Goal: Task Accomplishment & Management: Manage account settings

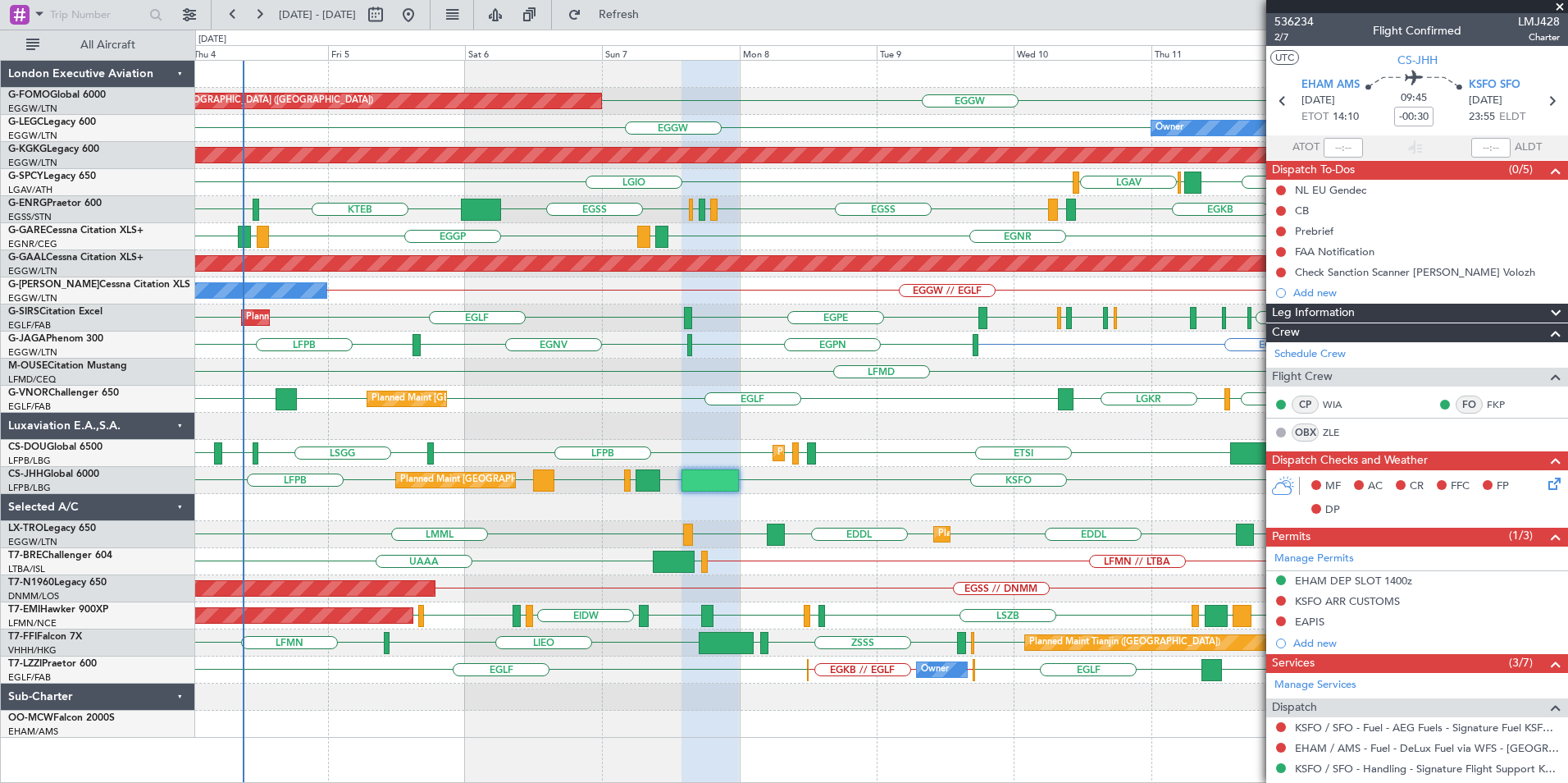
scroll to position [389, 0]
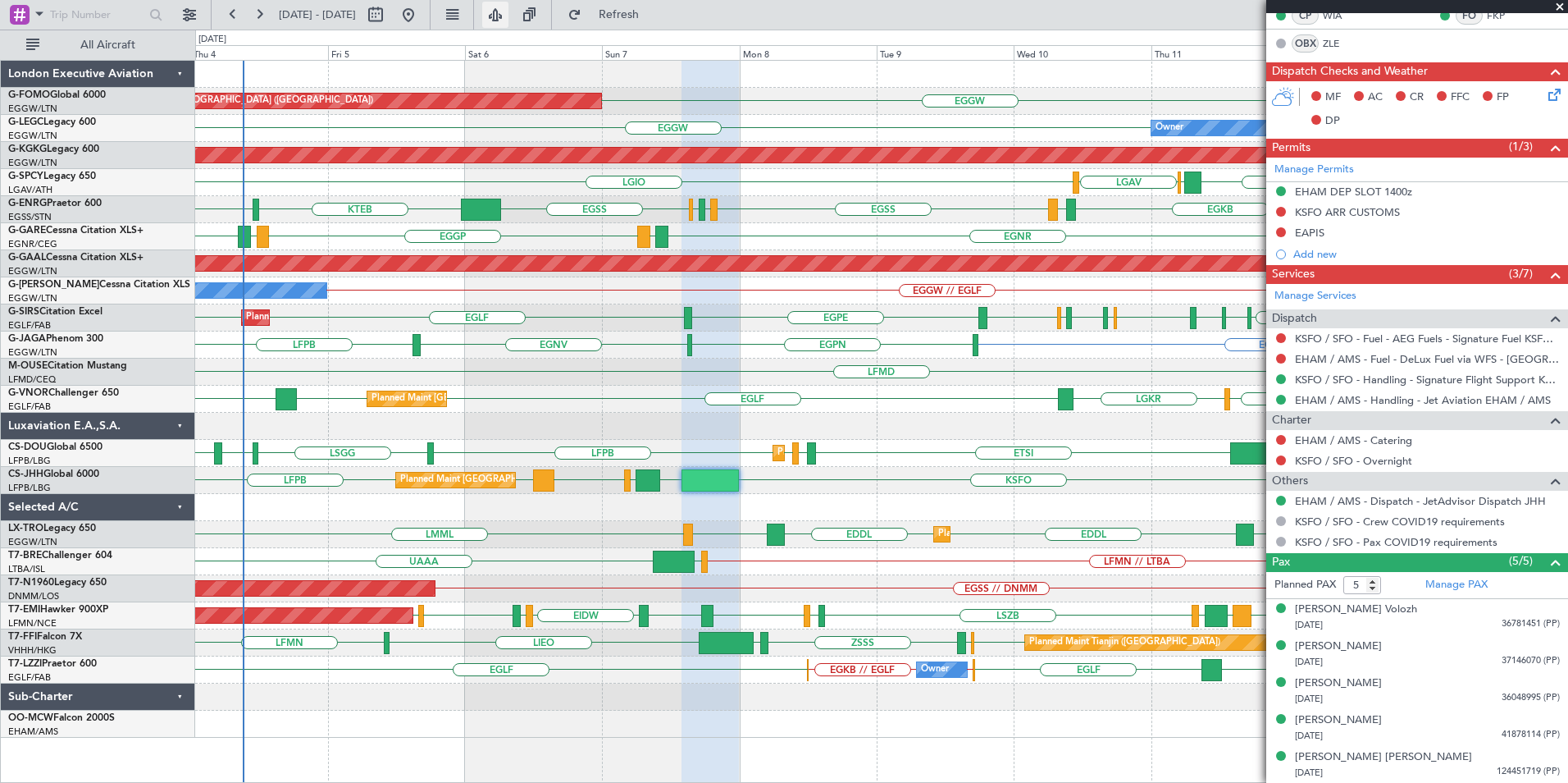
click at [508, 17] on button at bounding box center [496, 15] width 27 height 27
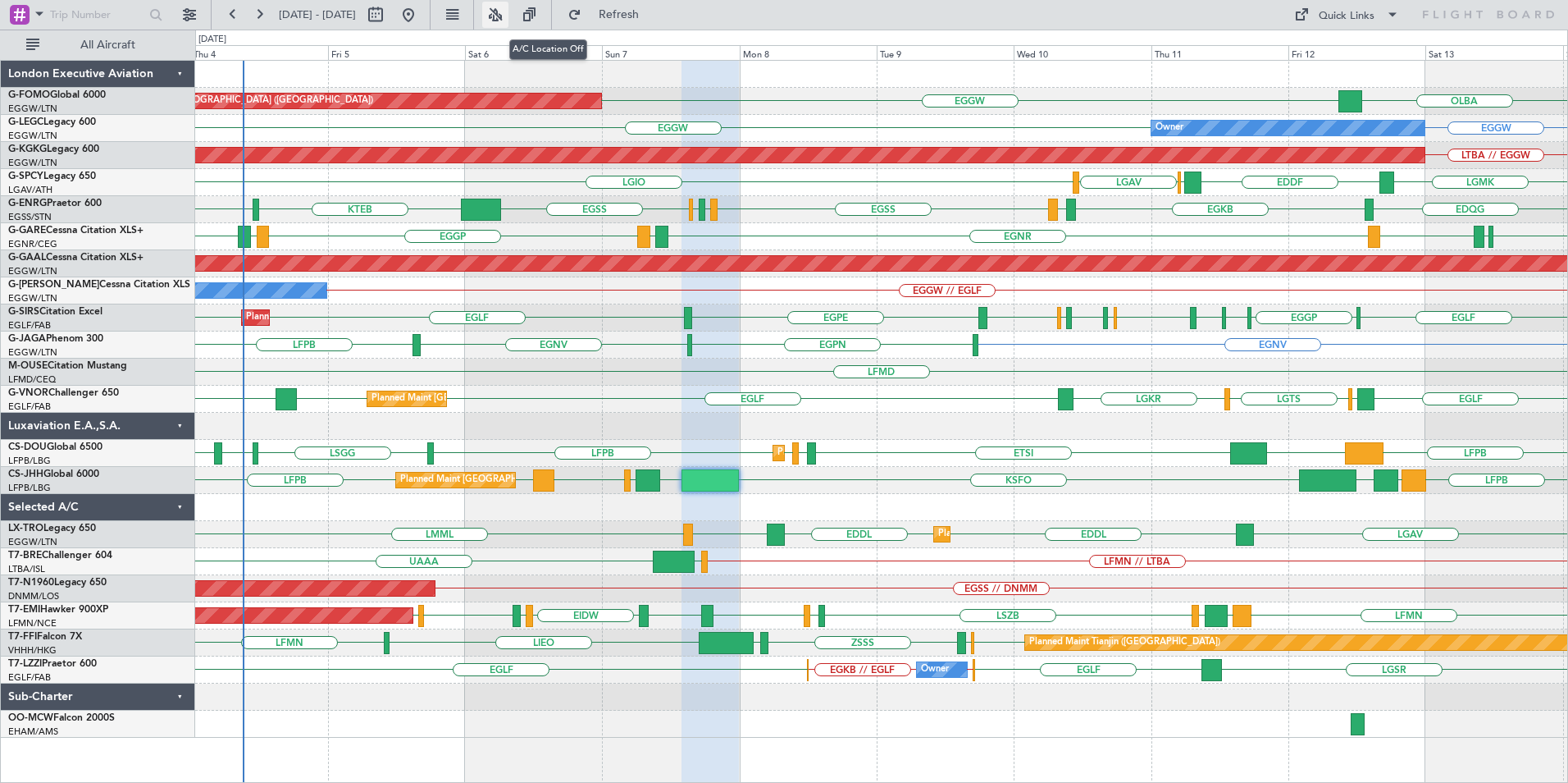
type input "0"
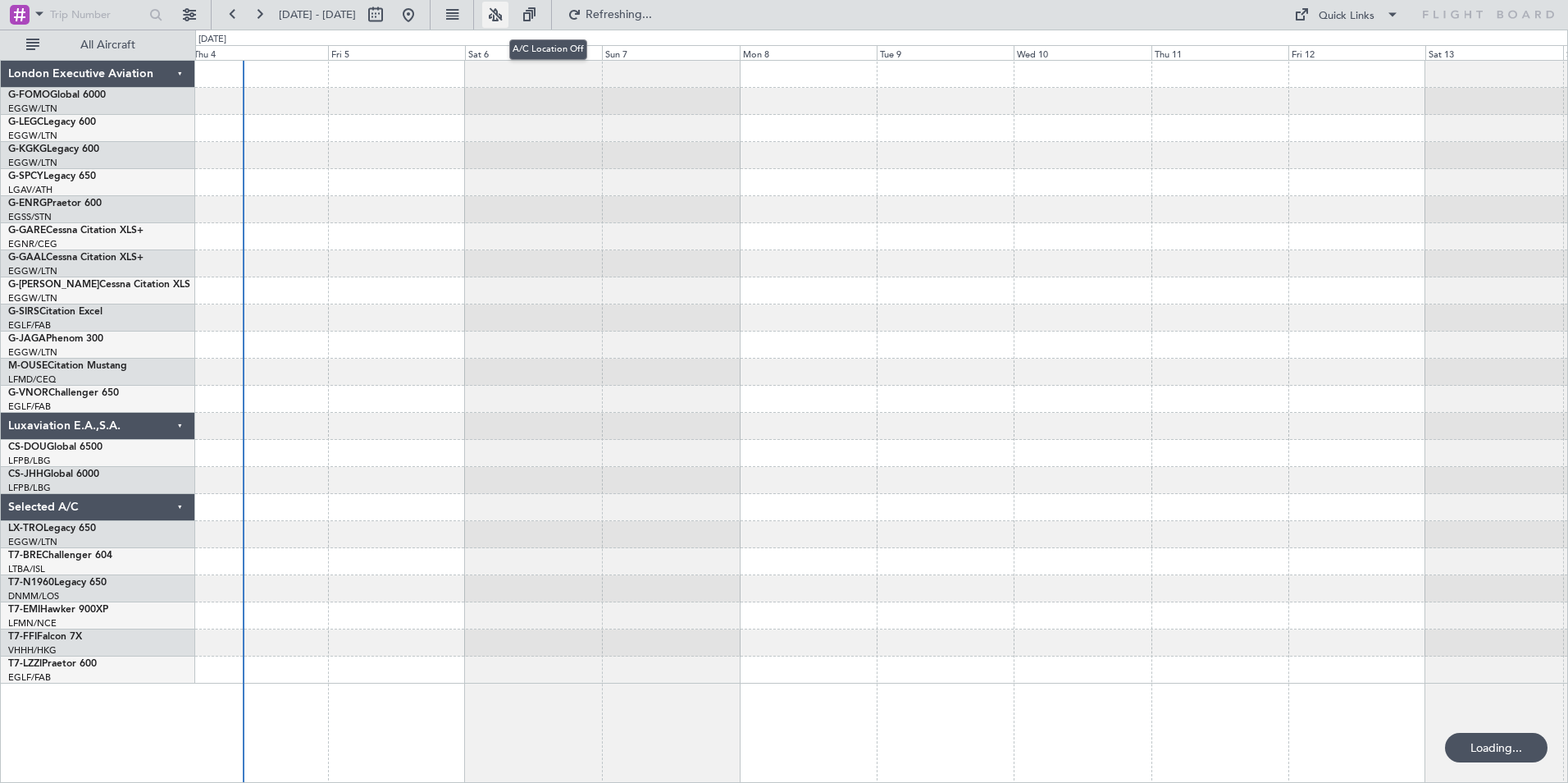
click at [508, 19] on button at bounding box center [496, 15] width 27 height 27
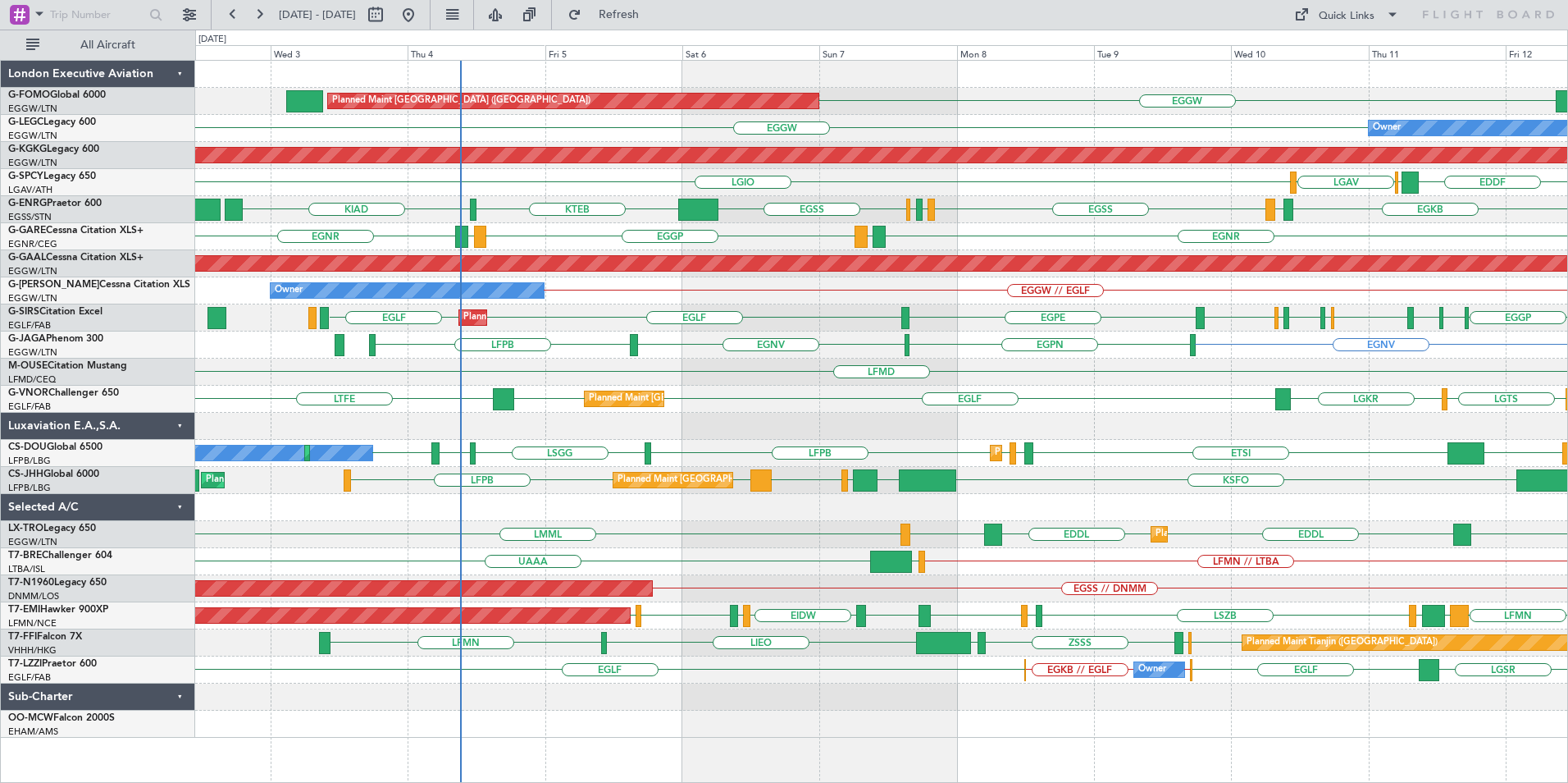
click at [774, 516] on div "EGGW Planned Maint [GEOGRAPHIC_DATA] ([GEOGRAPHIC_DATA]) [GEOGRAPHIC_DATA] EGGW…" at bounding box center [882, 399] width 1373 height 676
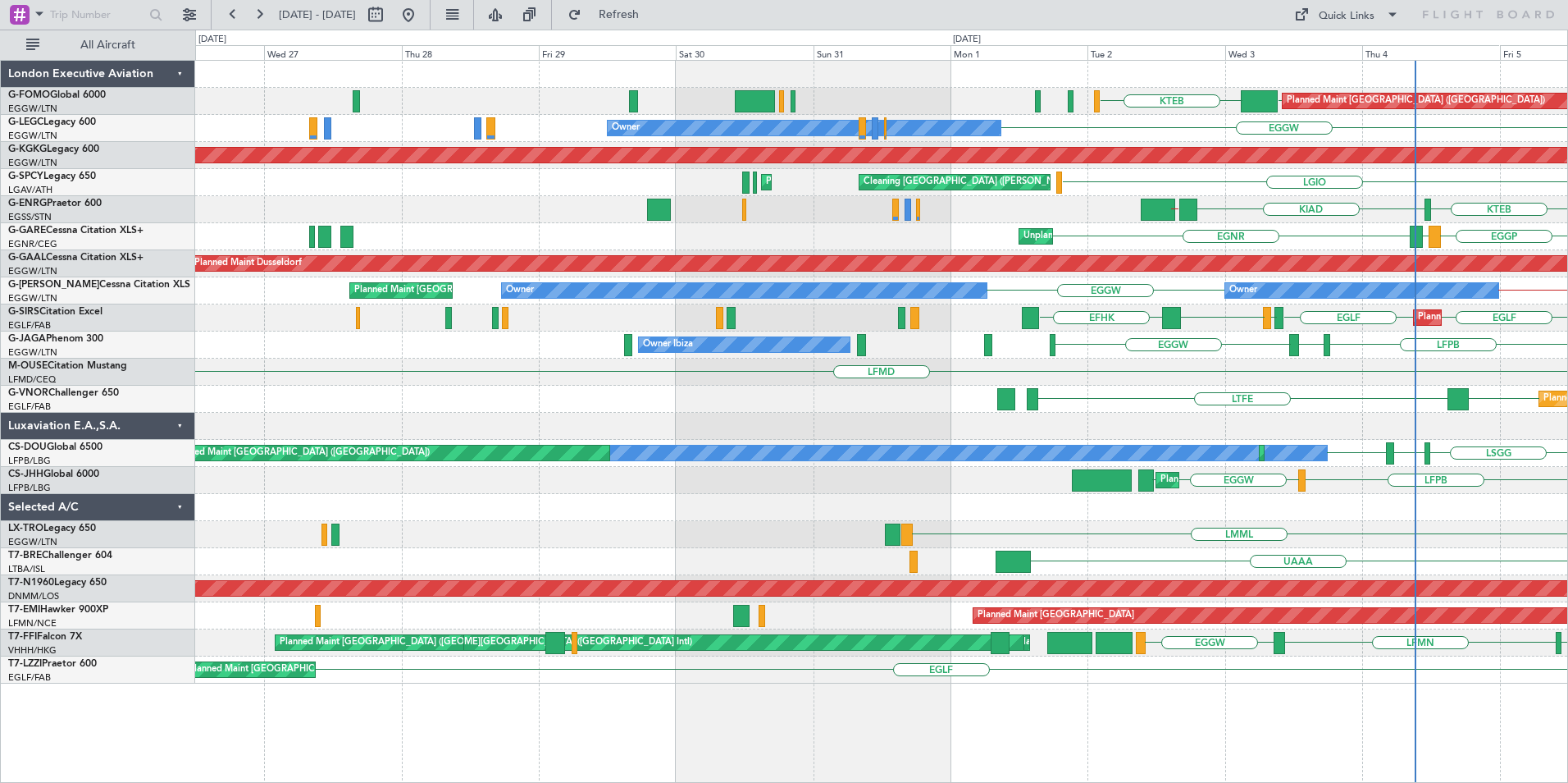
click at [1331, 687] on div "Planned Maint [GEOGRAPHIC_DATA] ([GEOGRAPHIC_DATA]) EGGW KTEB EGGW EGGW Owner A…" at bounding box center [882, 421] width 1373 height 723
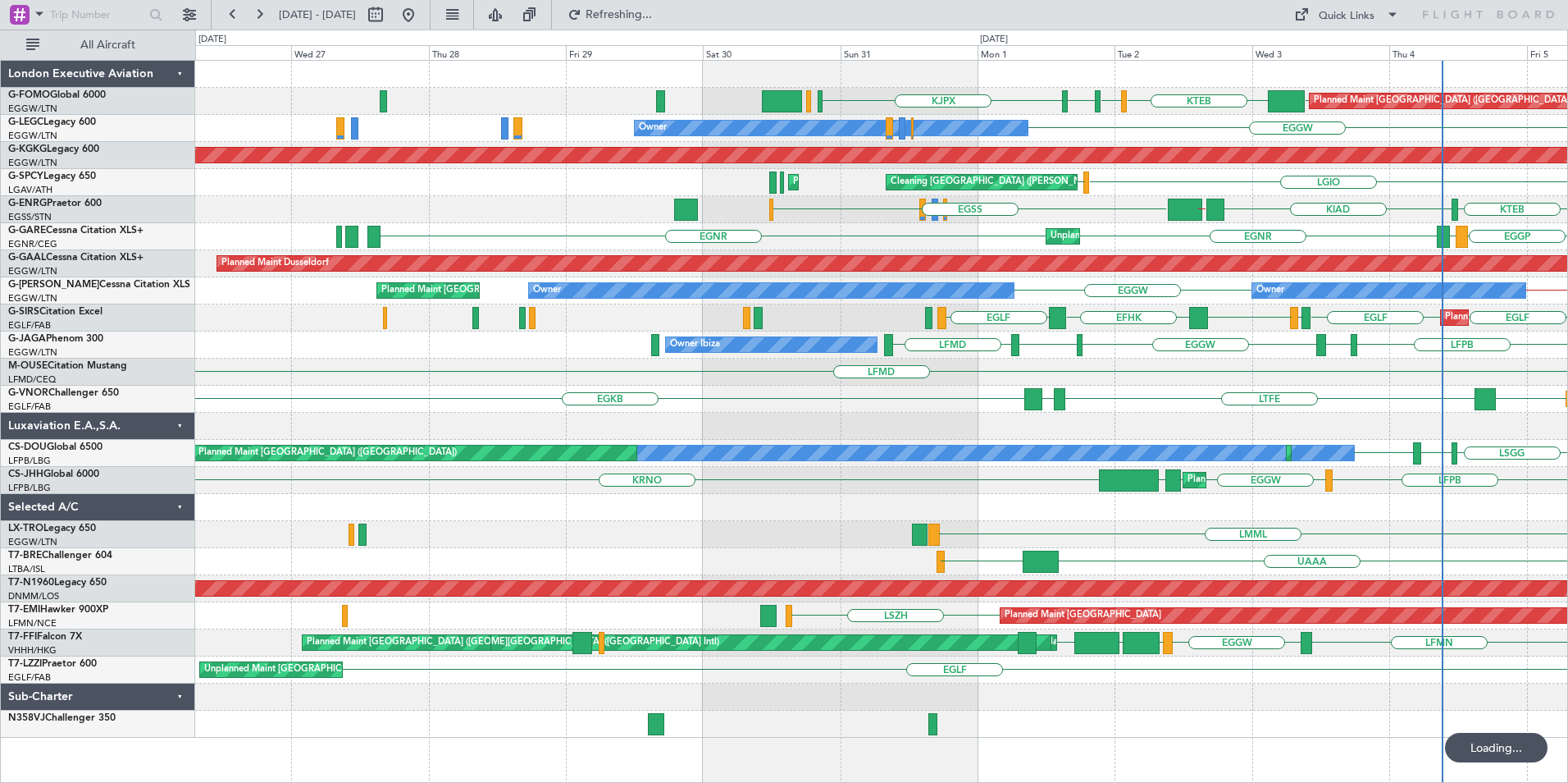
click at [666, 728] on div "KBED KJFK [DEMOGRAPHIC_DATA] KTEB EGGW Planned Maint [GEOGRAPHIC_DATA] ([GEOGRA…" at bounding box center [882, 421] width 1373 height 723
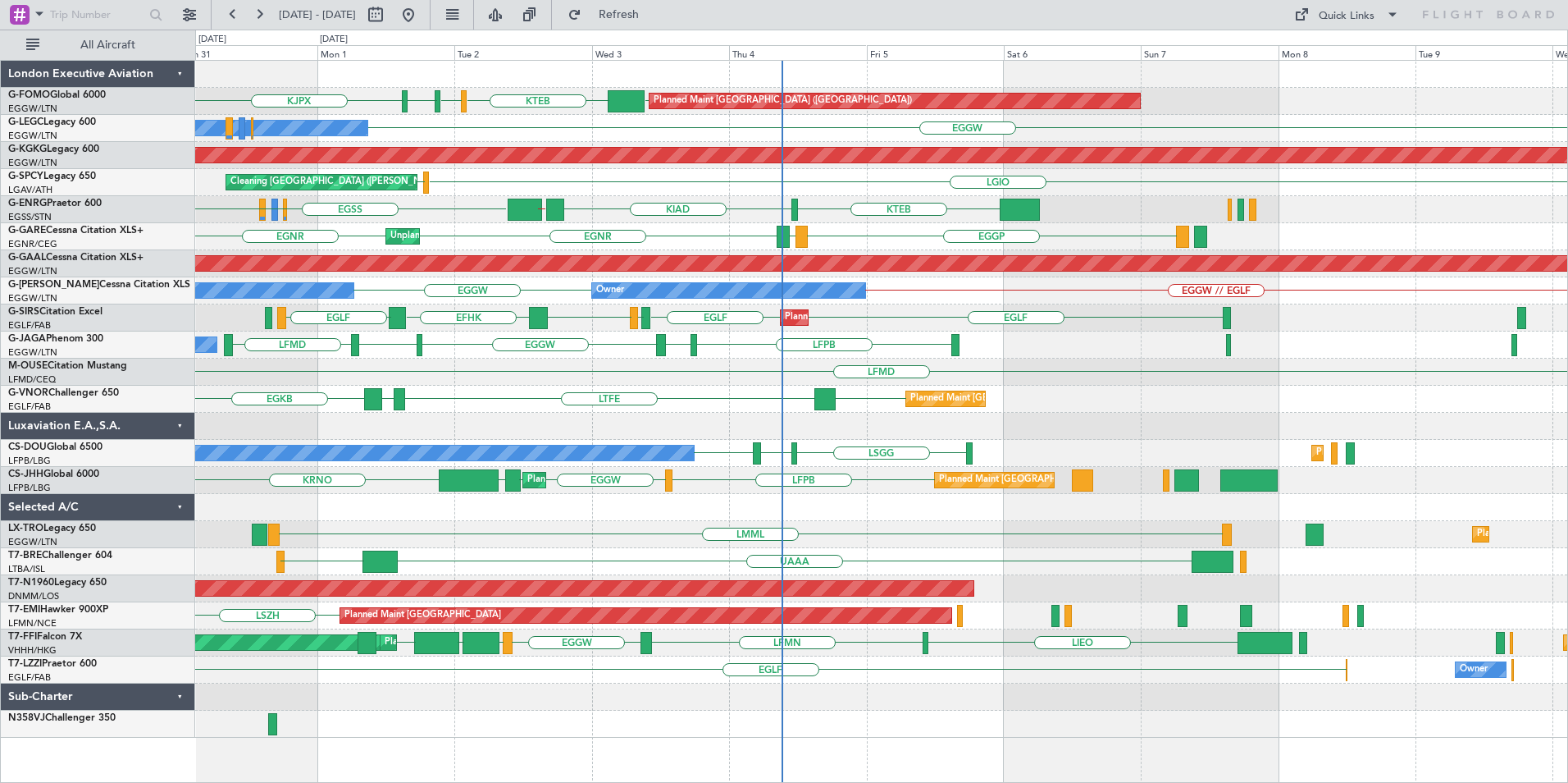
click at [829, 695] on div at bounding box center [882, 696] width 1373 height 27
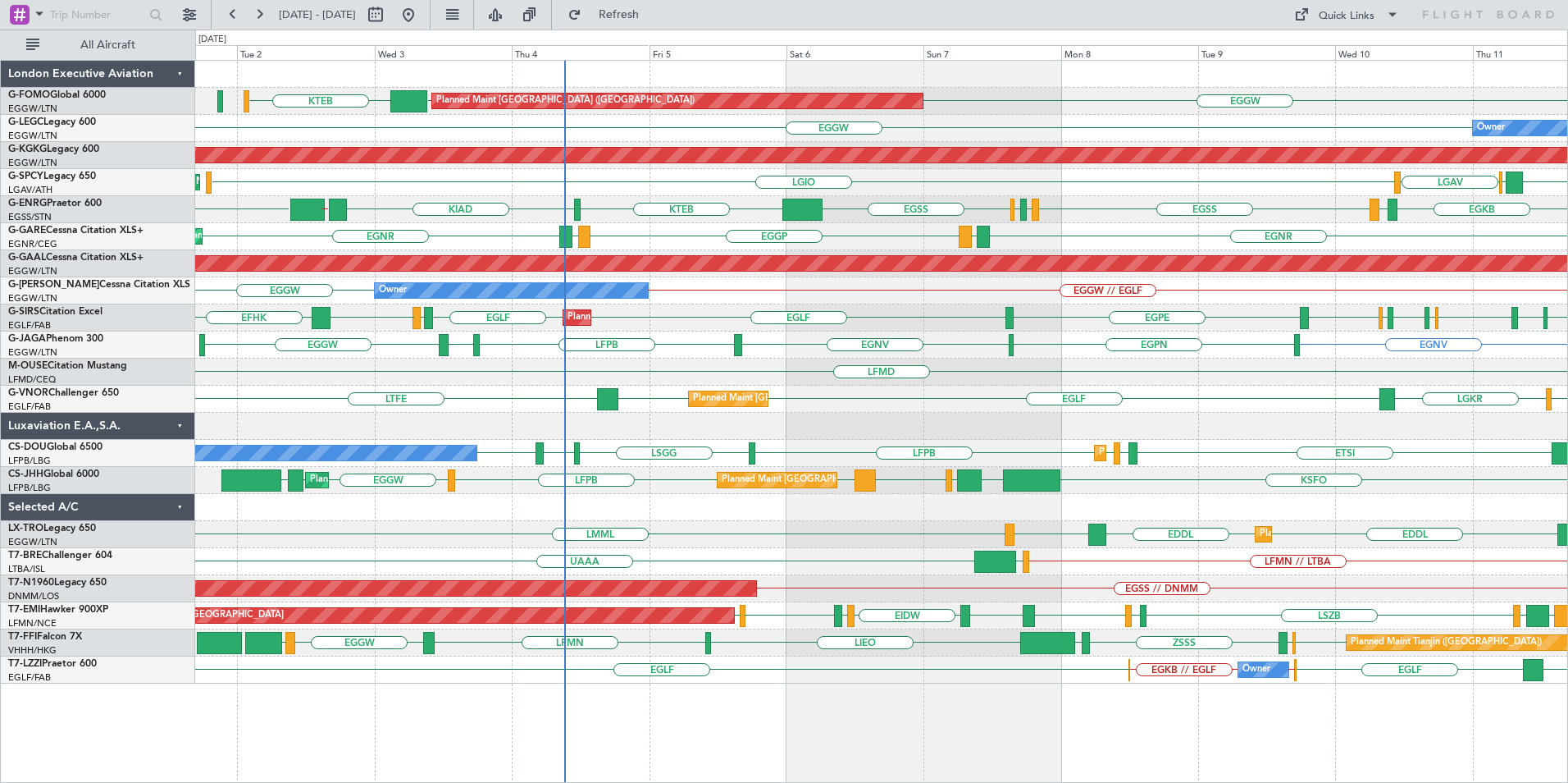
click at [644, 508] on div "Planned Maint [GEOGRAPHIC_DATA] ([GEOGRAPHIC_DATA]) EGGW EGGW KTEB Owner EGGW O…" at bounding box center [882, 372] width 1373 height 622
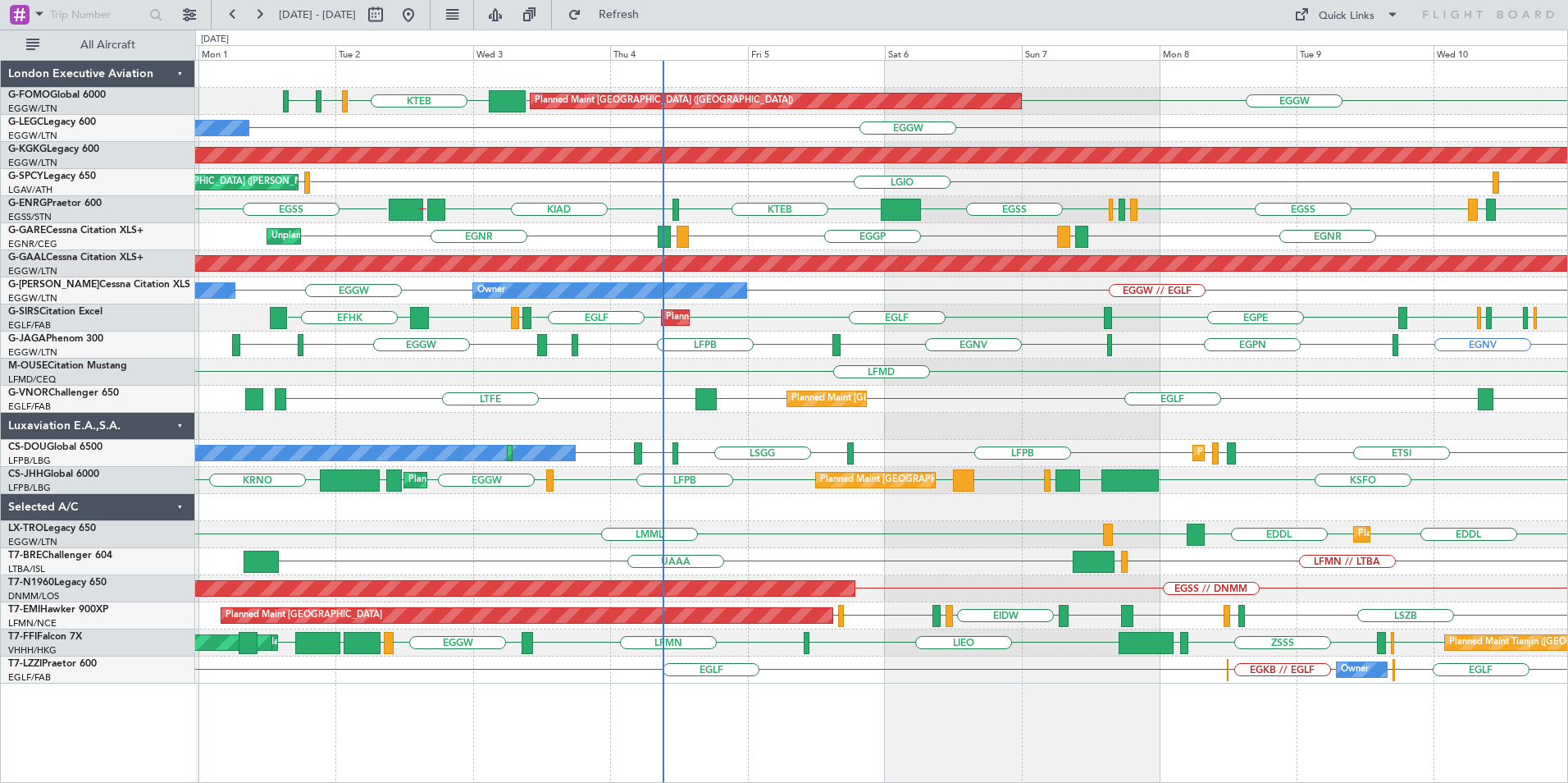
click at [780, 716] on div "EGGW EGGW KTEB KBED KJFK Planned Maint [GEOGRAPHIC_DATA] ([GEOGRAPHIC_DATA]) EG…" at bounding box center [882, 421] width 1373 height 723
click at [799, 716] on div "Planned Maint [GEOGRAPHIC_DATA] ([GEOGRAPHIC_DATA]) [DEMOGRAPHIC_DATA] EGGW EGG…" at bounding box center [882, 421] width 1373 height 723
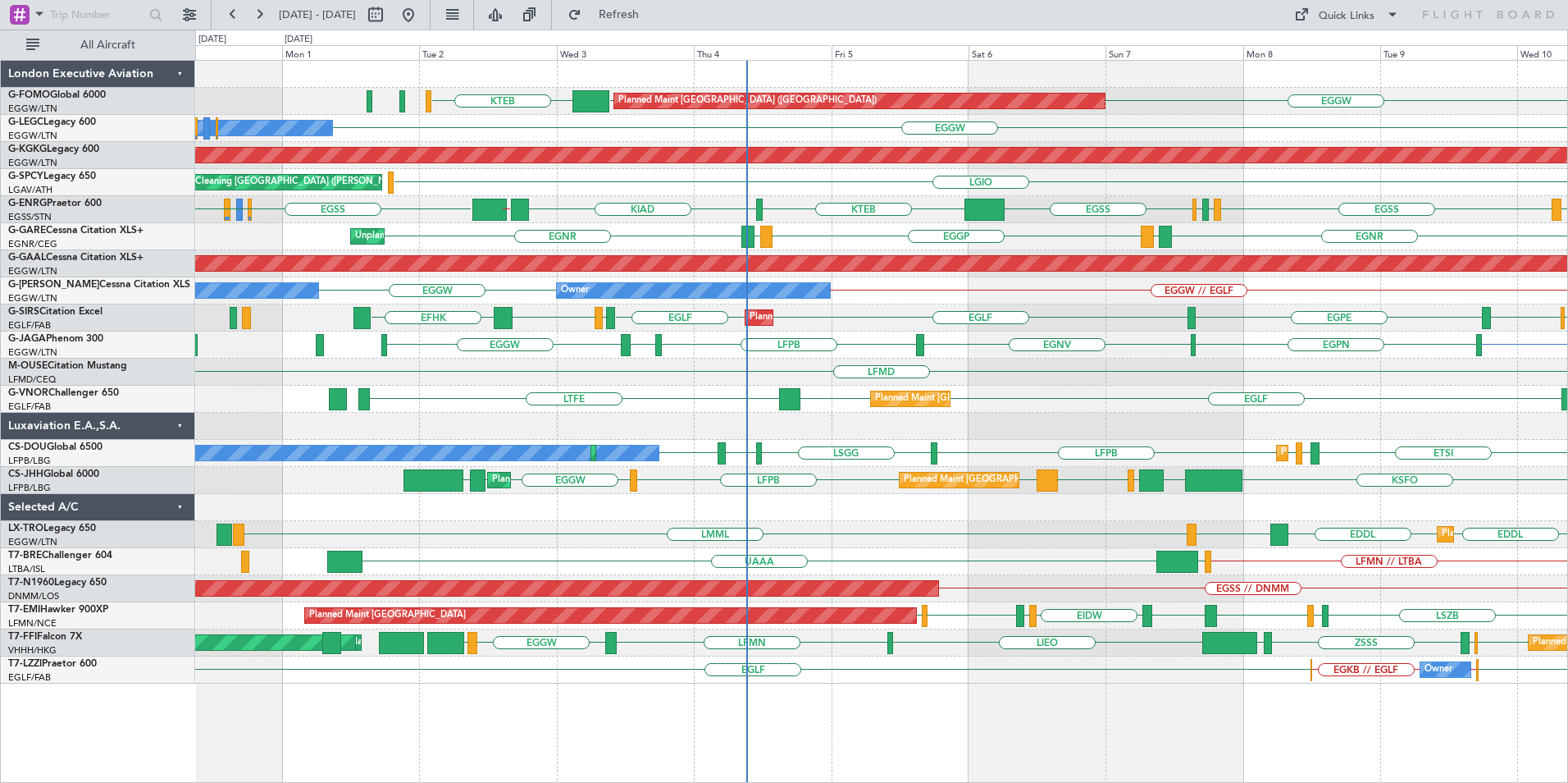
click at [823, 198] on div "Planned Maint [GEOGRAPHIC_DATA] ([GEOGRAPHIC_DATA]) EGGW EGGW KTEB EGGW Owner O…" at bounding box center [882, 372] width 1373 height 622
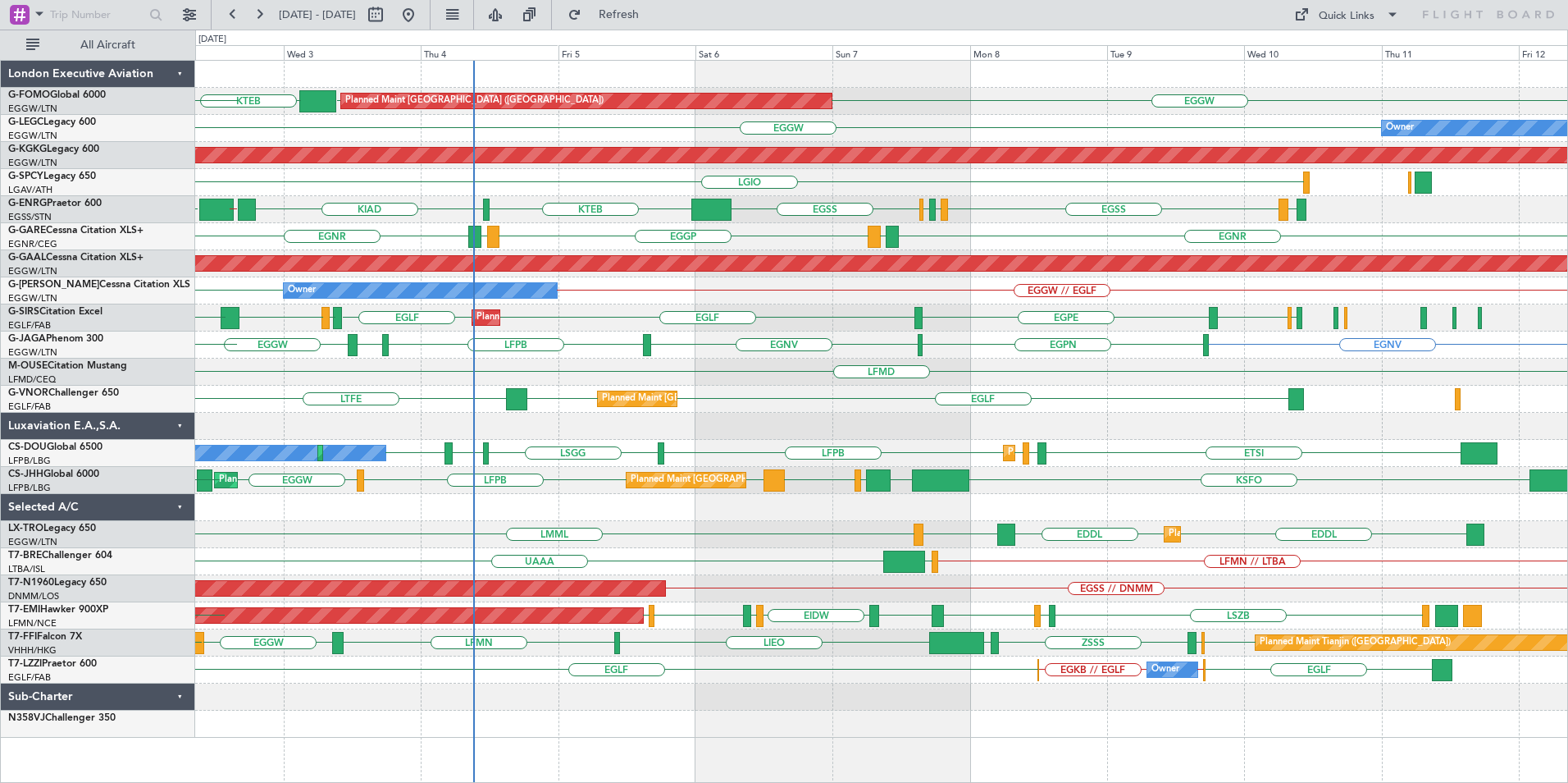
click at [755, 363] on div "Planned Maint [GEOGRAPHIC_DATA] ([GEOGRAPHIC_DATA]) EGGW EGGW KTEB KJFK [DEMOGR…" at bounding box center [882, 399] width 1373 height 676
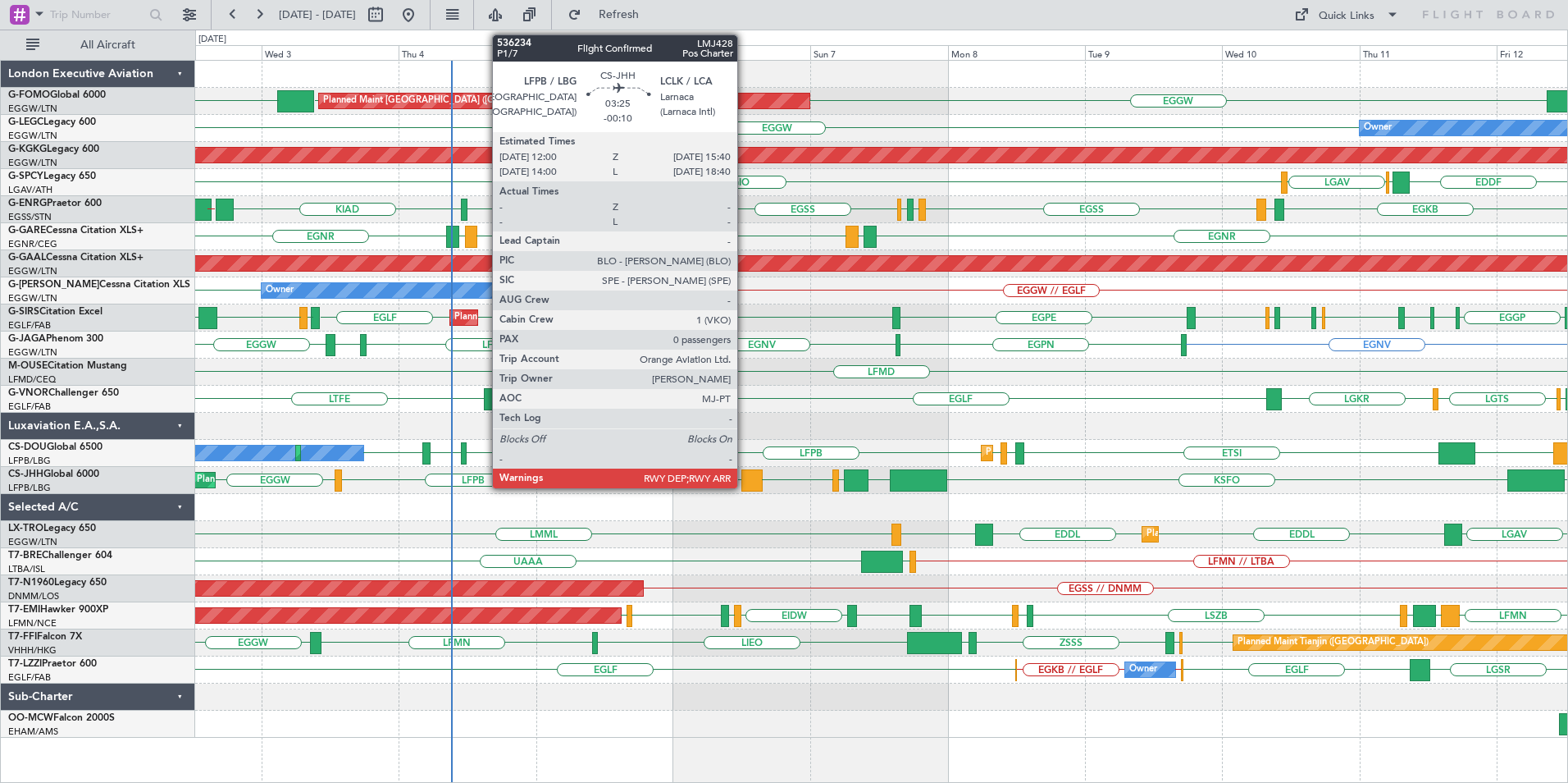
click at [744, 483] on div at bounding box center [752, 480] width 22 height 22
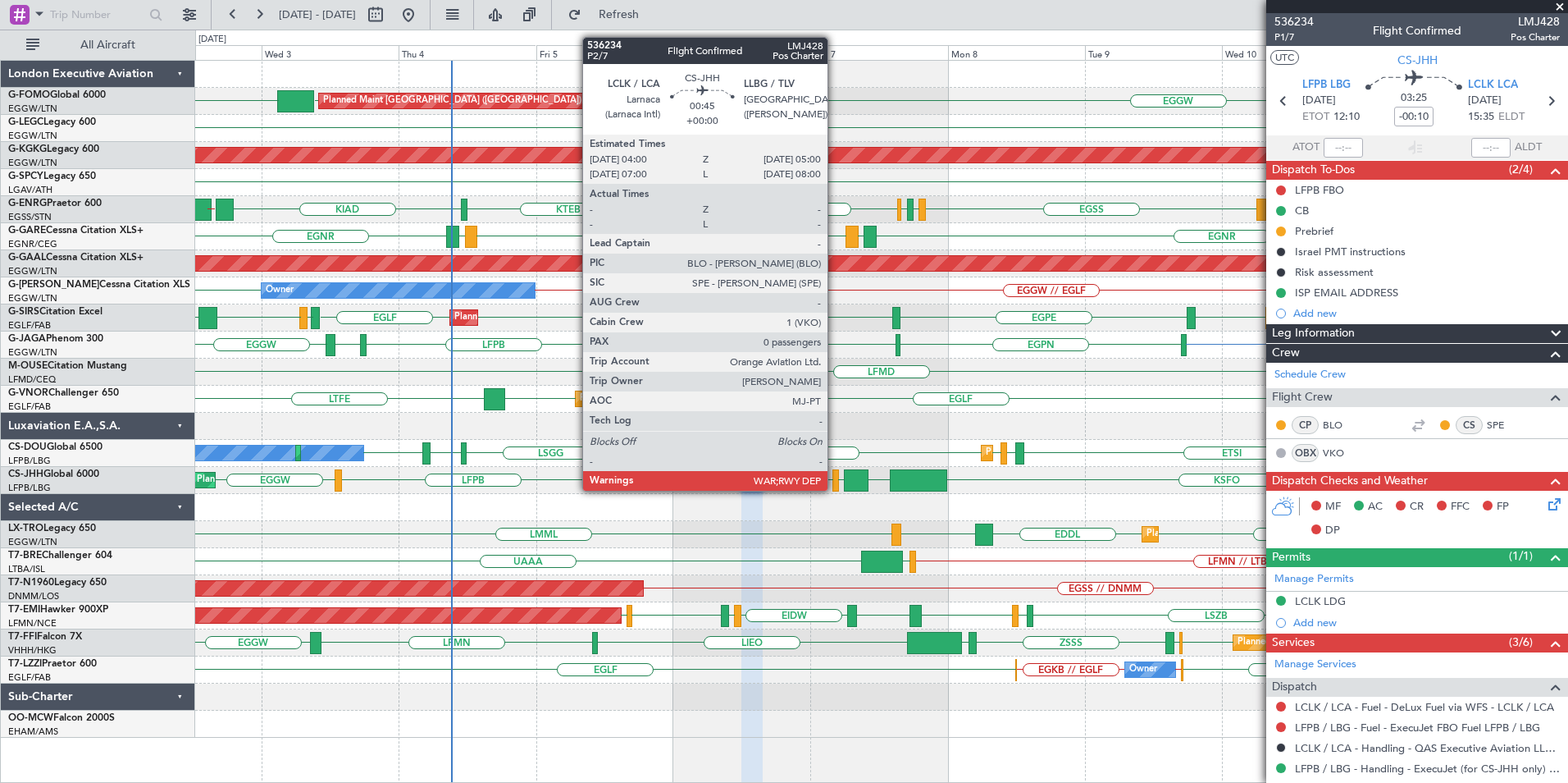
click at [835, 489] on div at bounding box center [835, 480] width 6 height 22
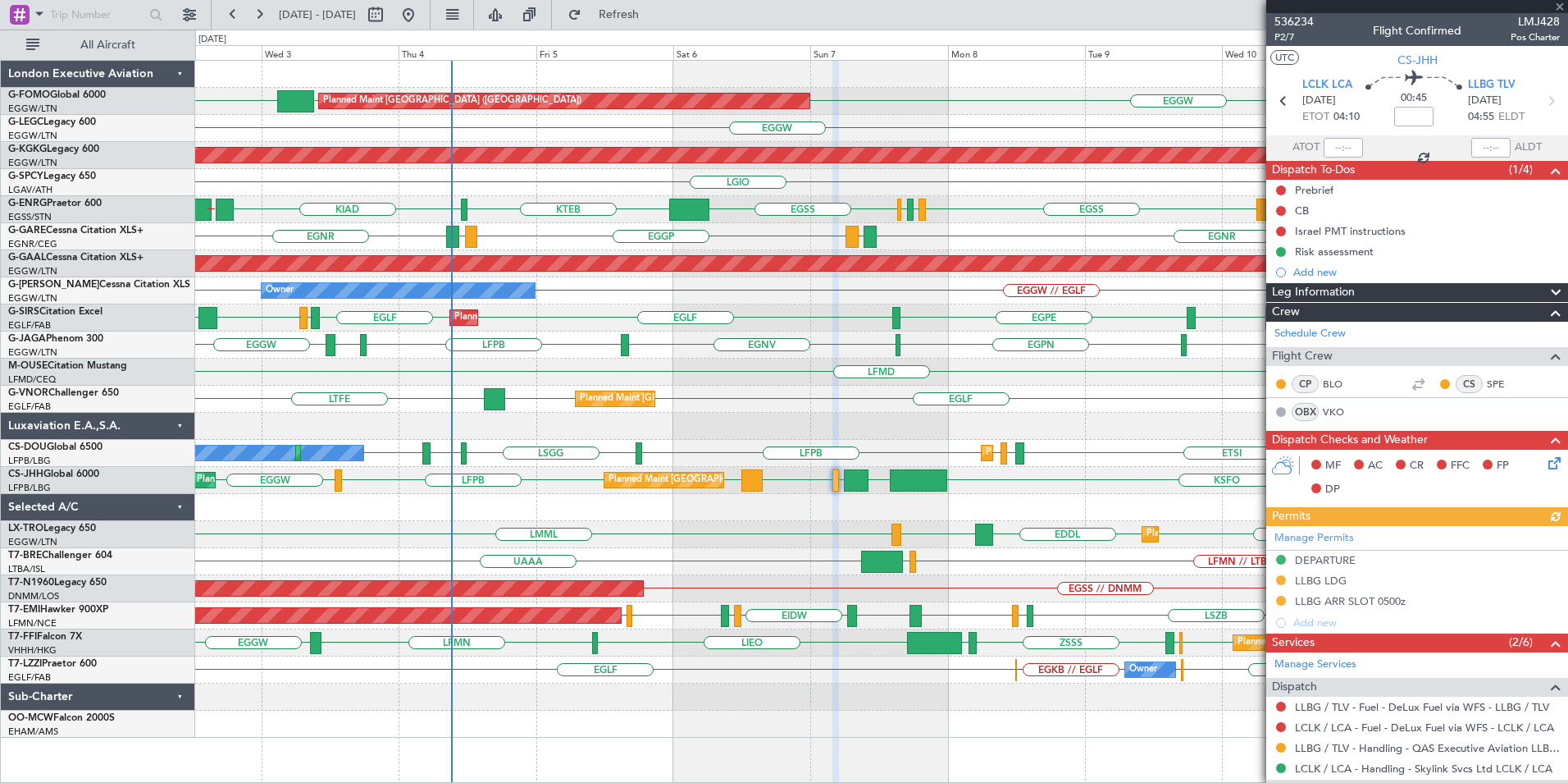
scroll to position [163, 0]
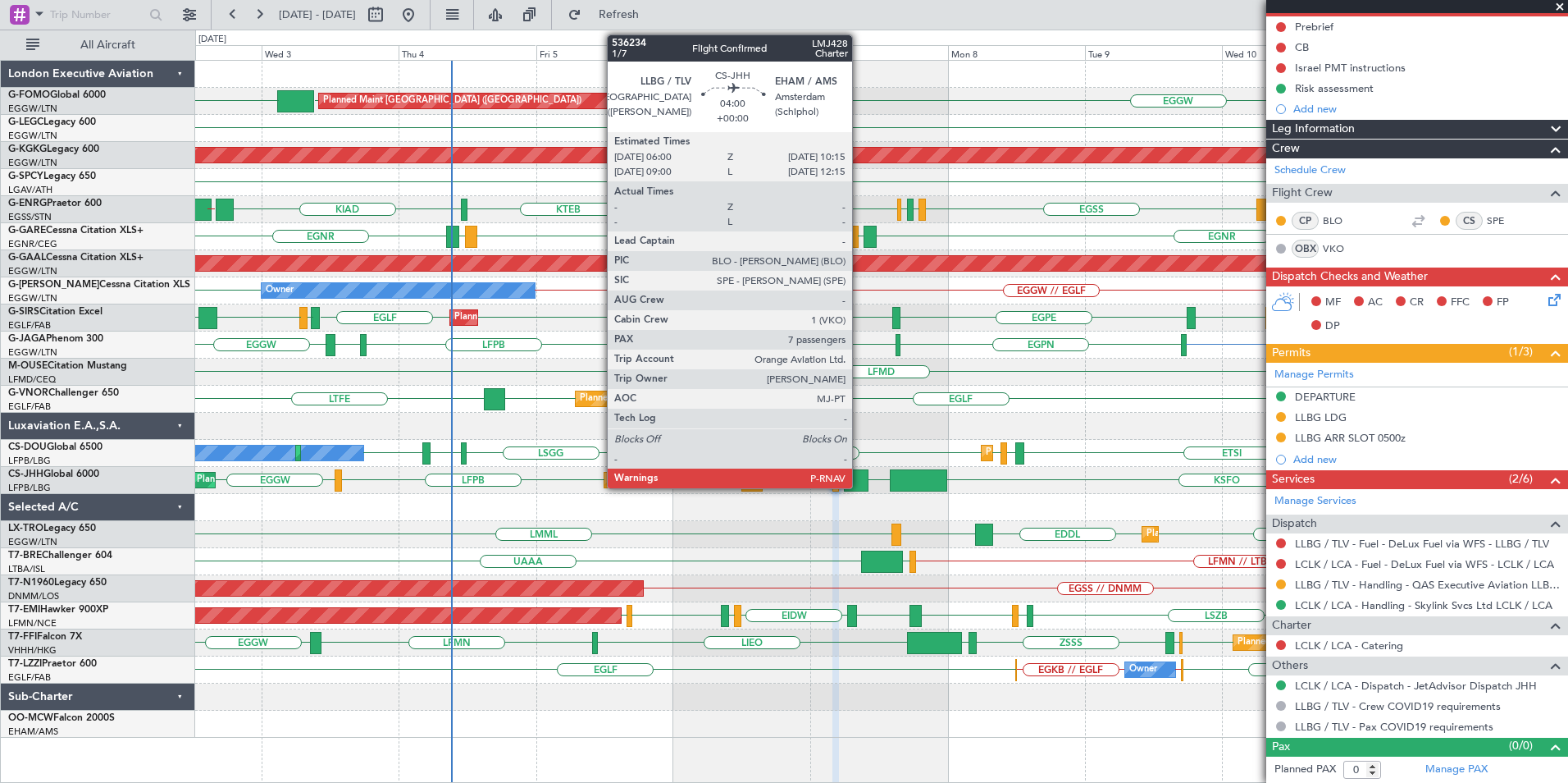
click at [859, 480] on div at bounding box center [857, 480] width 25 height 22
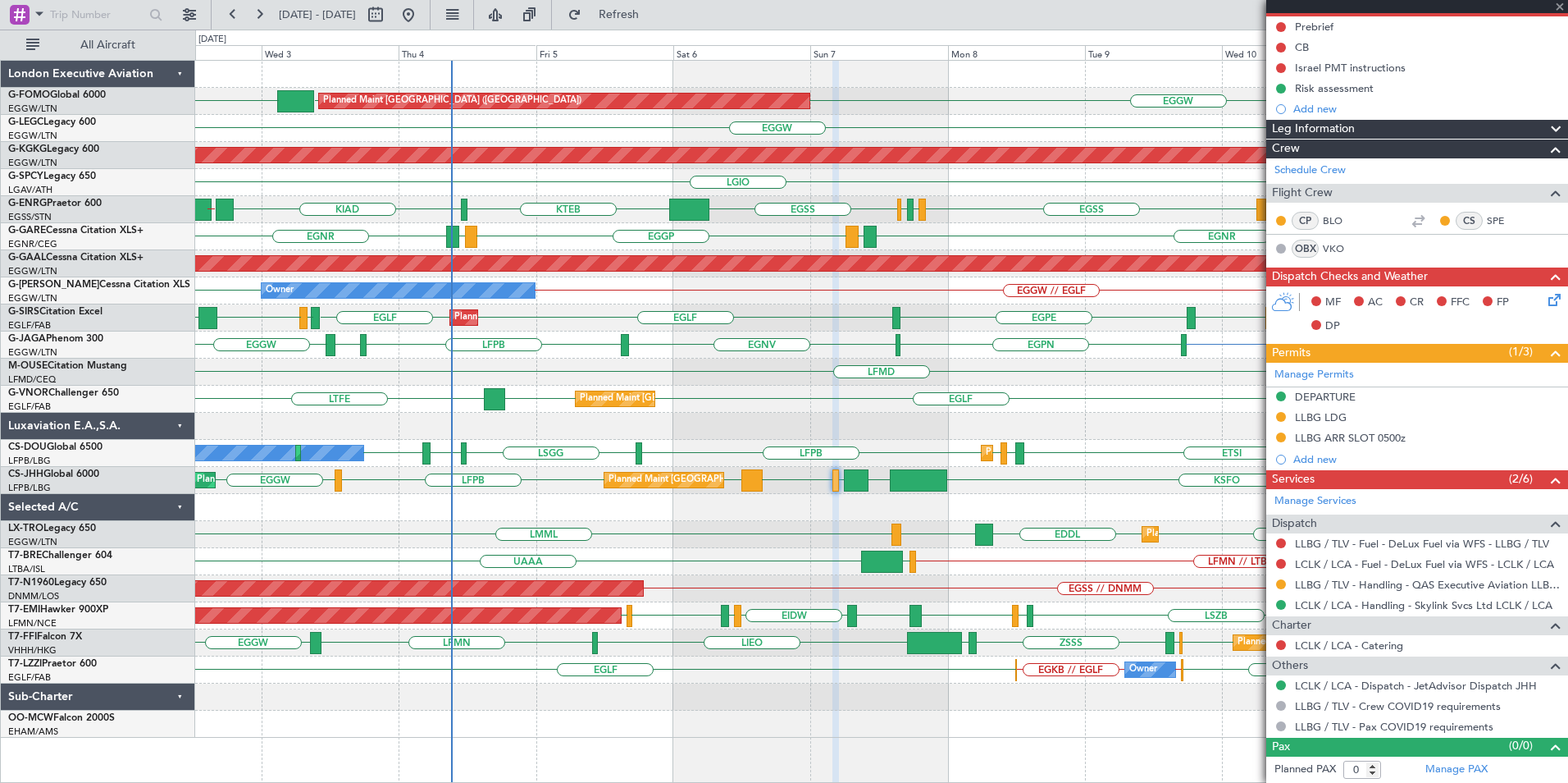
type input "7"
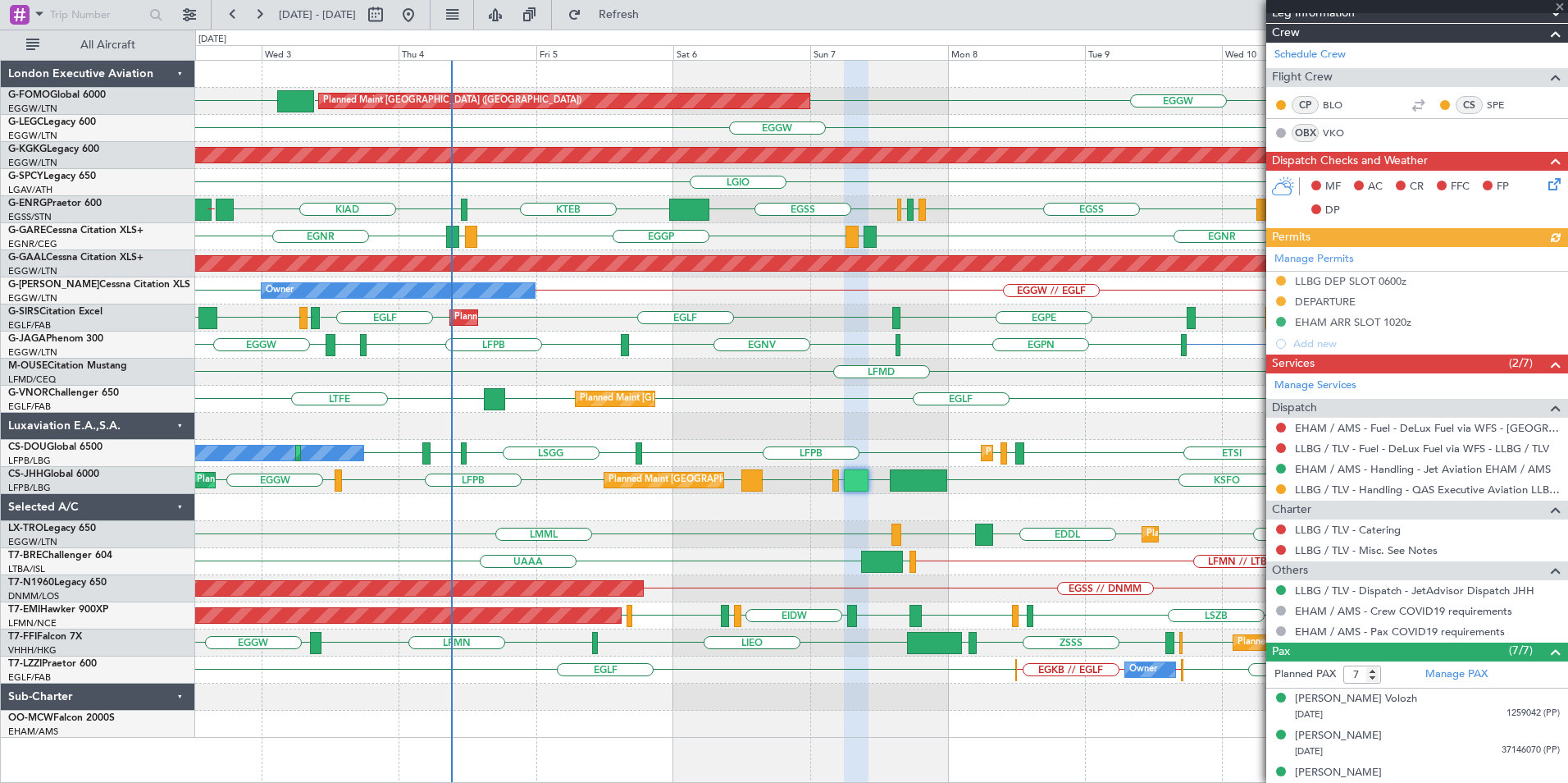
scroll to position [463, 0]
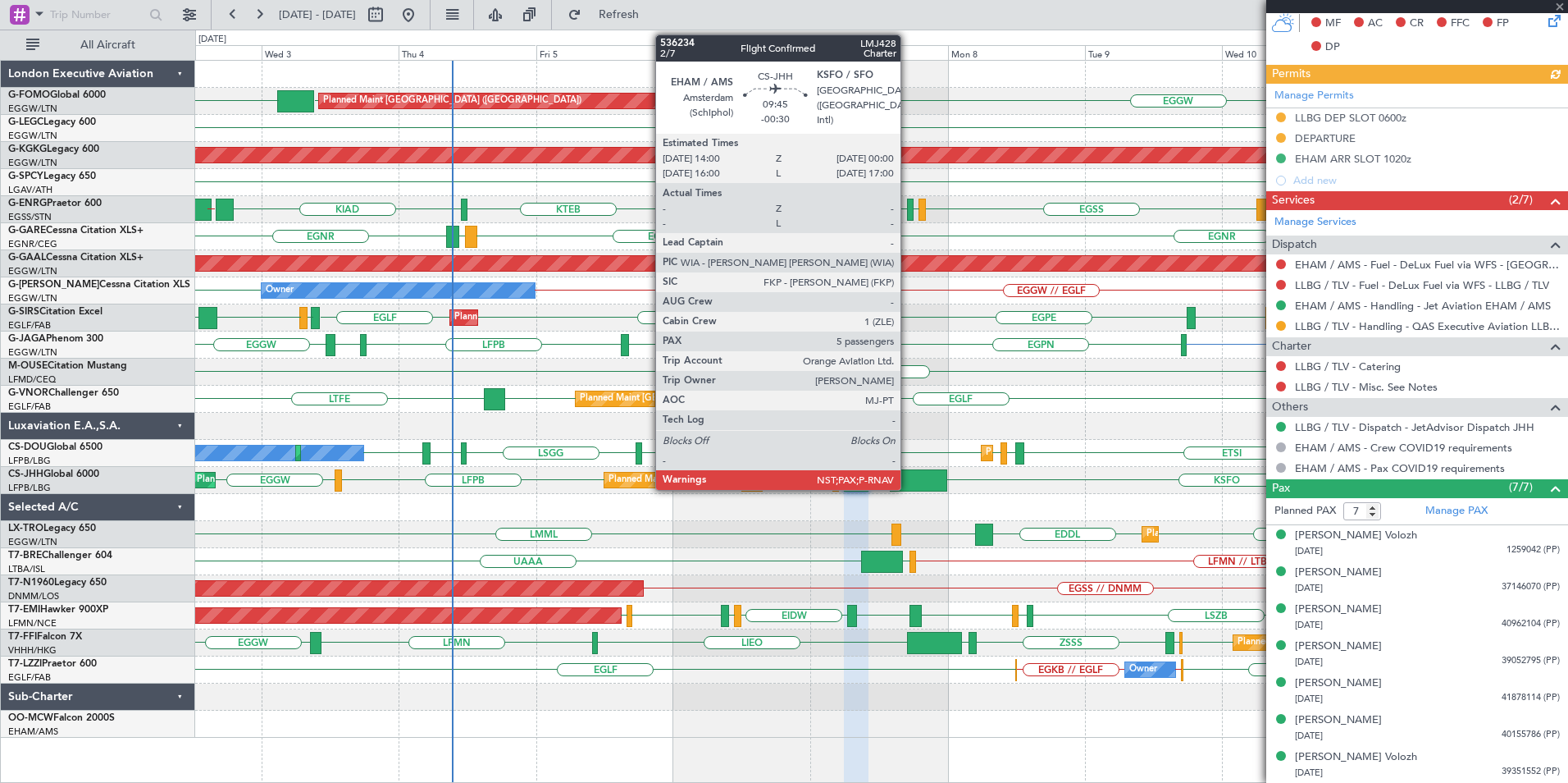
click at [908, 483] on div at bounding box center [918, 480] width 57 height 22
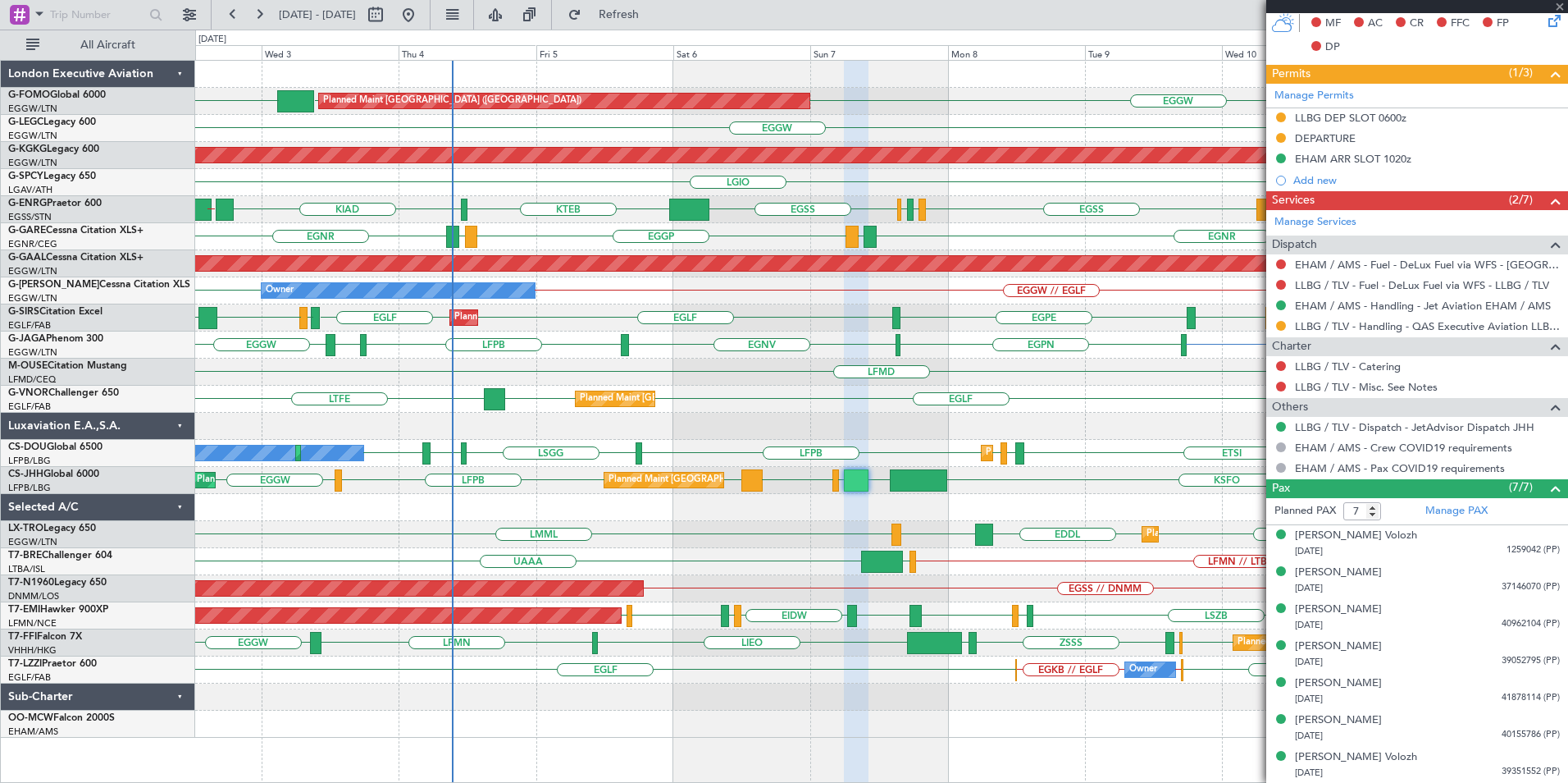
type input "-00:30"
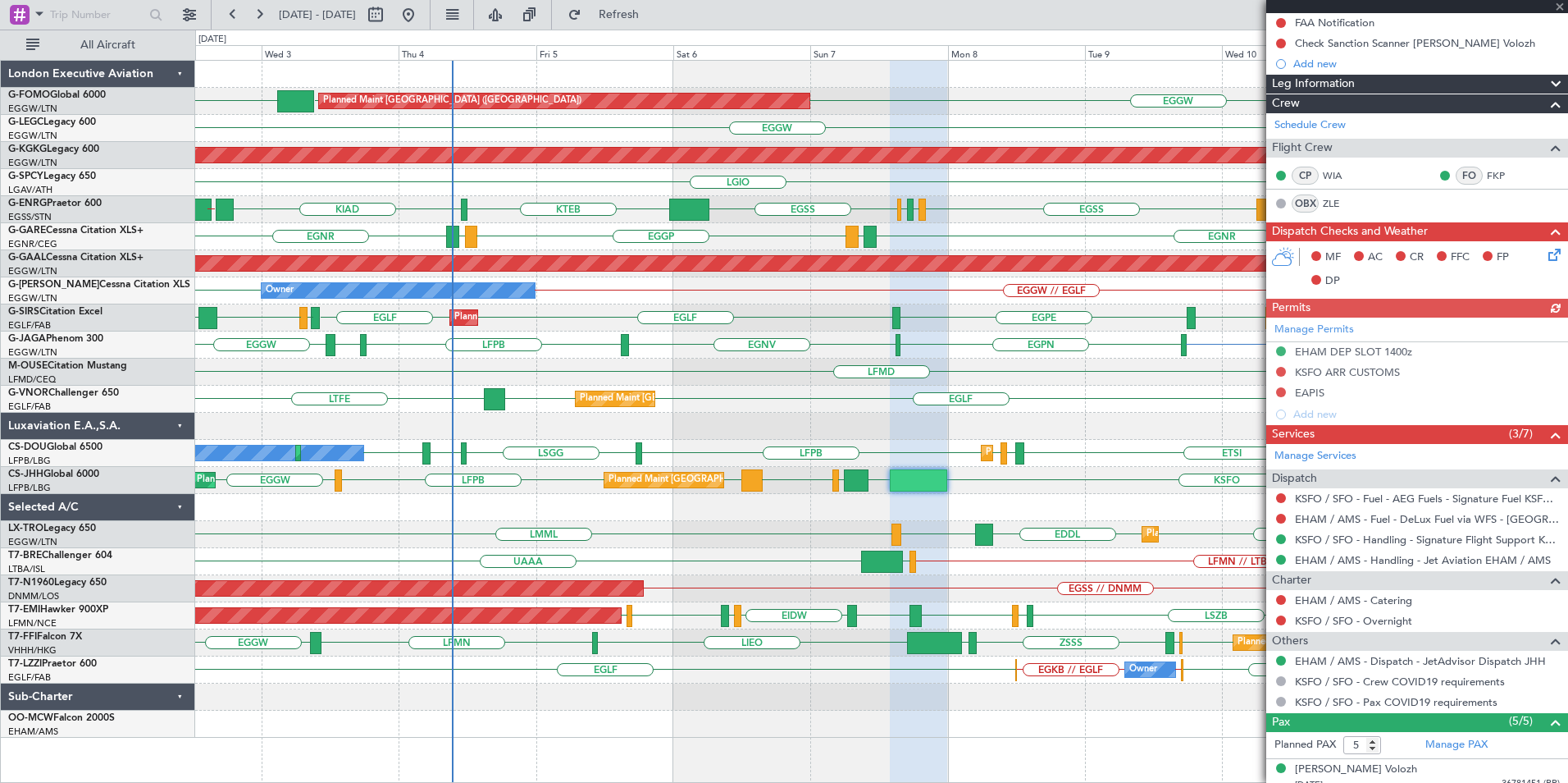
scroll to position [389, 0]
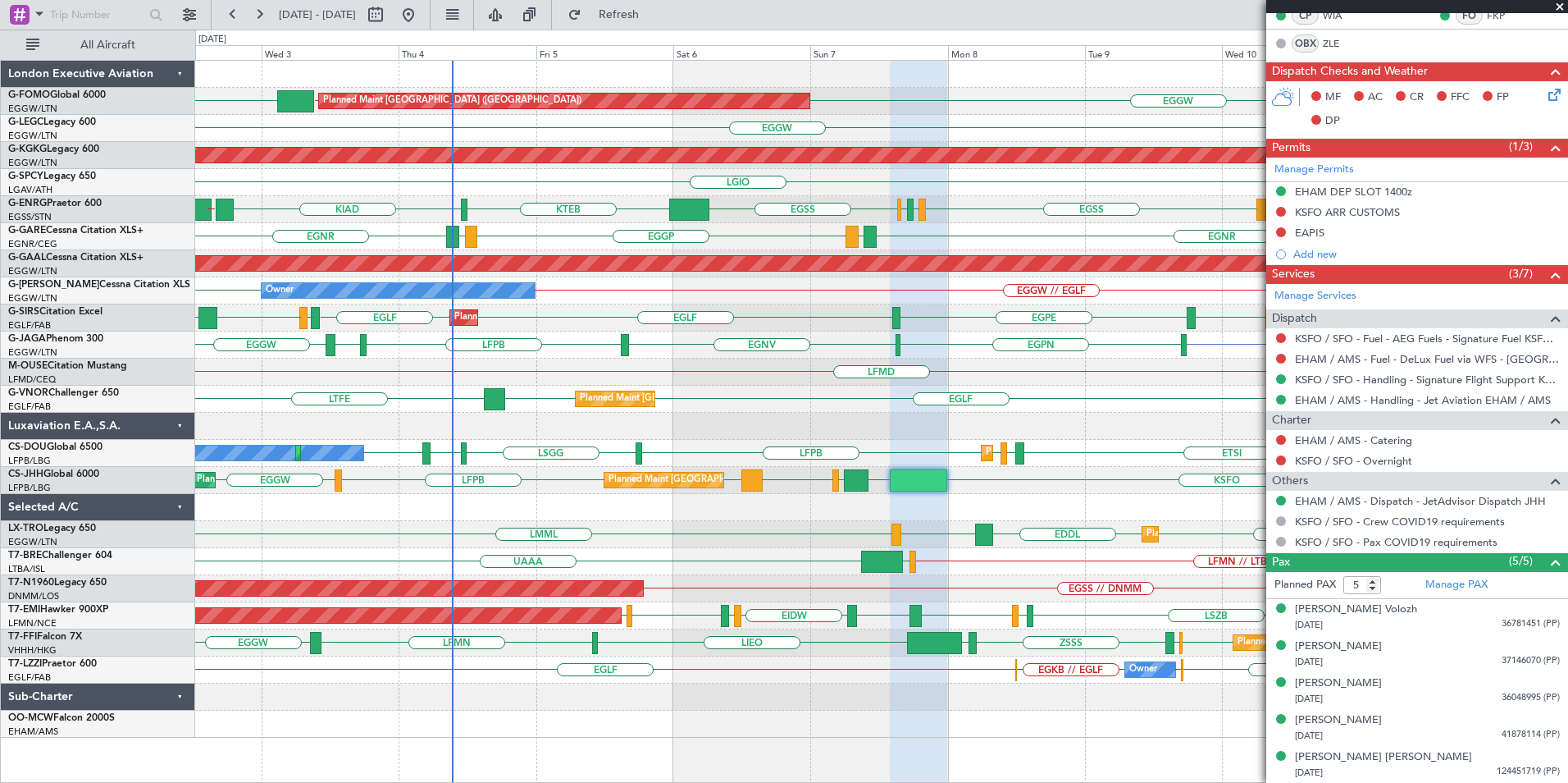
click at [804, 354] on div "EGNV EGPN EGNV LFPB [GEOGRAPHIC_DATA] EGGW Owner Ibiza" at bounding box center [882, 344] width 1373 height 27
click at [722, 481] on div "EGGW EGGW KTEB Planned Maint [GEOGRAPHIC_DATA] ([GEOGRAPHIC_DATA]) EGGW Owner O…" at bounding box center [882, 399] width 1373 height 676
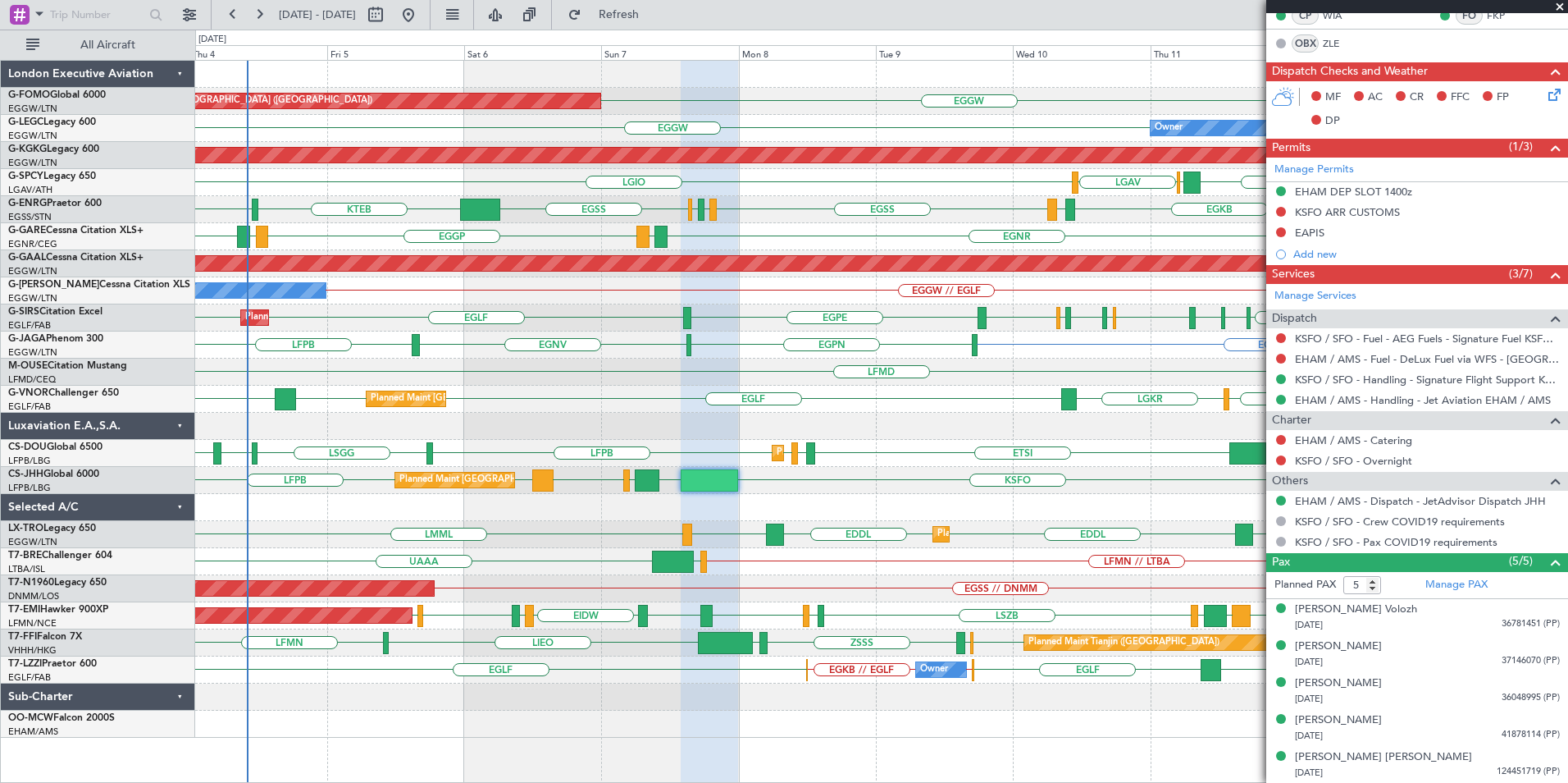
click at [558, 368] on div "Planned Maint [GEOGRAPHIC_DATA] ([GEOGRAPHIC_DATA]) [GEOGRAPHIC_DATA] EGGW Owne…" at bounding box center [882, 399] width 1373 height 676
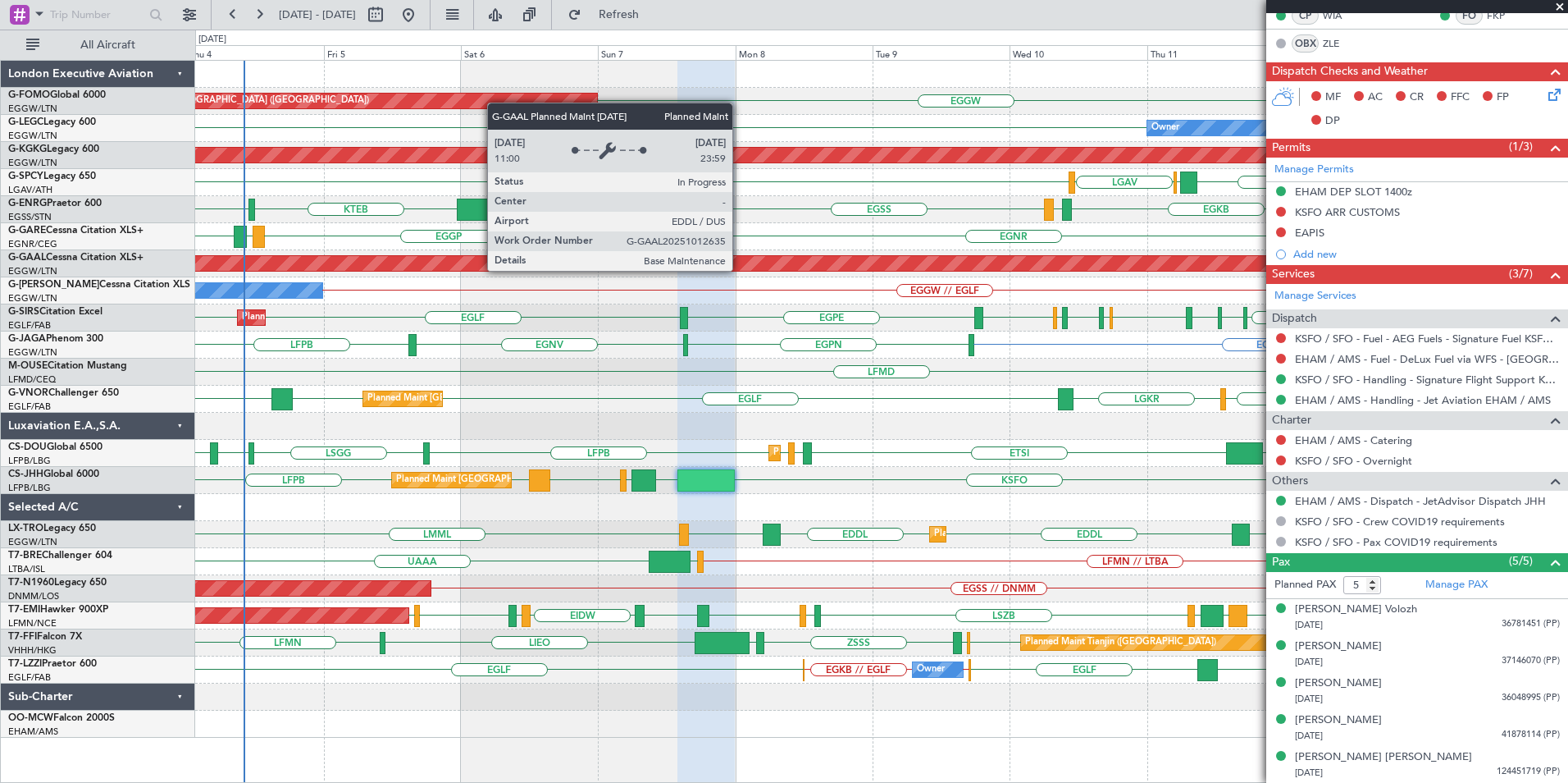
click at [1052, 302] on div "Planned Maint [GEOGRAPHIC_DATA] ([GEOGRAPHIC_DATA]) [GEOGRAPHIC_DATA] EGGW Owne…" at bounding box center [882, 399] width 1373 height 676
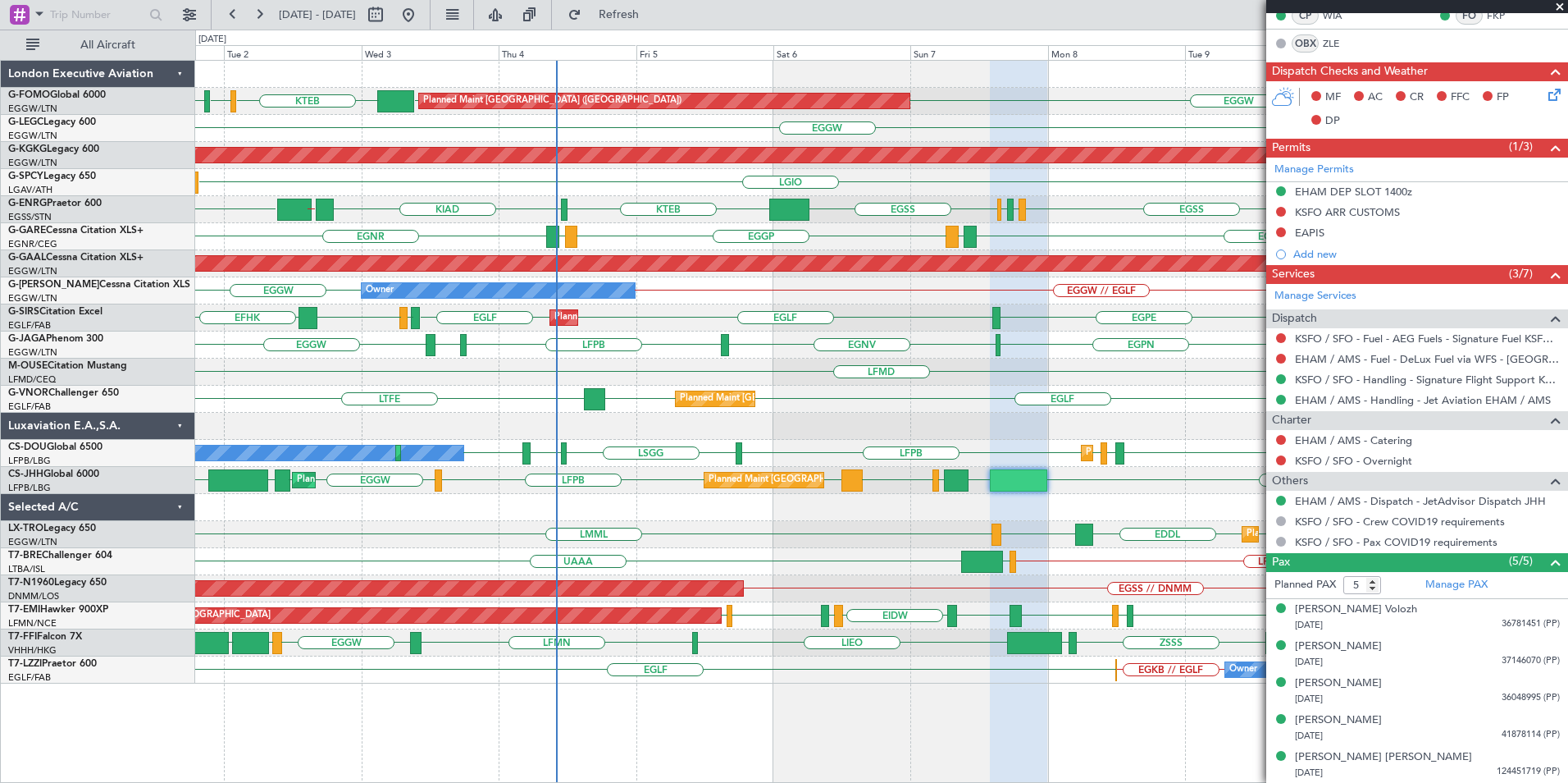
click at [1053, 307] on div "Planned Maint [GEOGRAPHIC_DATA] ([GEOGRAPHIC_DATA]) EGGW EGGW KTEB KBED KJFK Ow…" at bounding box center [882, 372] width 1373 height 622
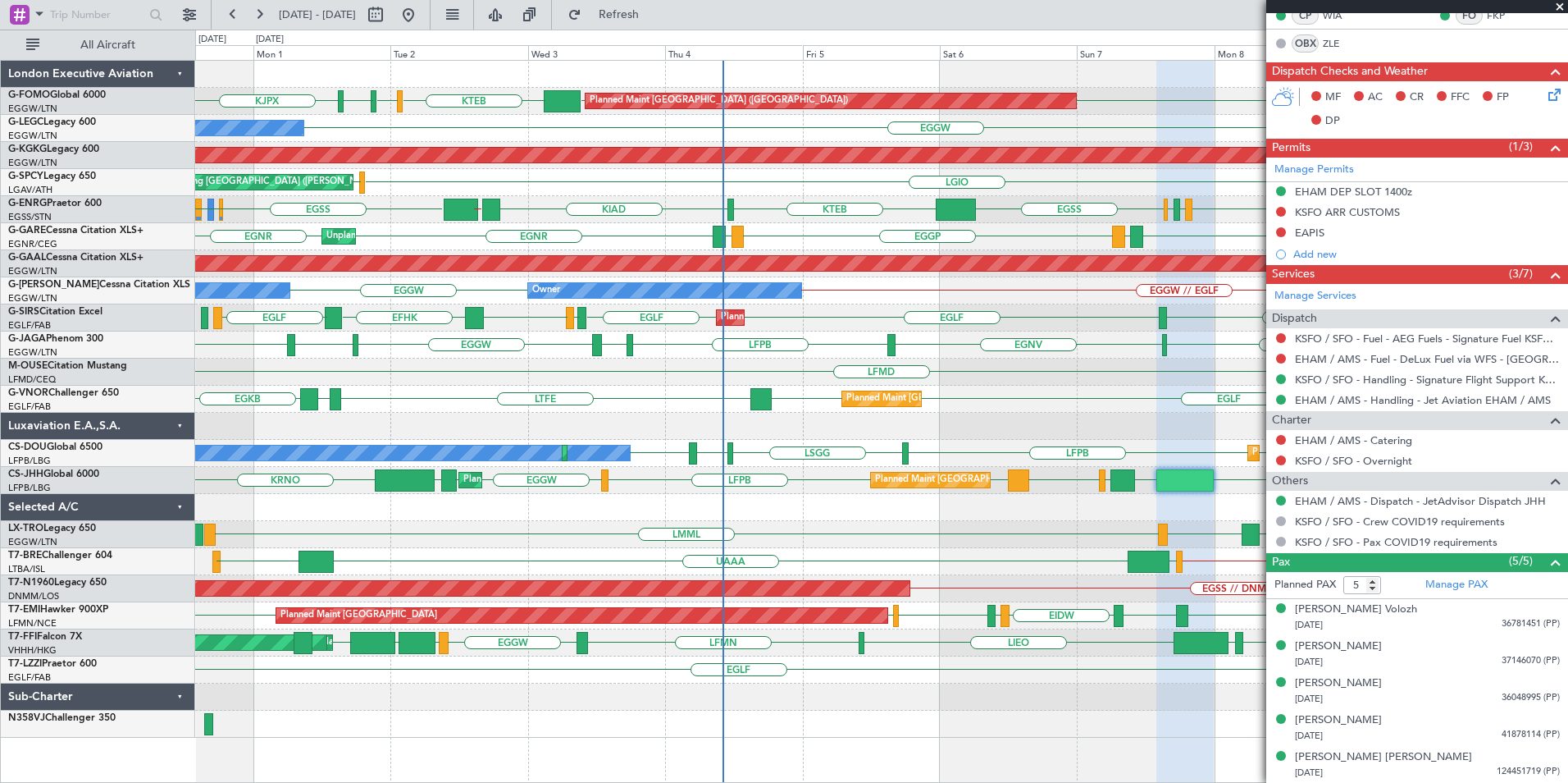
click at [932, 344] on div "Planned Maint [GEOGRAPHIC_DATA] ([GEOGRAPHIC_DATA]) EGGW [DEMOGRAPHIC_DATA] EGG…" at bounding box center [882, 399] width 1373 height 676
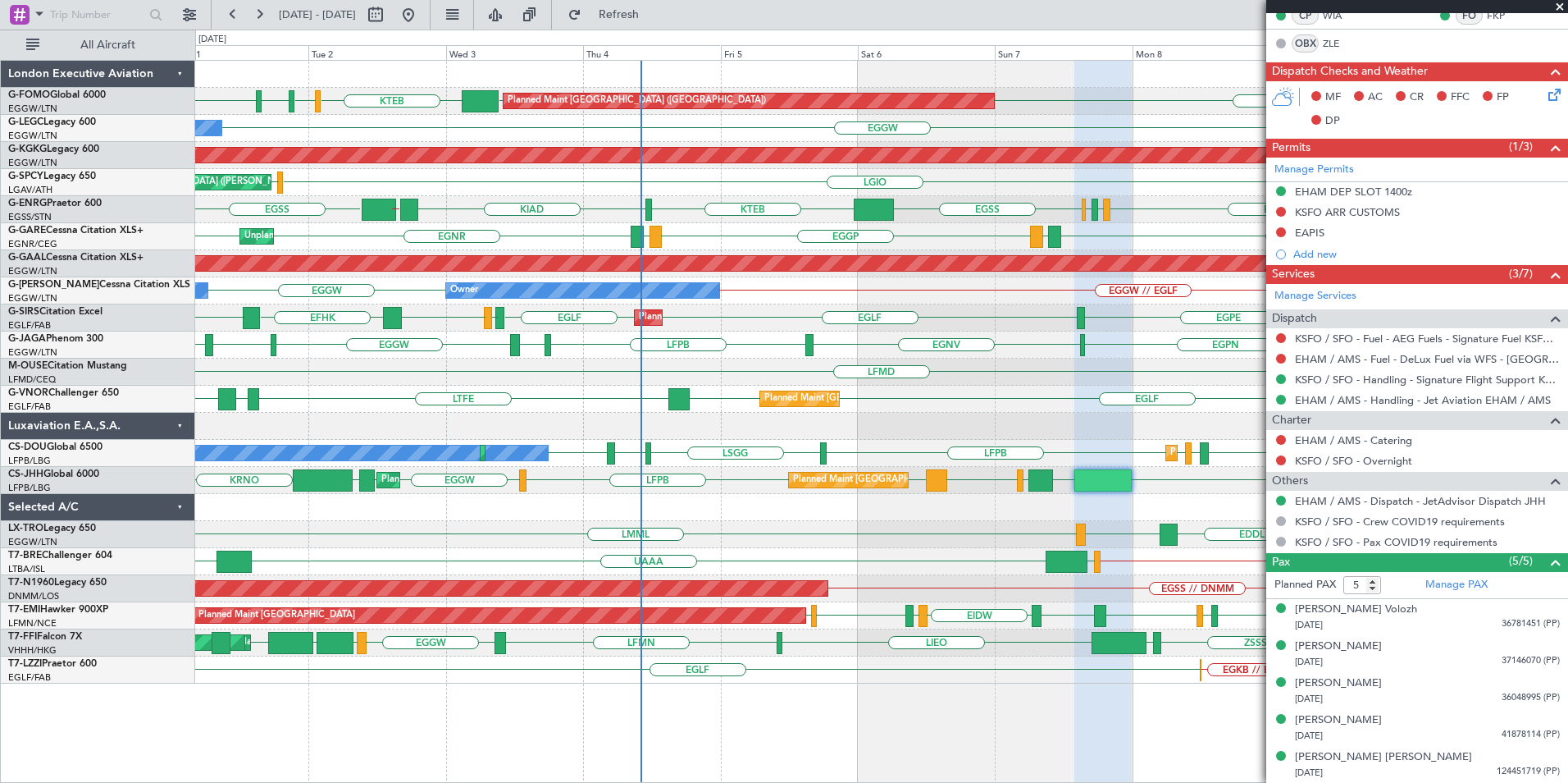
click at [619, 440] on div "Planned Maint [GEOGRAPHIC_DATA] ([GEOGRAPHIC_DATA]) EGGW [DEMOGRAPHIC_DATA] EGG…" at bounding box center [882, 372] width 1373 height 622
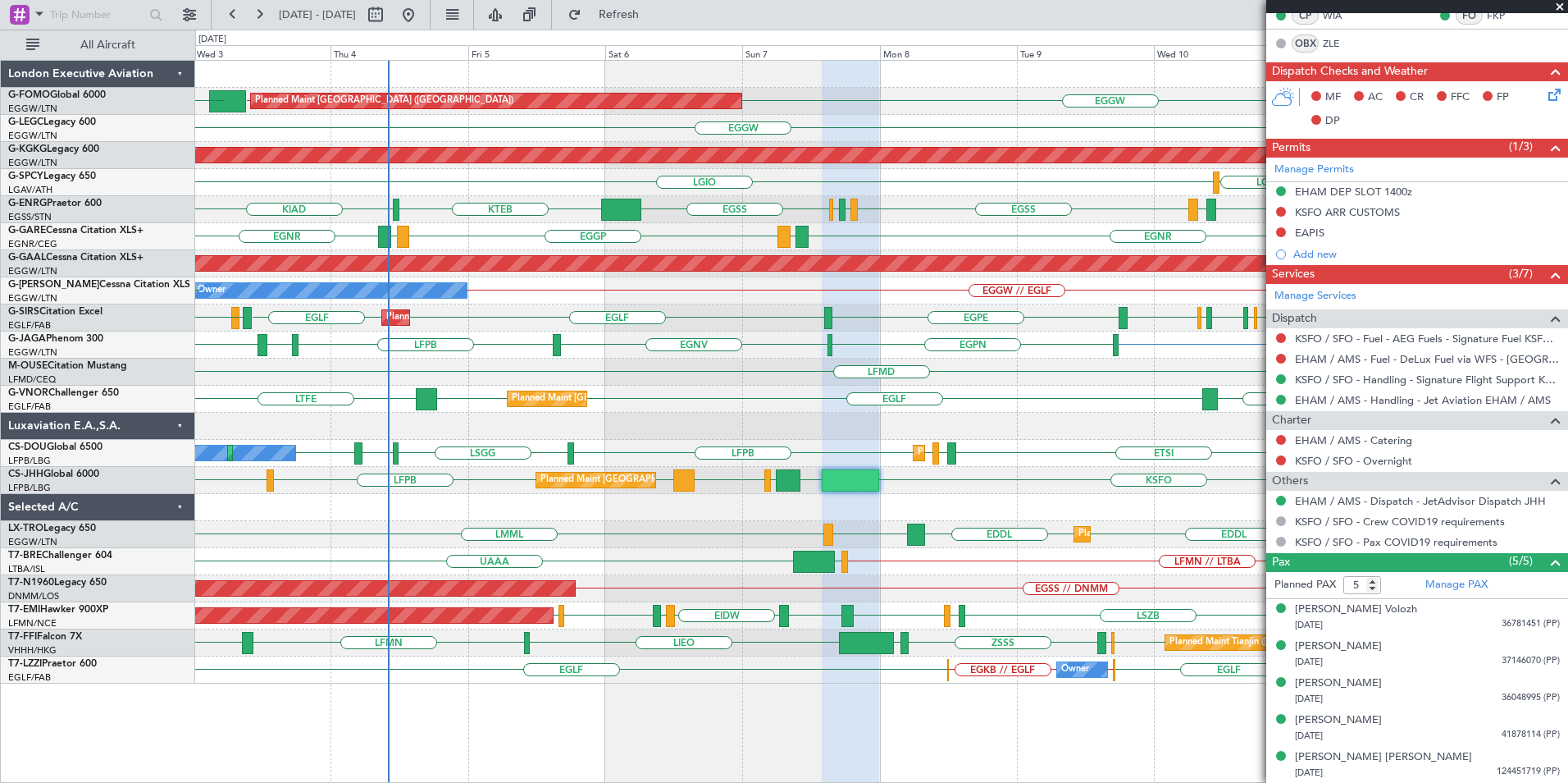
click at [350, 517] on div "Planned Maint [GEOGRAPHIC_DATA] ([GEOGRAPHIC_DATA]) EGGW EGGW KTEB KJFK KBED [D…" at bounding box center [882, 372] width 1373 height 622
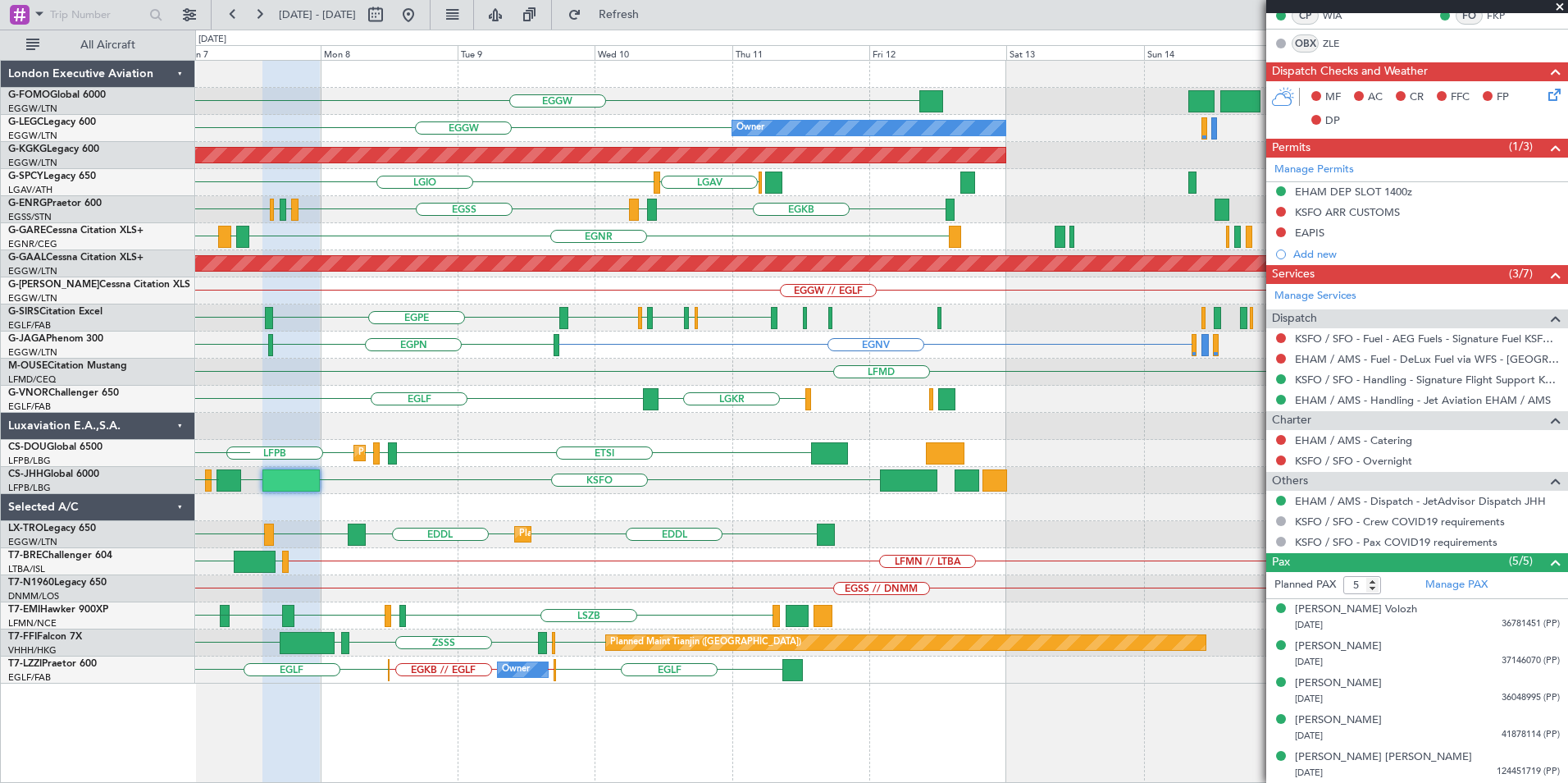
click at [744, 519] on div at bounding box center [882, 508] width 1373 height 27
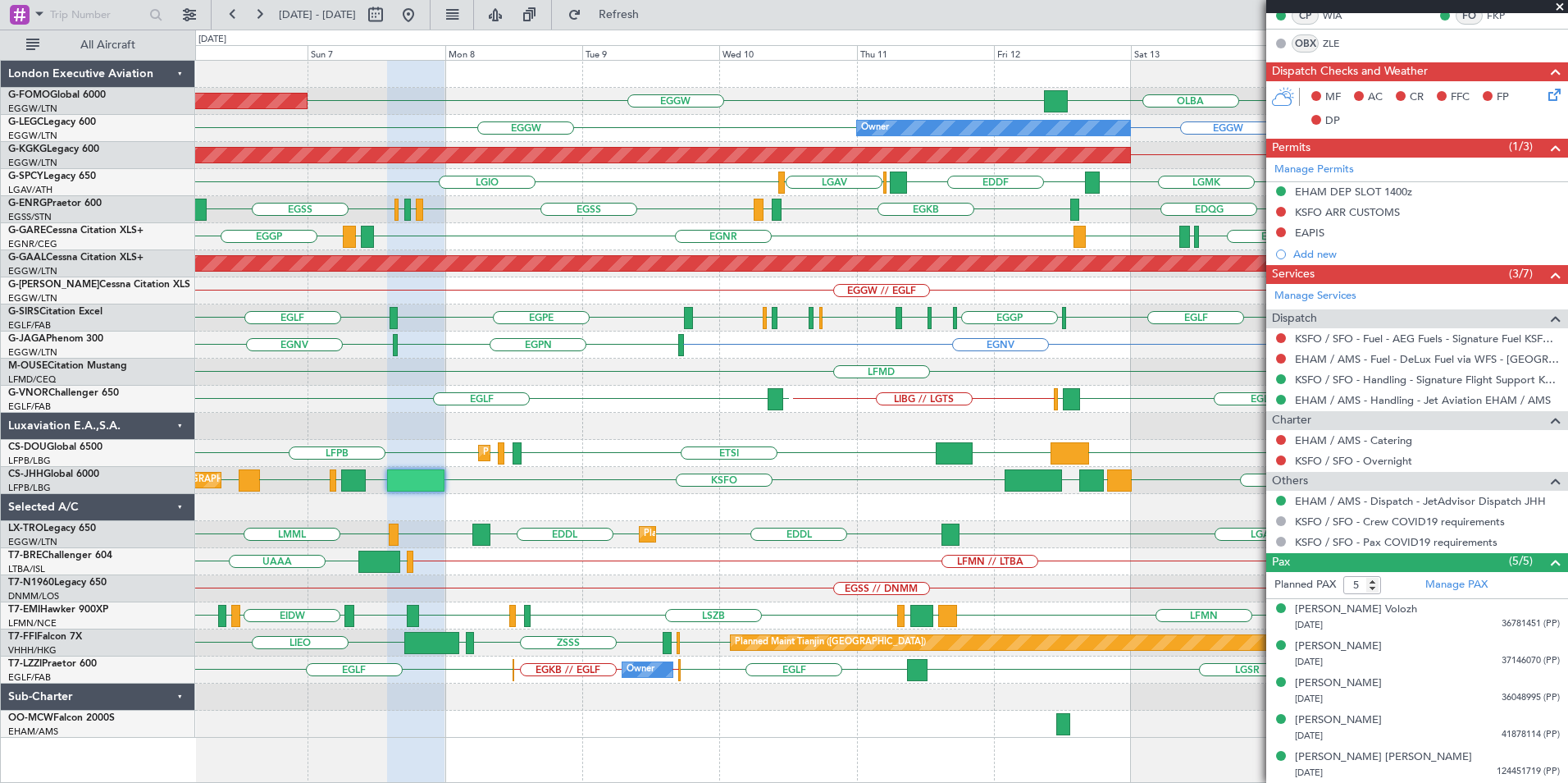
click at [883, 354] on div "KTEB // EGGW EGGW [GEOGRAPHIC_DATA] EGGW Planned Maint [GEOGRAPHIC_DATA] ([GEOG…" at bounding box center [882, 399] width 1373 height 676
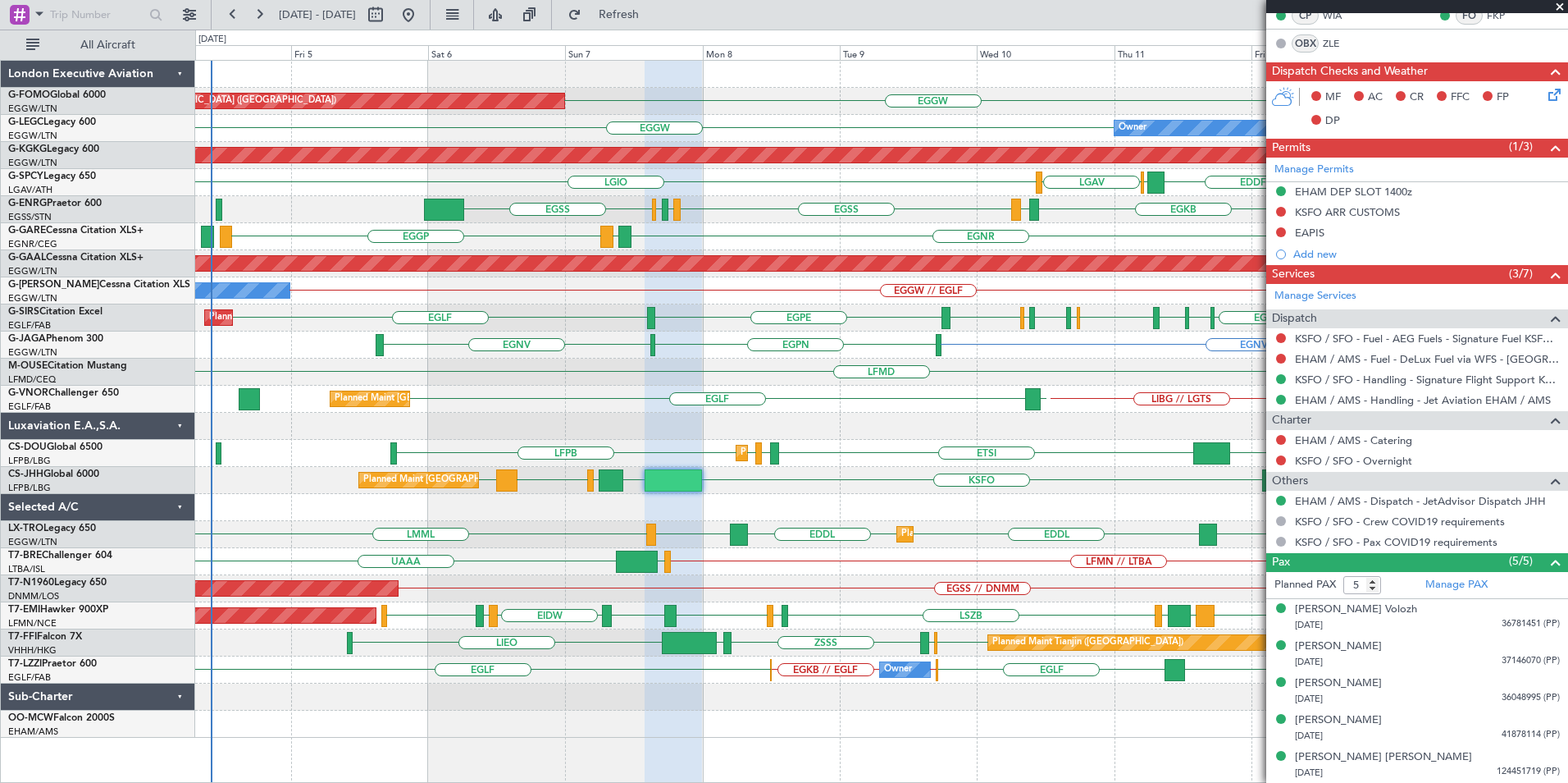
click at [698, 364] on div "OLBA EGGW Planned Maint [GEOGRAPHIC_DATA] ([GEOGRAPHIC_DATA]) EGGW KTEB // EGGW…" at bounding box center [882, 399] width 1373 height 676
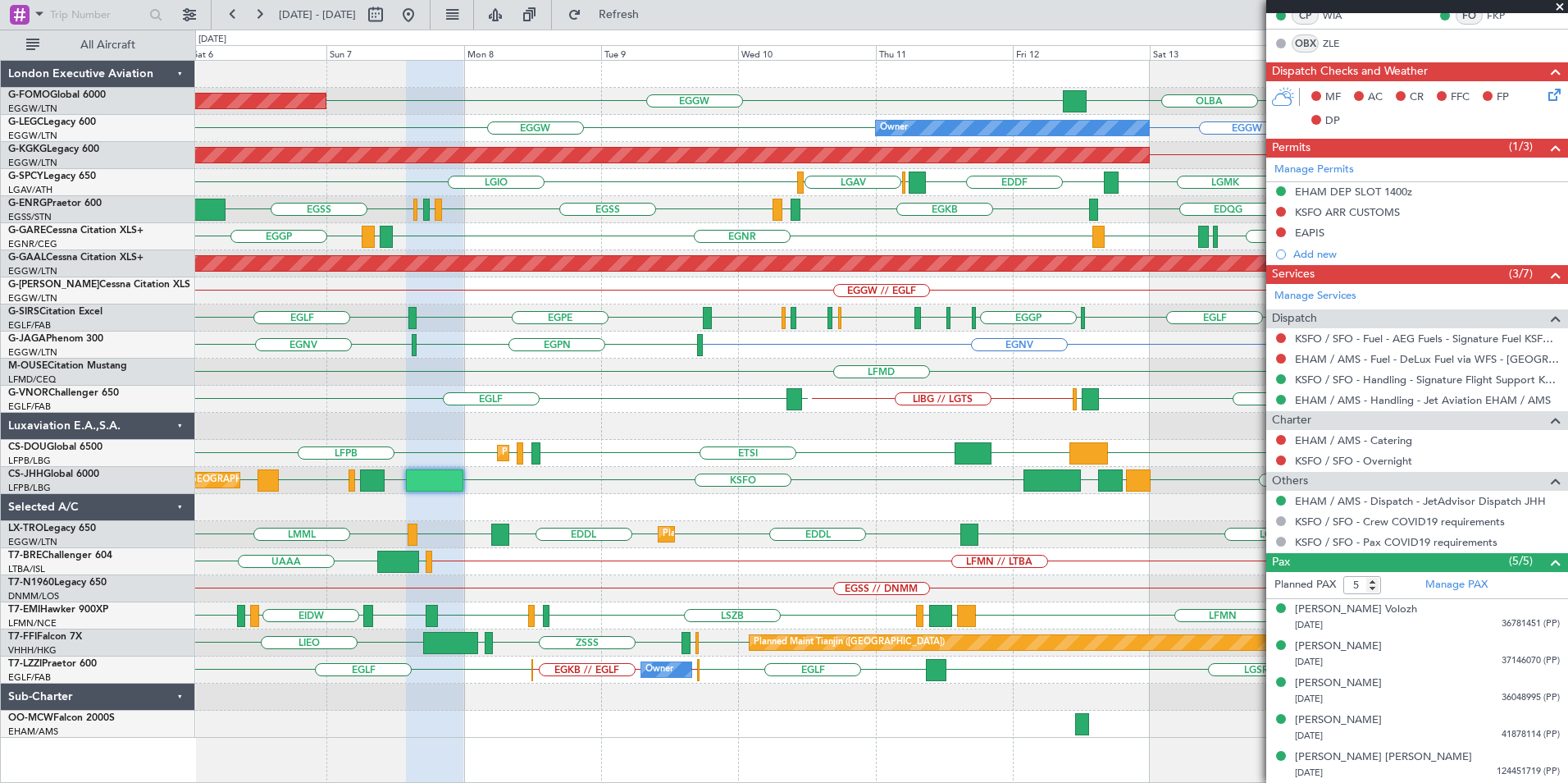
click at [809, 383] on div "Planned Maint [GEOGRAPHIC_DATA] ([GEOGRAPHIC_DATA]) KTEB // EGGW EGGW [GEOGRAPH…" at bounding box center [882, 399] width 1373 height 676
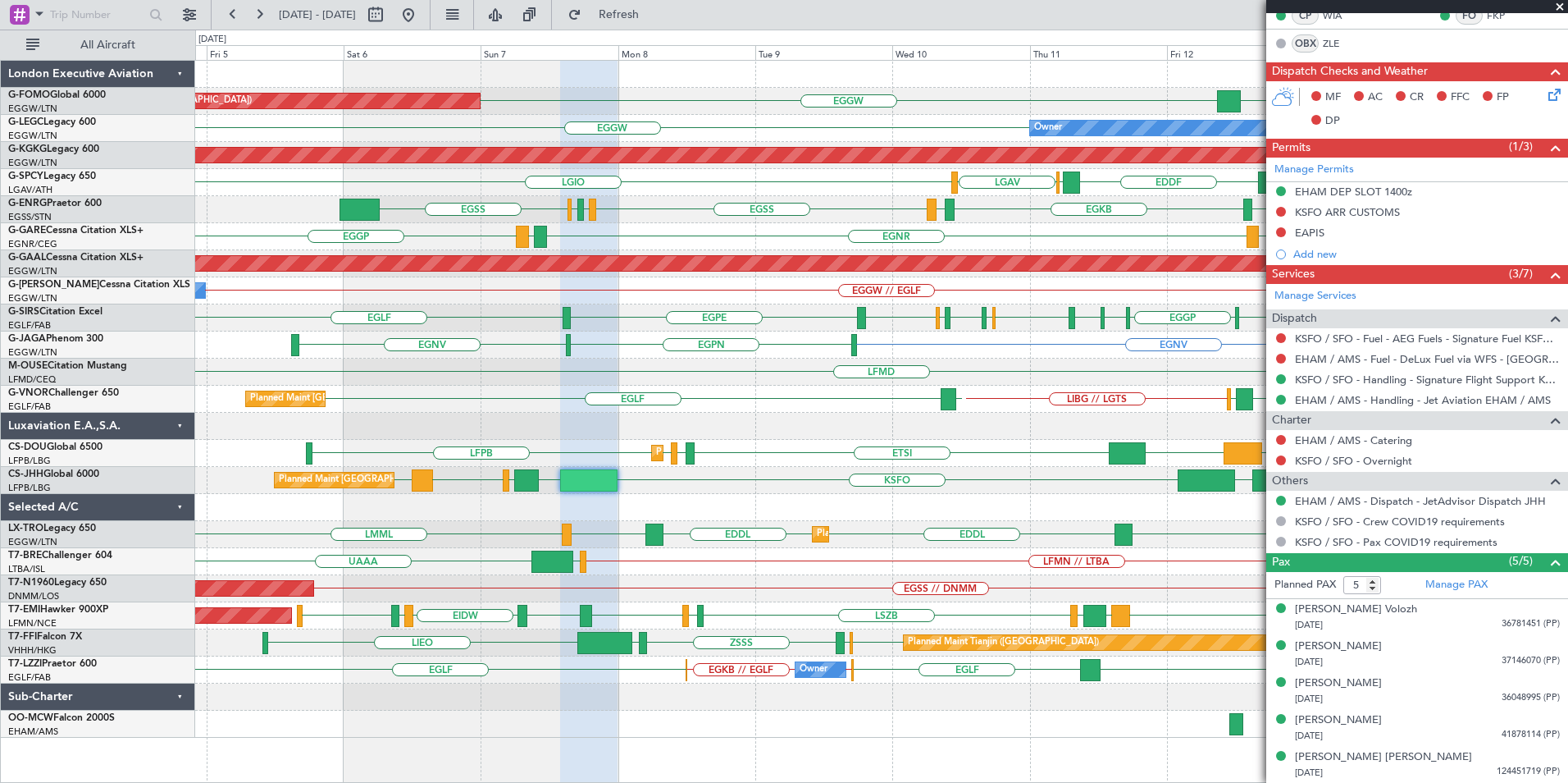
click at [891, 372] on div "LFMD" at bounding box center [882, 372] width 1373 height 27
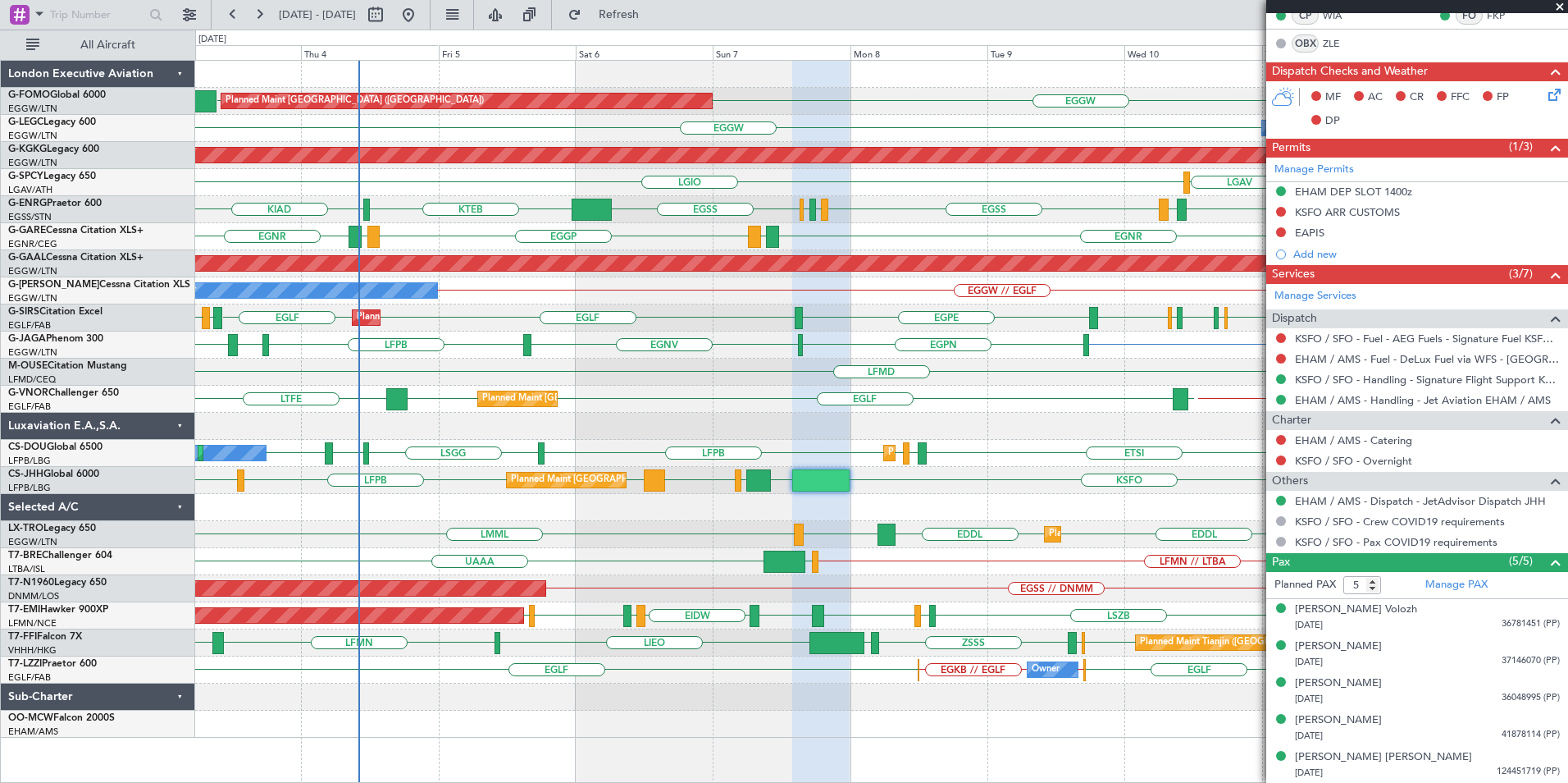
click at [655, 439] on div "Planned Maint [GEOGRAPHIC_DATA] ([GEOGRAPHIC_DATA]) [GEOGRAPHIC_DATA] EGGW EGGW…" at bounding box center [882, 399] width 1373 height 676
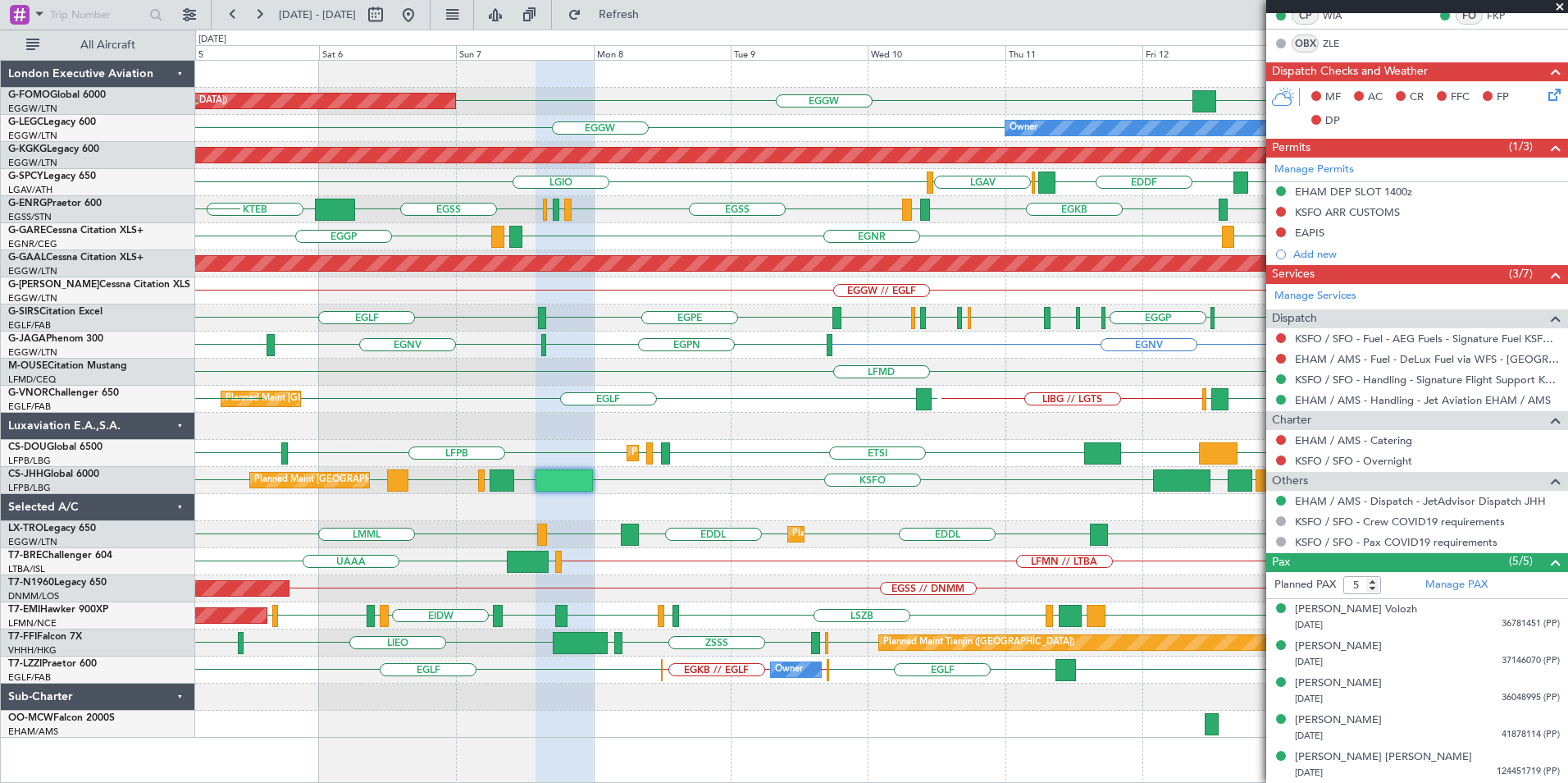
click at [657, 400] on div "Planned Maint [GEOGRAPHIC_DATA] ([GEOGRAPHIC_DATA]) [GEOGRAPHIC_DATA] EGGW EGGW…" at bounding box center [882, 399] width 1373 height 676
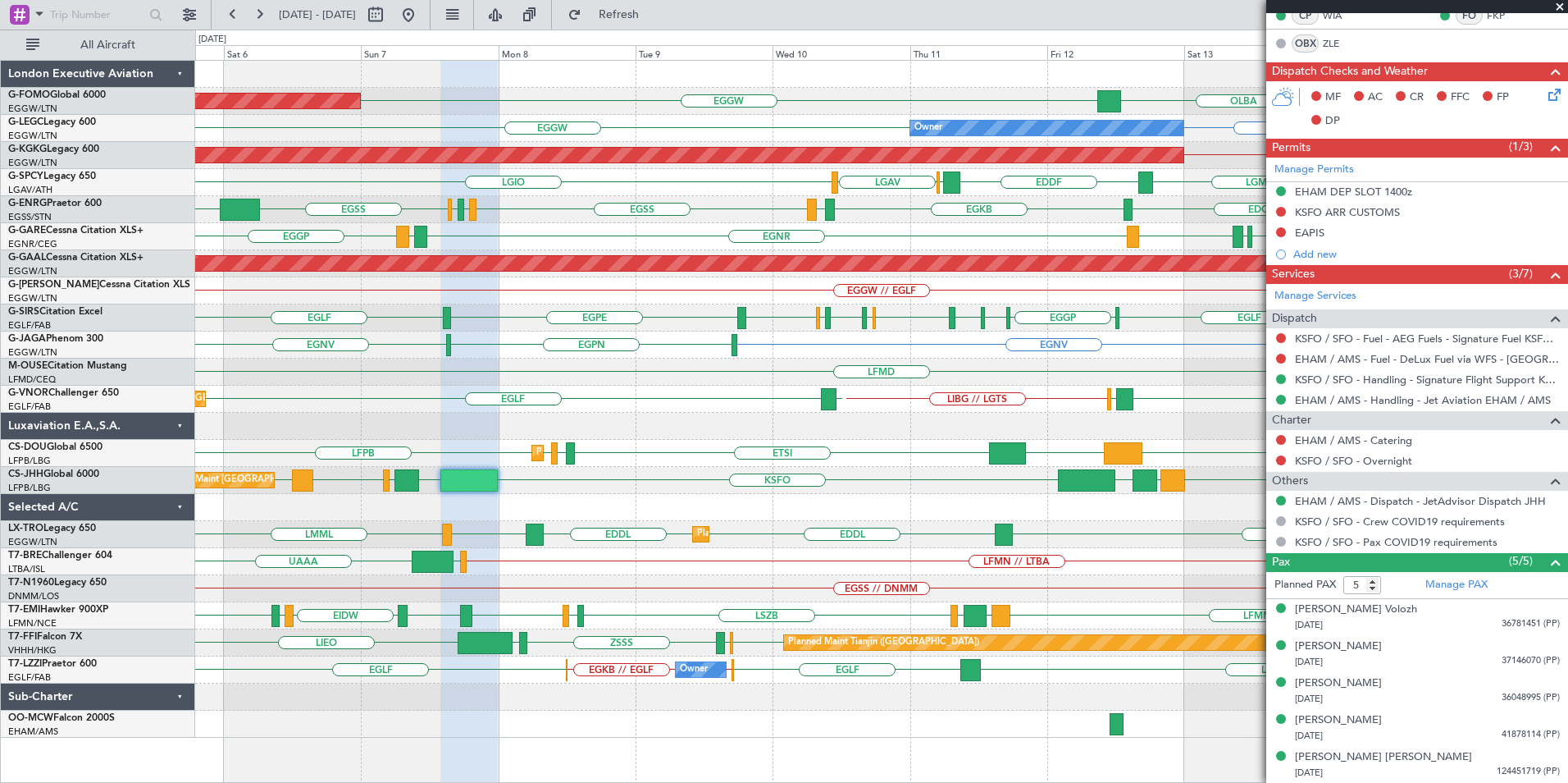
click at [1564, 7] on span at bounding box center [1560, 7] width 17 height 15
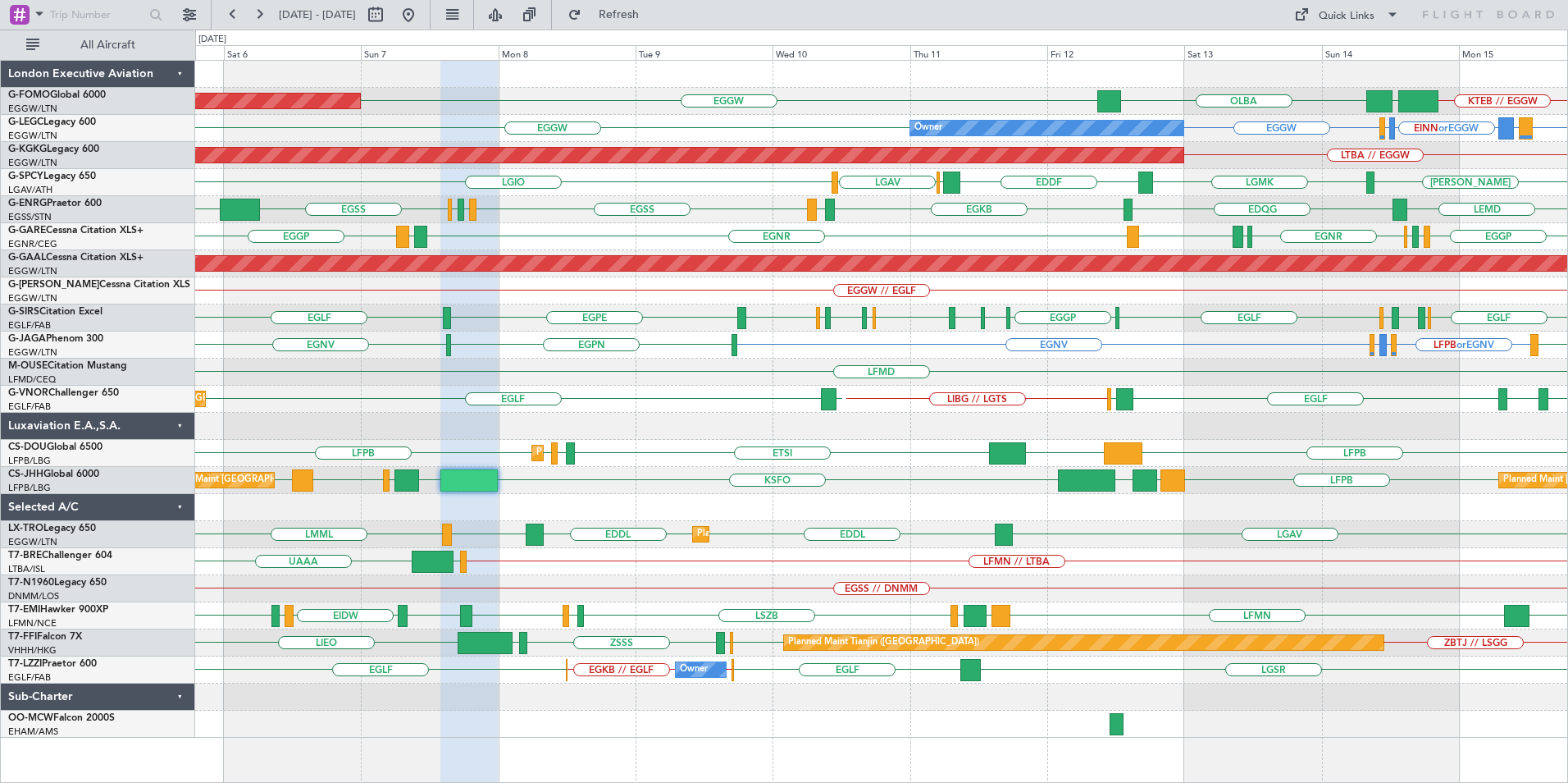
type input "0"
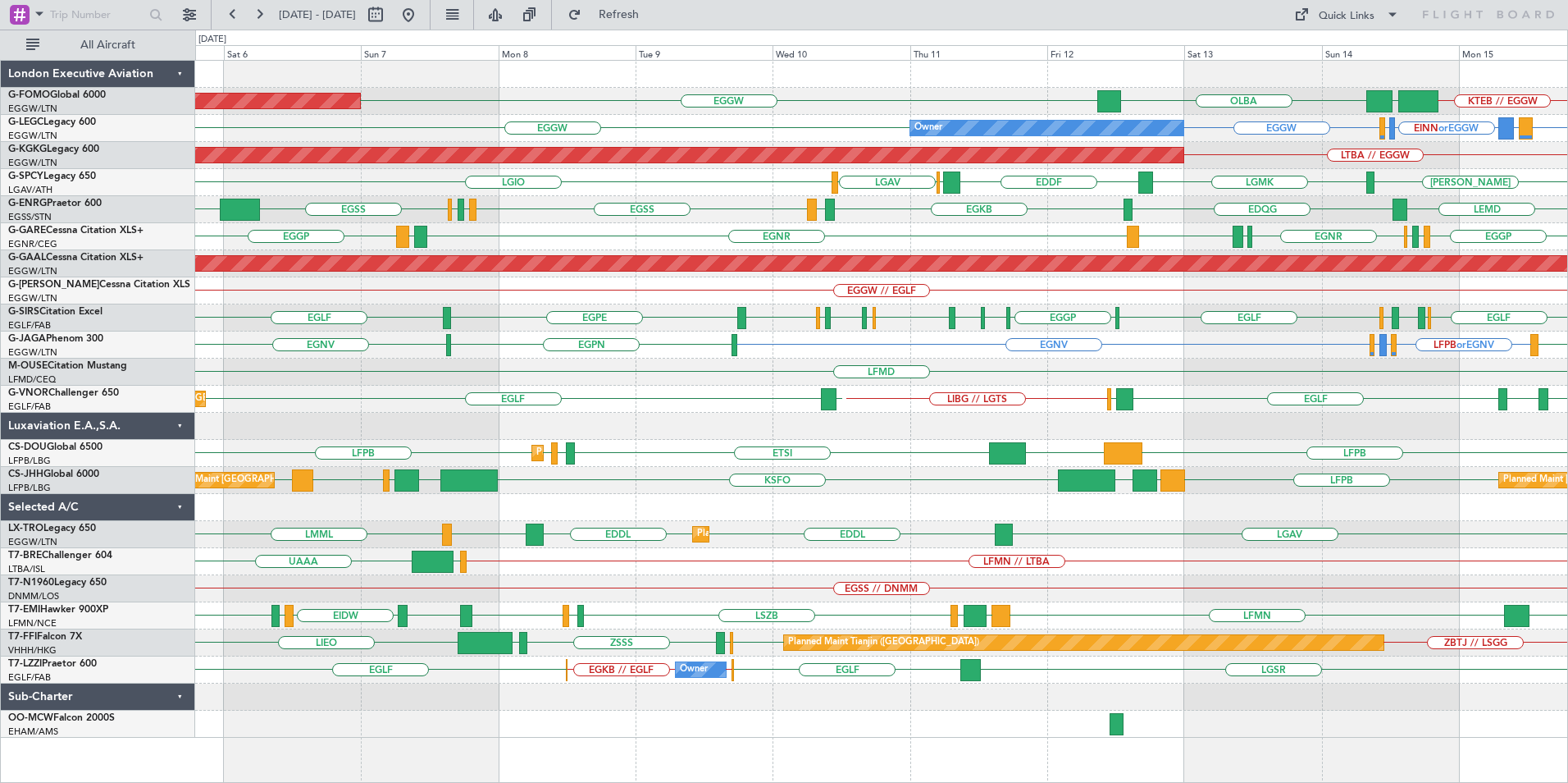
scroll to position [0, 0]
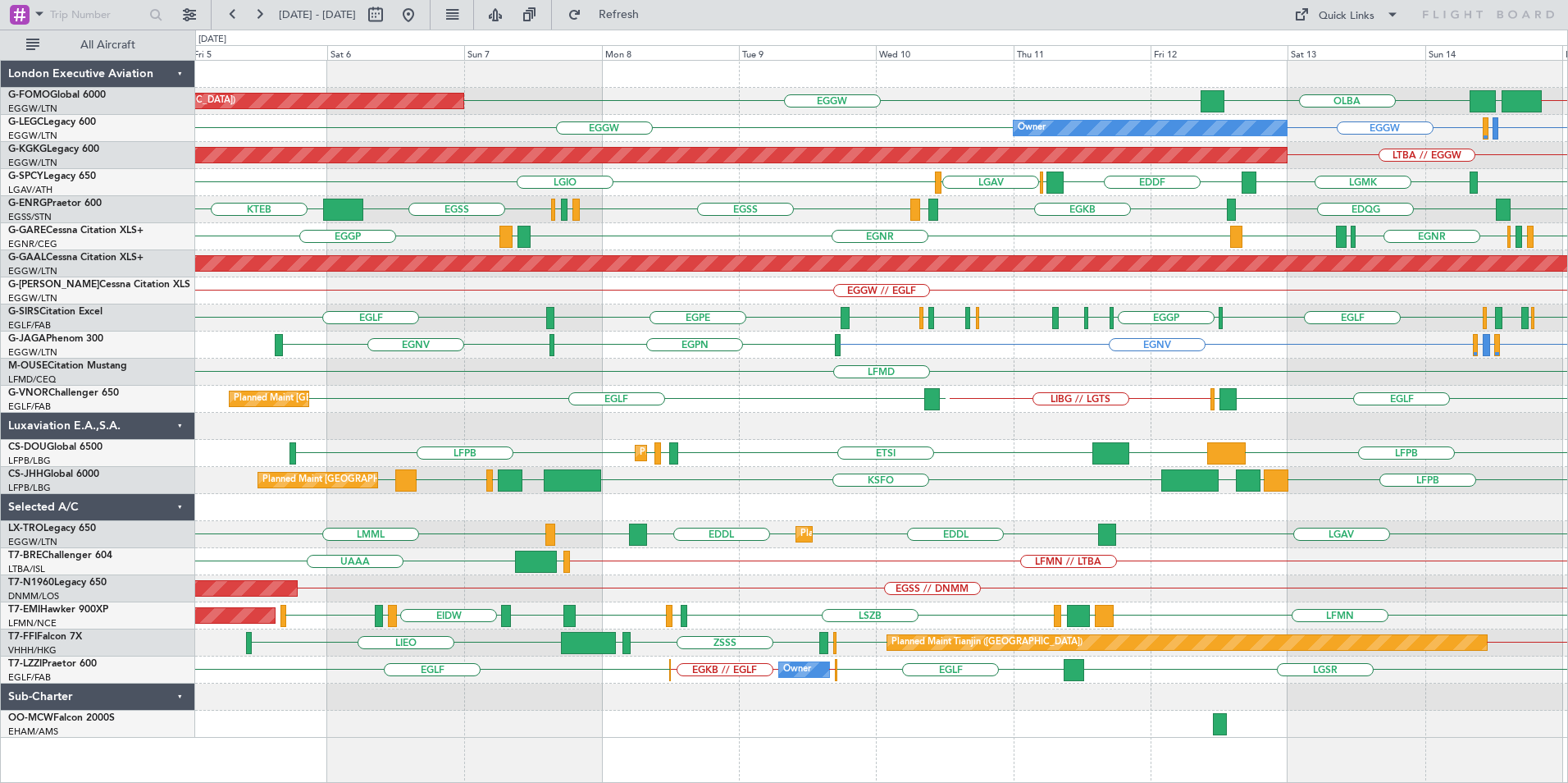
click at [869, 328] on div "EGLF EGBP EGPH EGBP [GEOGRAPHIC_DATA] EGGP [GEOGRAPHIC_DATA] [GEOGRAPHIC_DATA] …" at bounding box center [882, 318] width 1373 height 27
click at [779, 329] on div "EGLF EGBP EGPH EGBP [GEOGRAPHIC_DATA] EGGP [GEOGRAPHIC_DATA] [GEOGRAPHIC_DATA] …" at bounding box center [882, 318] width 1373 height 27
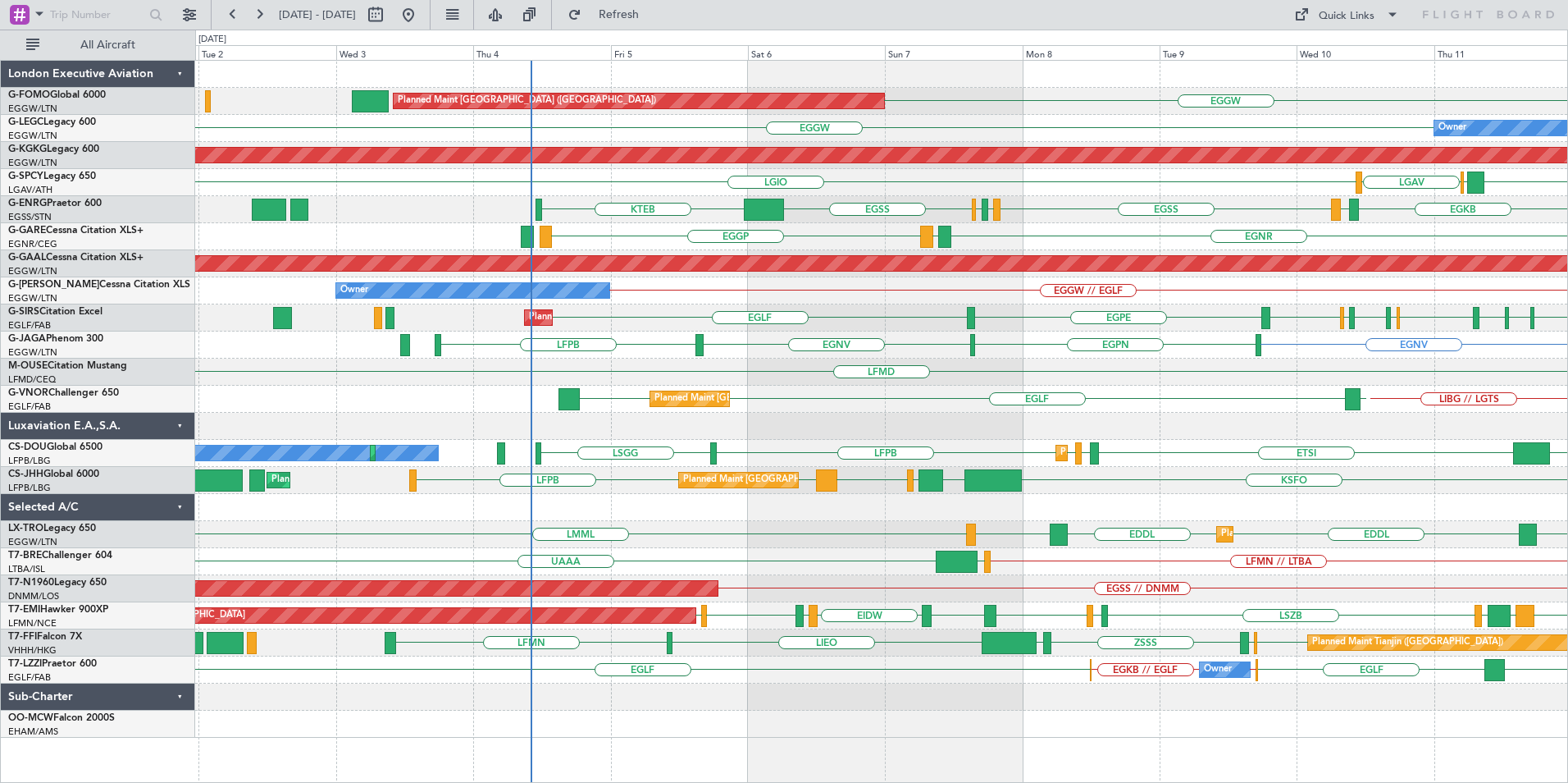
click at [901, 707] on div "Planned Maint [GEOGRAPHIC_DATA] ([GEOGRAPHIC_DATA]) EGGW [GEOGRAPHIC_DATA] Owne…" at bounding box center [882, 399] width 1373 height 676
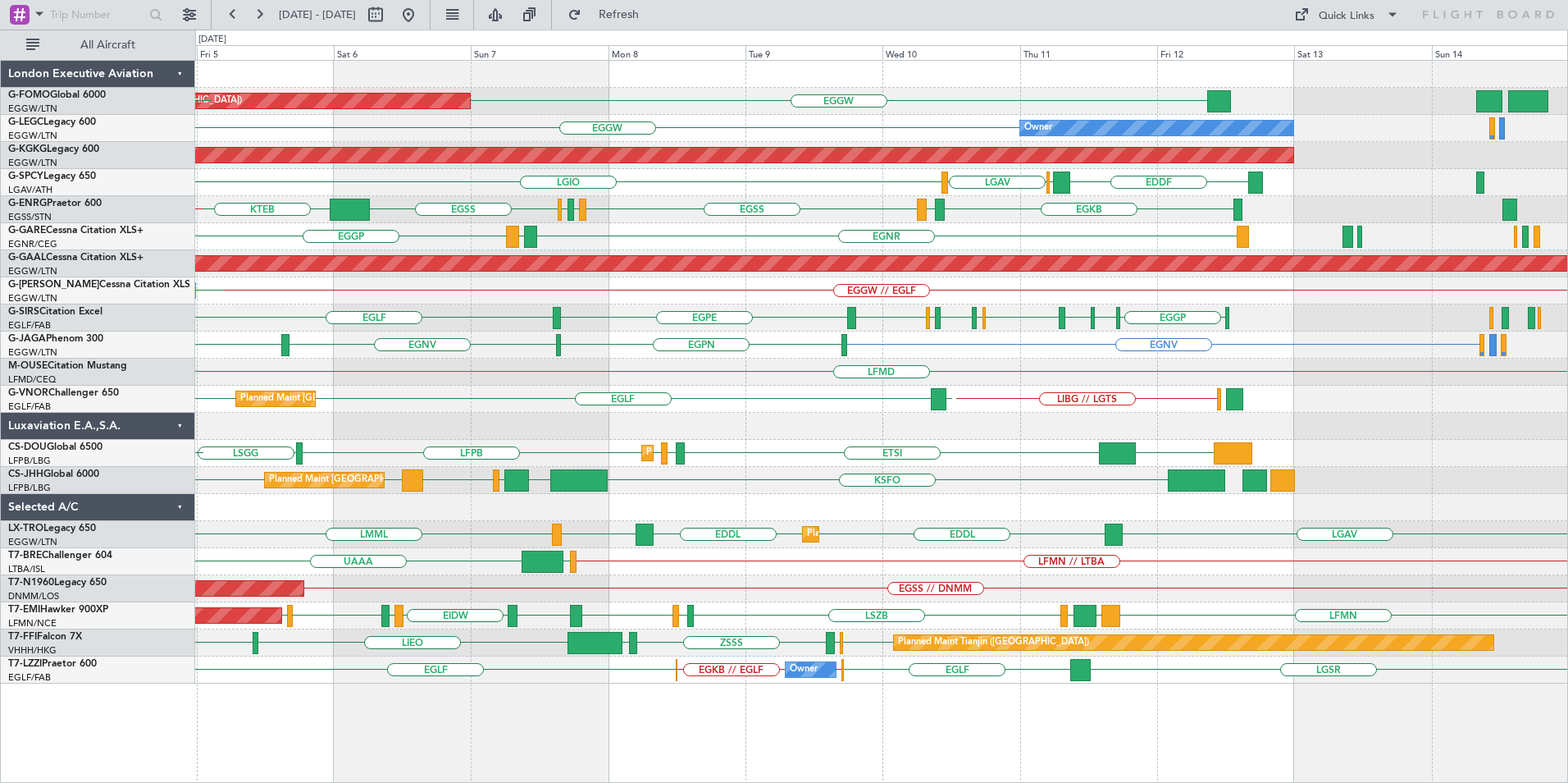
click at [702, 749] on div "Planned Maint [GEOGRAPHIC_DATA] ([GEOGRAPHIC_DATA]) EGGW EGGW KTEB Owner EGGW A…" at bounding box center [882, 421] width 1373 height 723
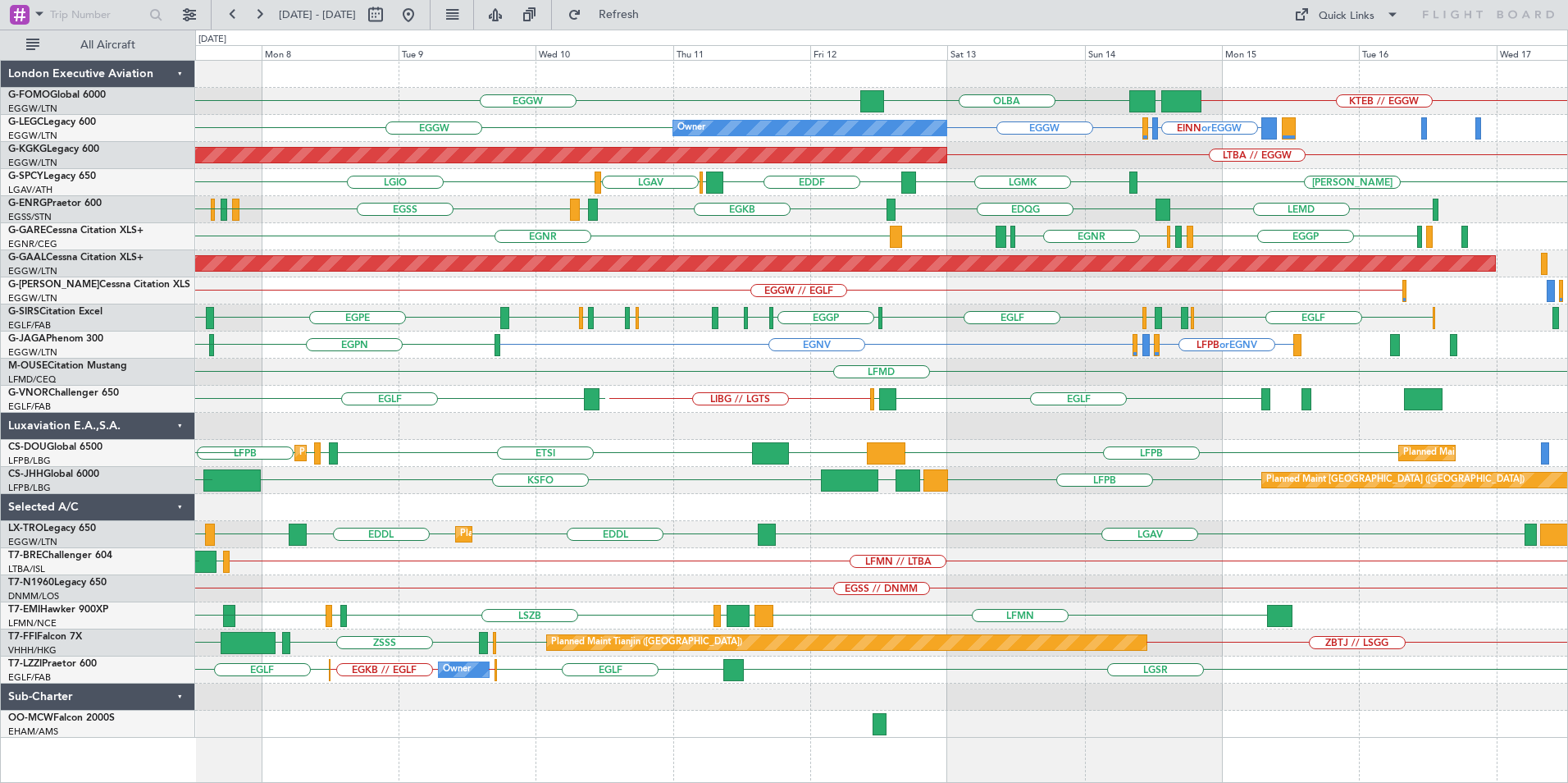
click at [556, 752] on div "KTEB // EGGW EGGW [GEOGRAPHIC_DATA] EGGW Planned Maint [GEOGRAPHIC_DATA] ([GEOG…" at bounding box center [882, 421] width 1373 height 723
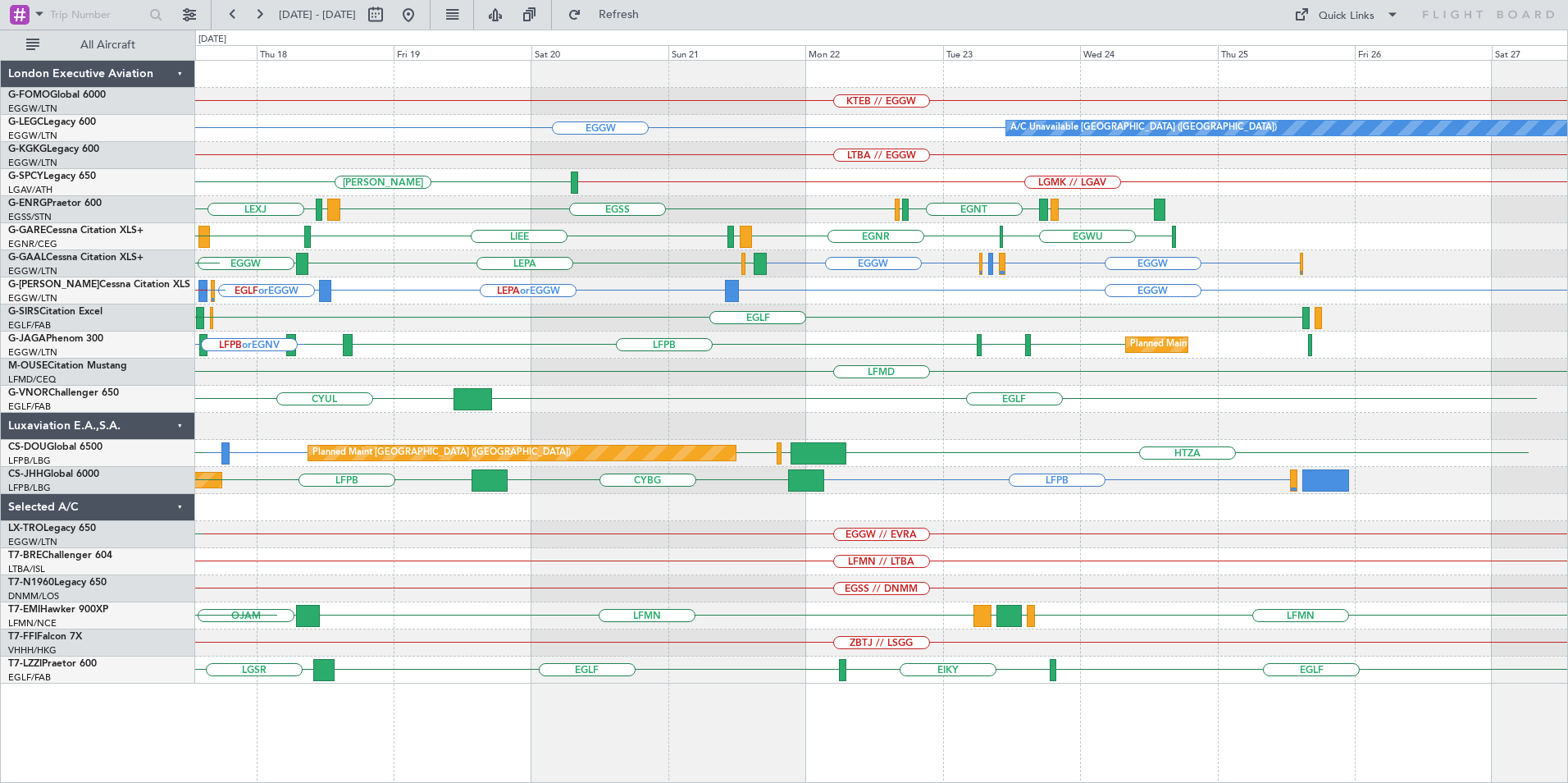
click at [538, 702] on div "KTEB // EGGW EGGW A/C Unavailable [GEOGRAPHIC_DATA] ([GEOGRAPHIC_DATA]) LIRA or…" at bounding box center [882, 421] width 1373 height 723
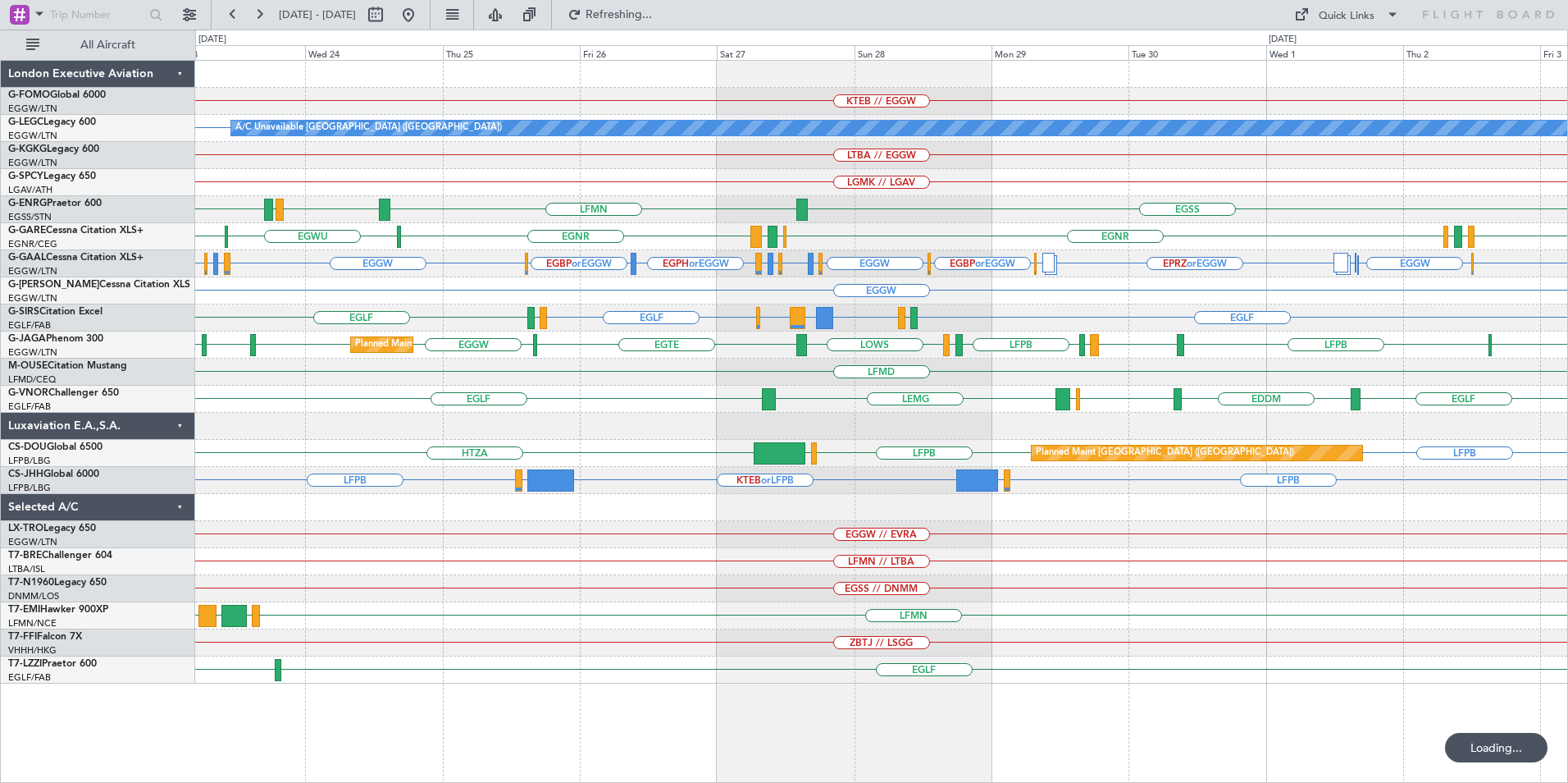
click at [273, 733] on div "KTEB // EGGW A/C Unavailable [GEOGRAPHIC_DATA] ([GEOGRAPHIC_DATA]) EGGW LTBA //…" at bounding box center [882, 421] width 1373 height 723
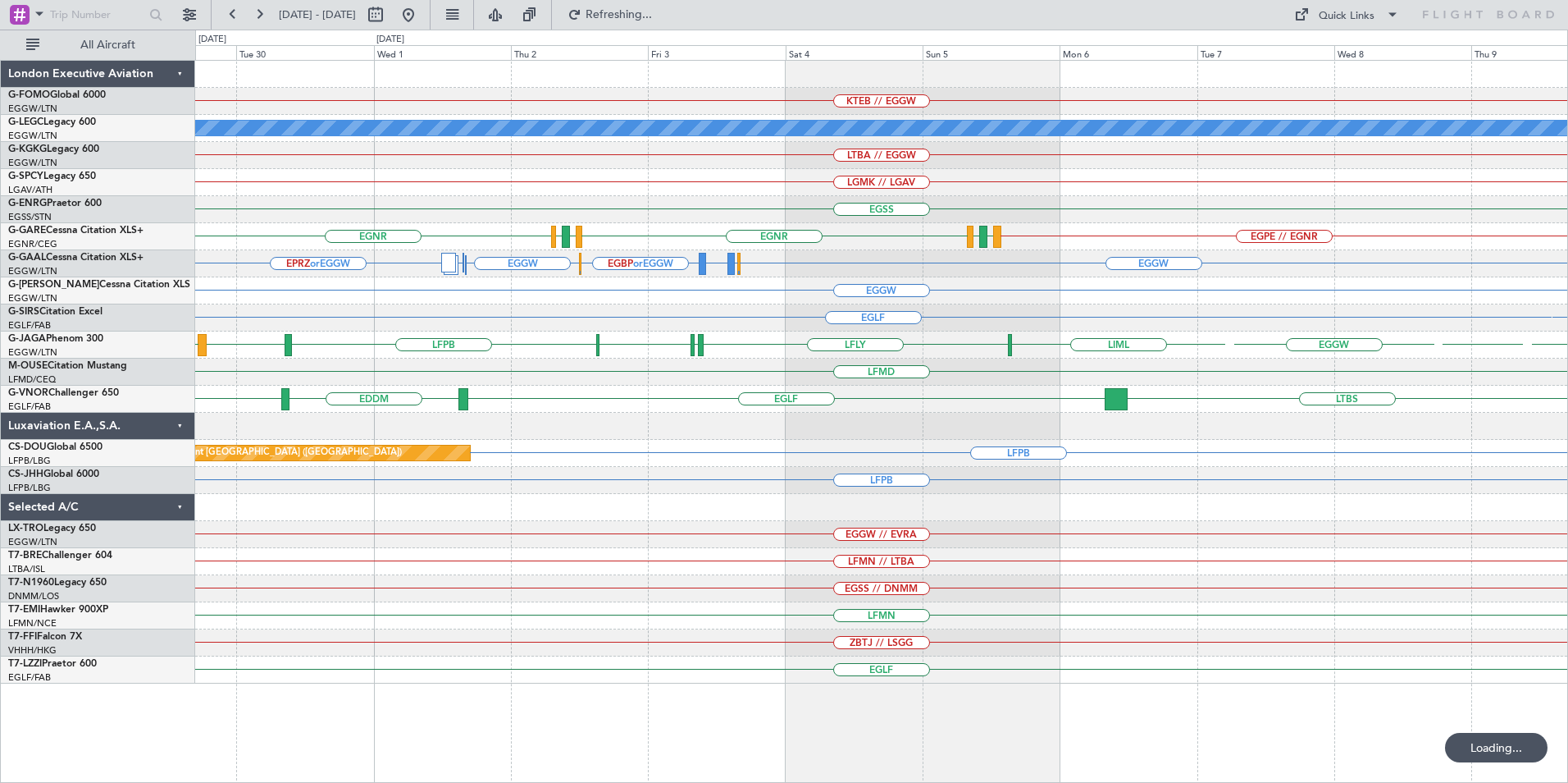
click at [221, 672] on div "EGLF" at bounding box center [882, 670] width 1373 height 27
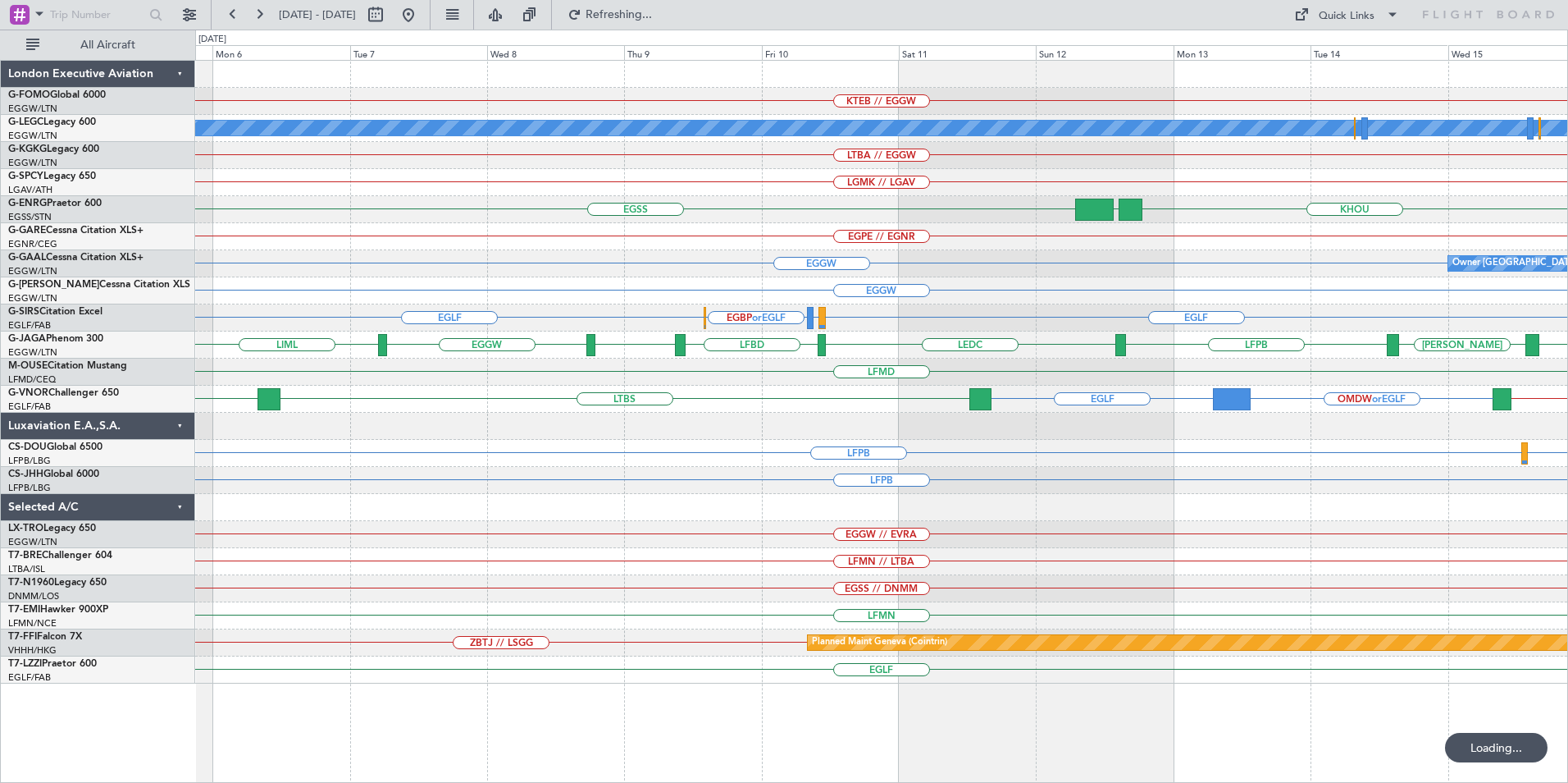
click at [314, 708] on div "KTEB // EGGW A/C Unavailable [GEOGRAPHIC_DATA] ([GEOGRAPHIC_DATA]) LTBA // EGGW…" at bounding box center [882, 421] width 1373 height 723
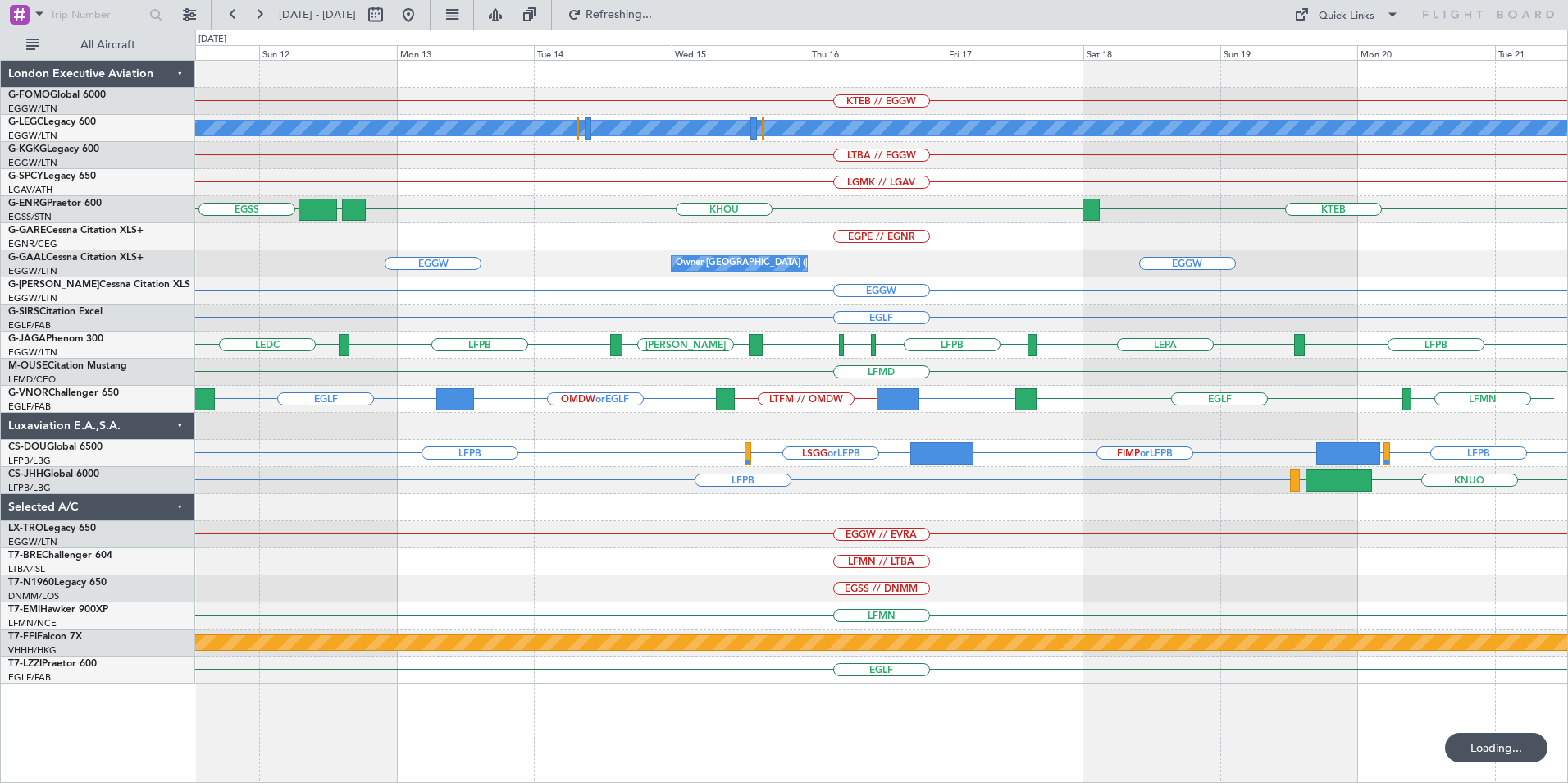
click at [0, 693] on html "[DATE] - [DATE] Refreshing... Quick Links All Aircraft KTEB // EGGW A/C Unavail…" at bounding box center [784, 391] width 1568 height 783
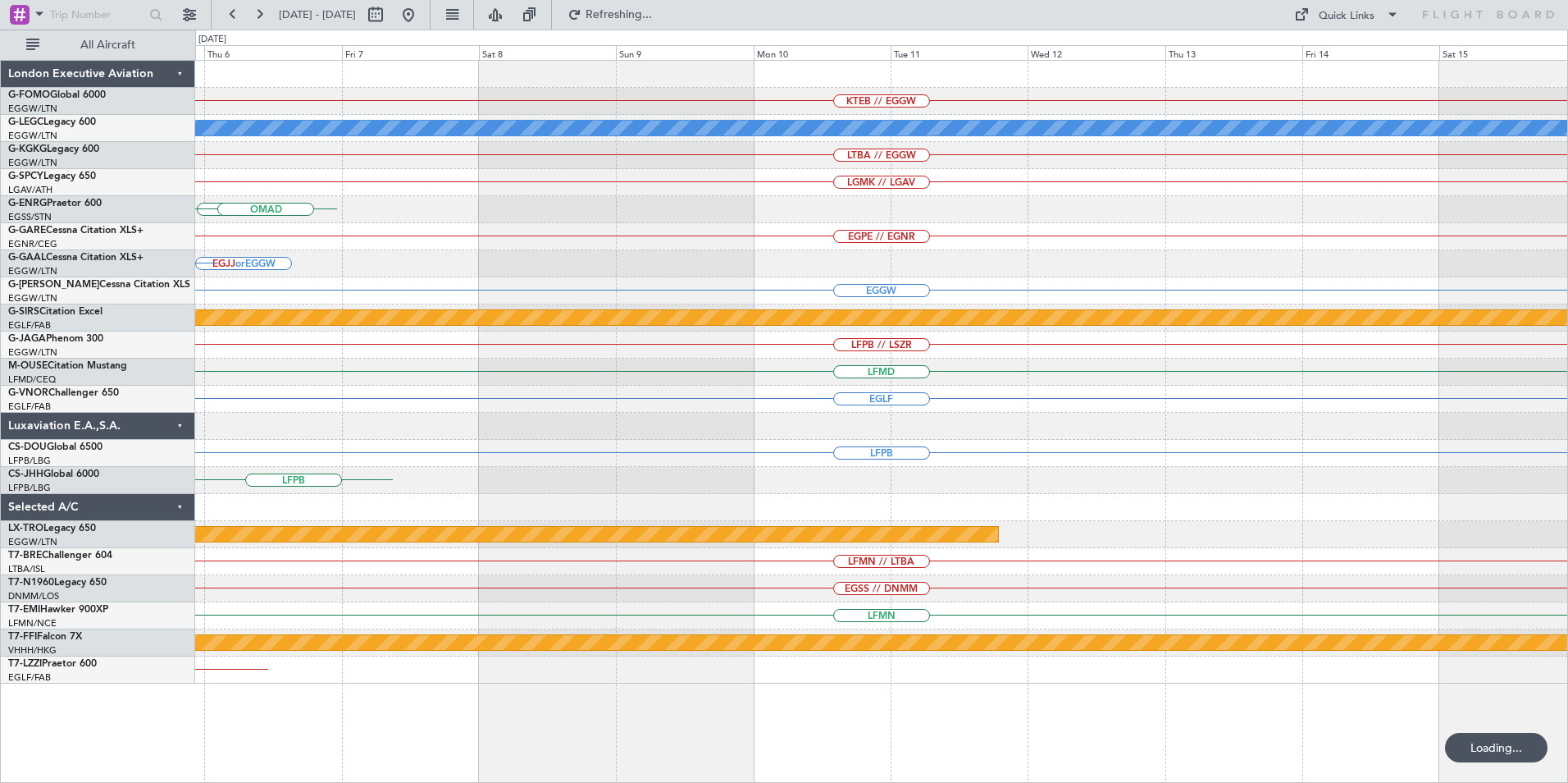
click at [0, 610] on html "[DATE] - [DATE] Refreshing... Quick Links All Aircraft KTEB // EGGW A/C Unavail…" at bounding box center [784, 391] width 1568 height 783
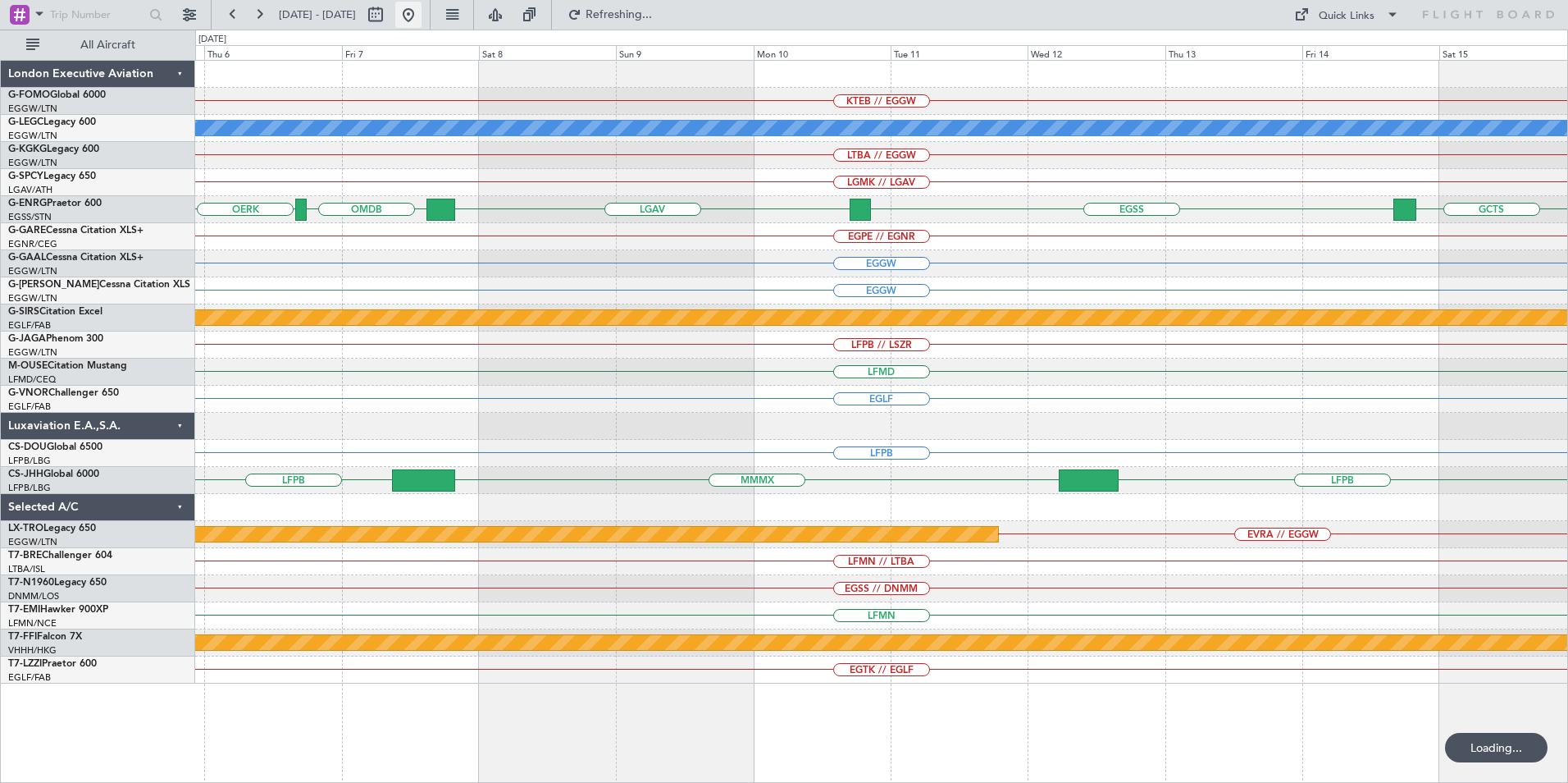
click at [422, 15] on button at bounding box center [408, 15] width 27 height 27
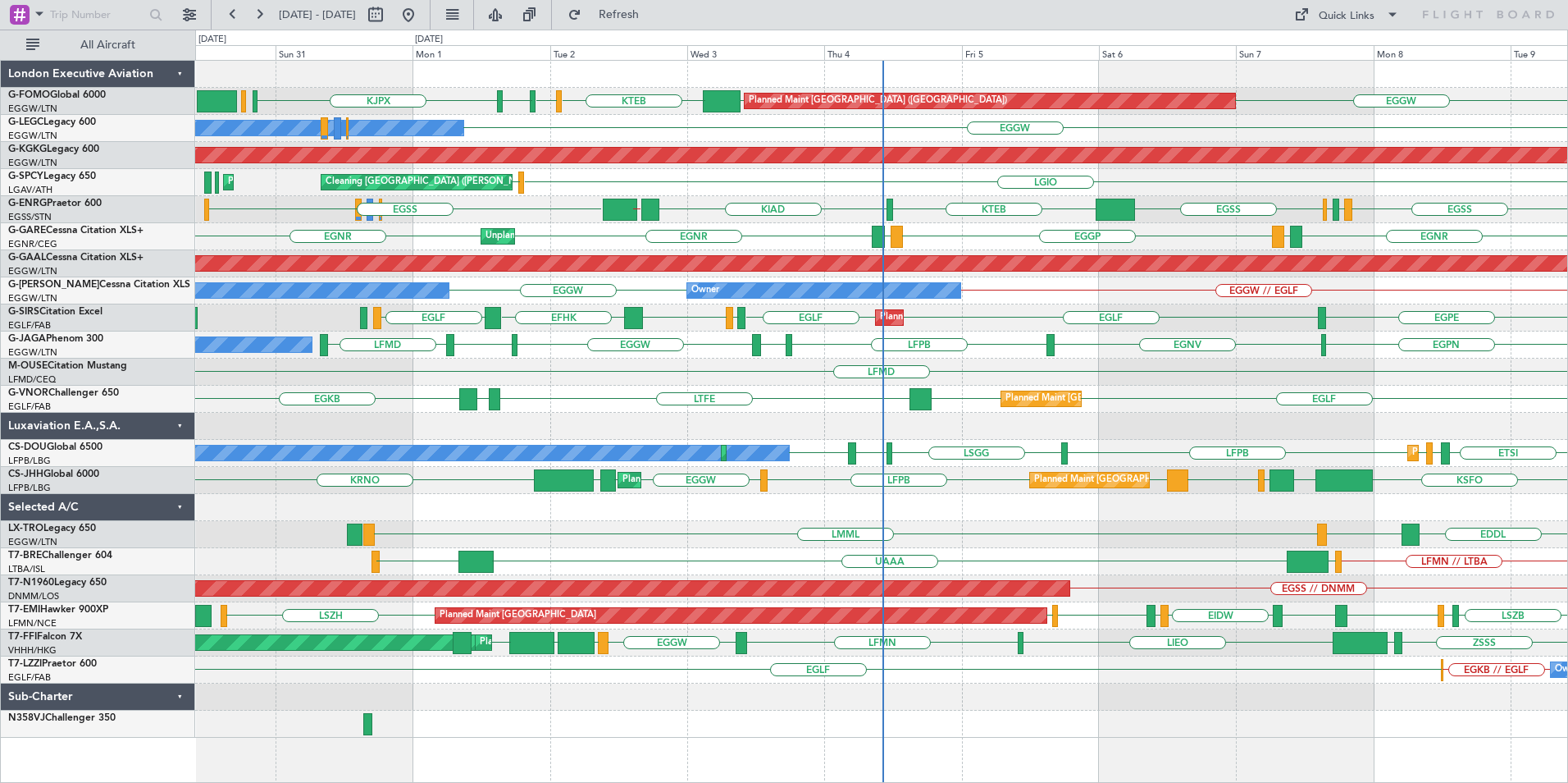
click at [694, 253] on div "KJPX EGGW EGGW KTEB KBED KJFK Planned Maint [GEOGRAPHIC_DATA] ([GEOGRAPHIC_DATA…" at bounding box center [882, 399] width 1373 height 676
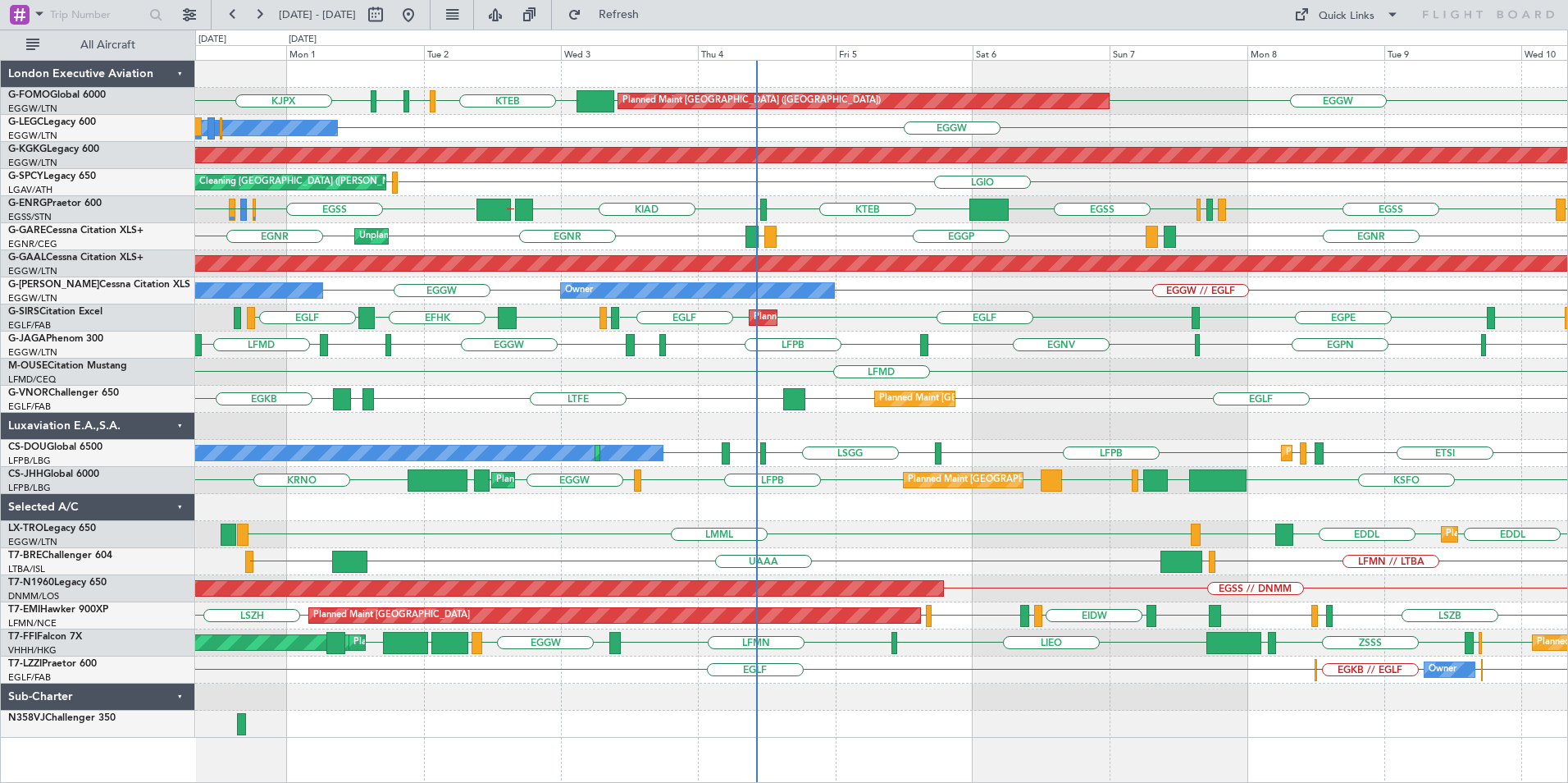
click at [631, 461] on div "Planned Maint [GEOGRAPHIC_DATA] ([GEOGRAPHIC_DATA]) [DEMOGRAPHIC_DATA] EGGW EGG…" at bounding box center [882, 399] width 1373 height 676
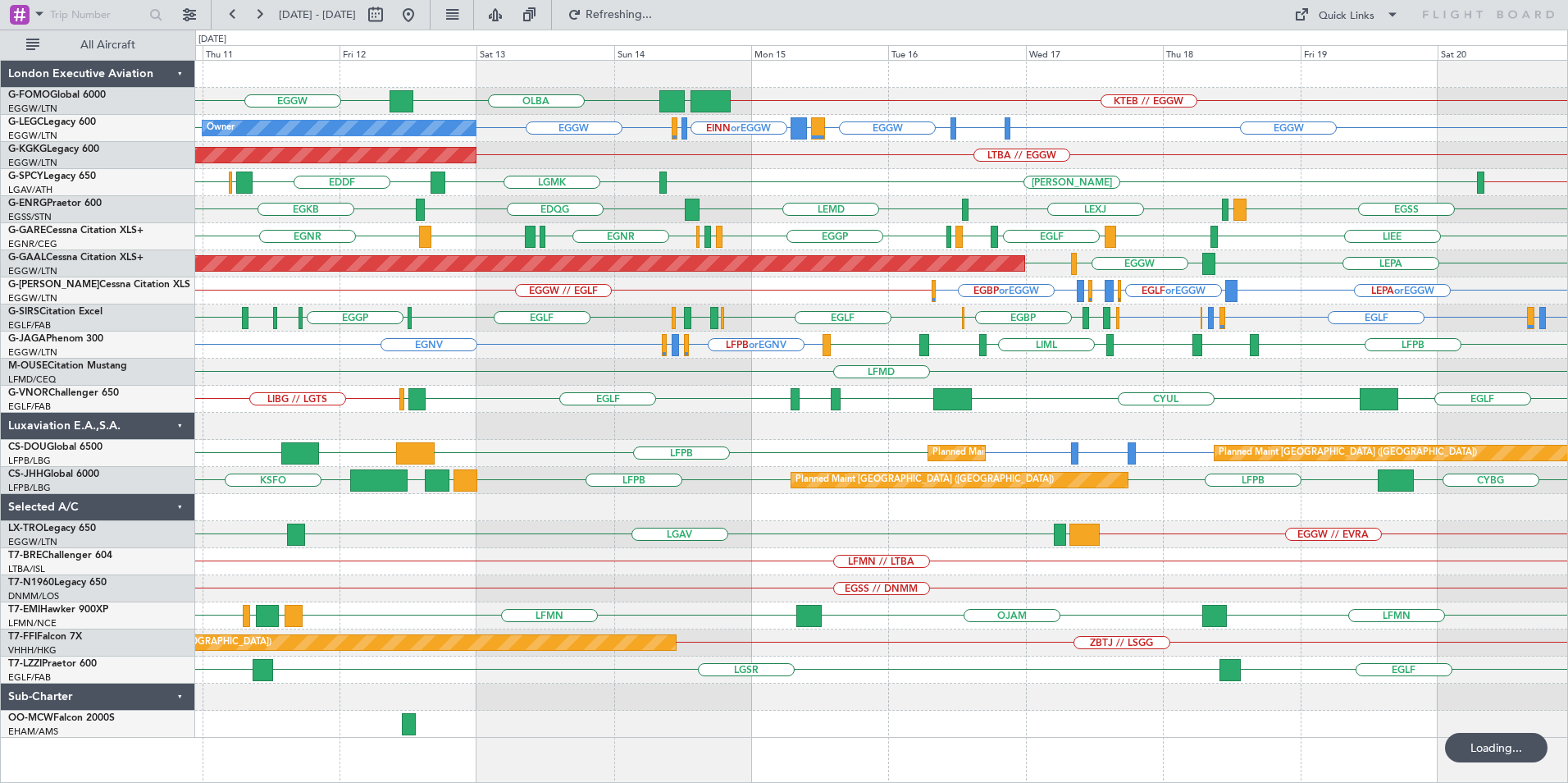
click at [653, 406] on div "KTEB // EGGW EGGW [GEOGRAPHIC_DATA] EGGW EGGW LIRA or EGGW EINN or EGGW EGAC or…" at bounding box center [882, 399] width 1373 height 676
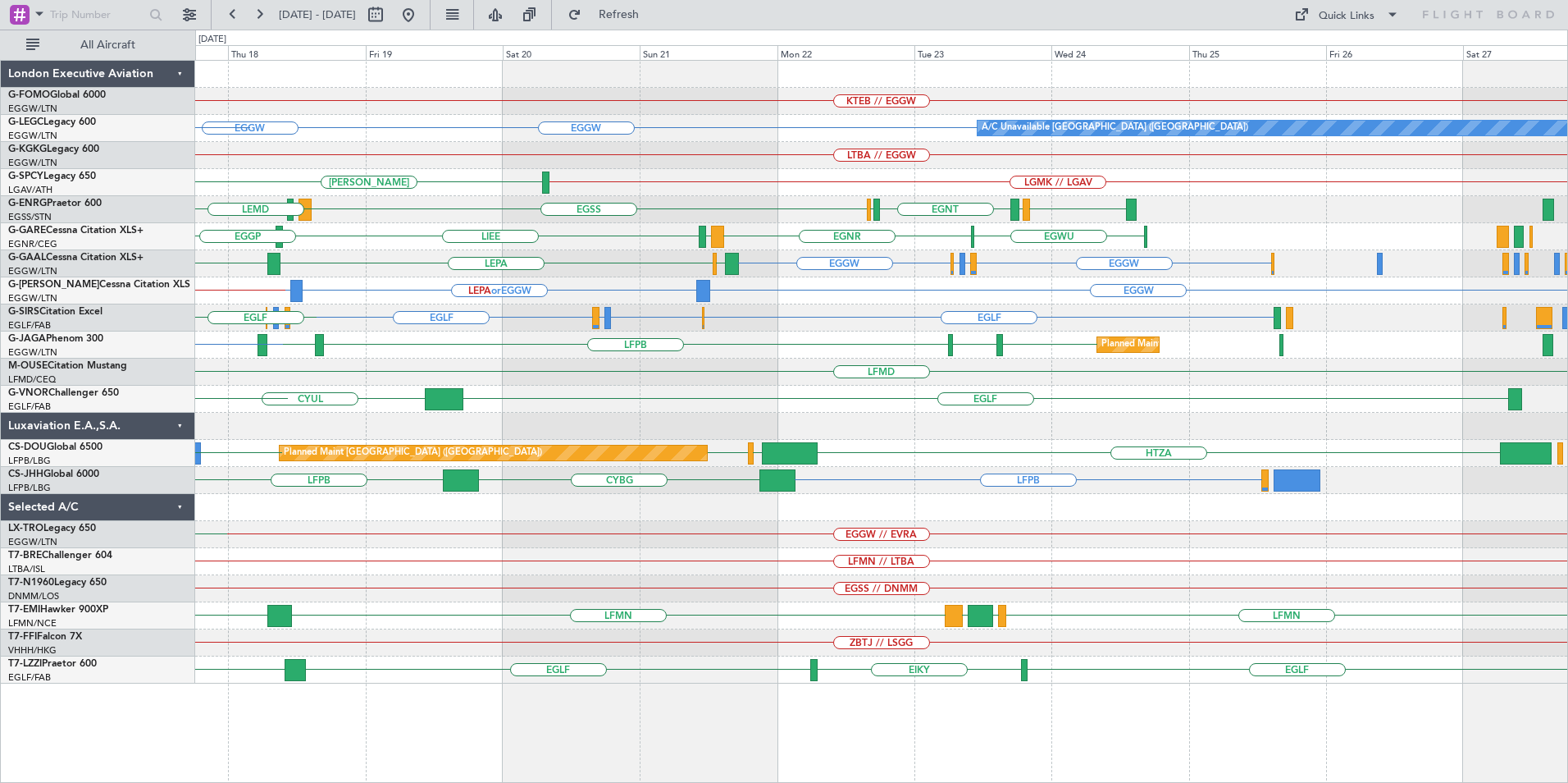
click at [645, 679] on div "KTEB // EGGW EGGW A/C Unavailable [GEOGRAPHIC_DATA] ([GEOGRAPHIC_DATA]) EGGW LI…" at bounding box center [882, 372] width 1373 height 622
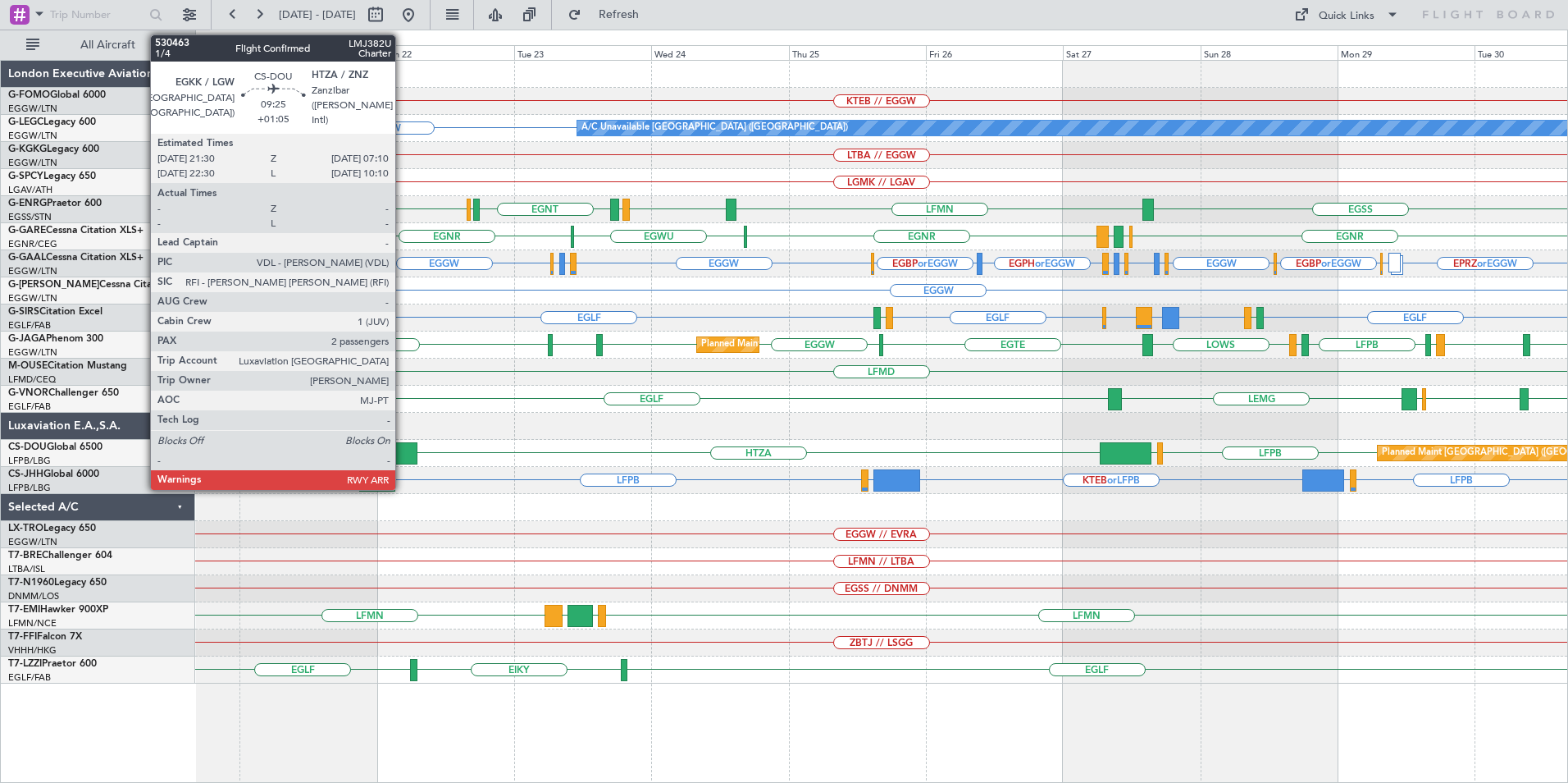
click at [403, 451] on div at bounding box center [389, 453] width 56 height 22
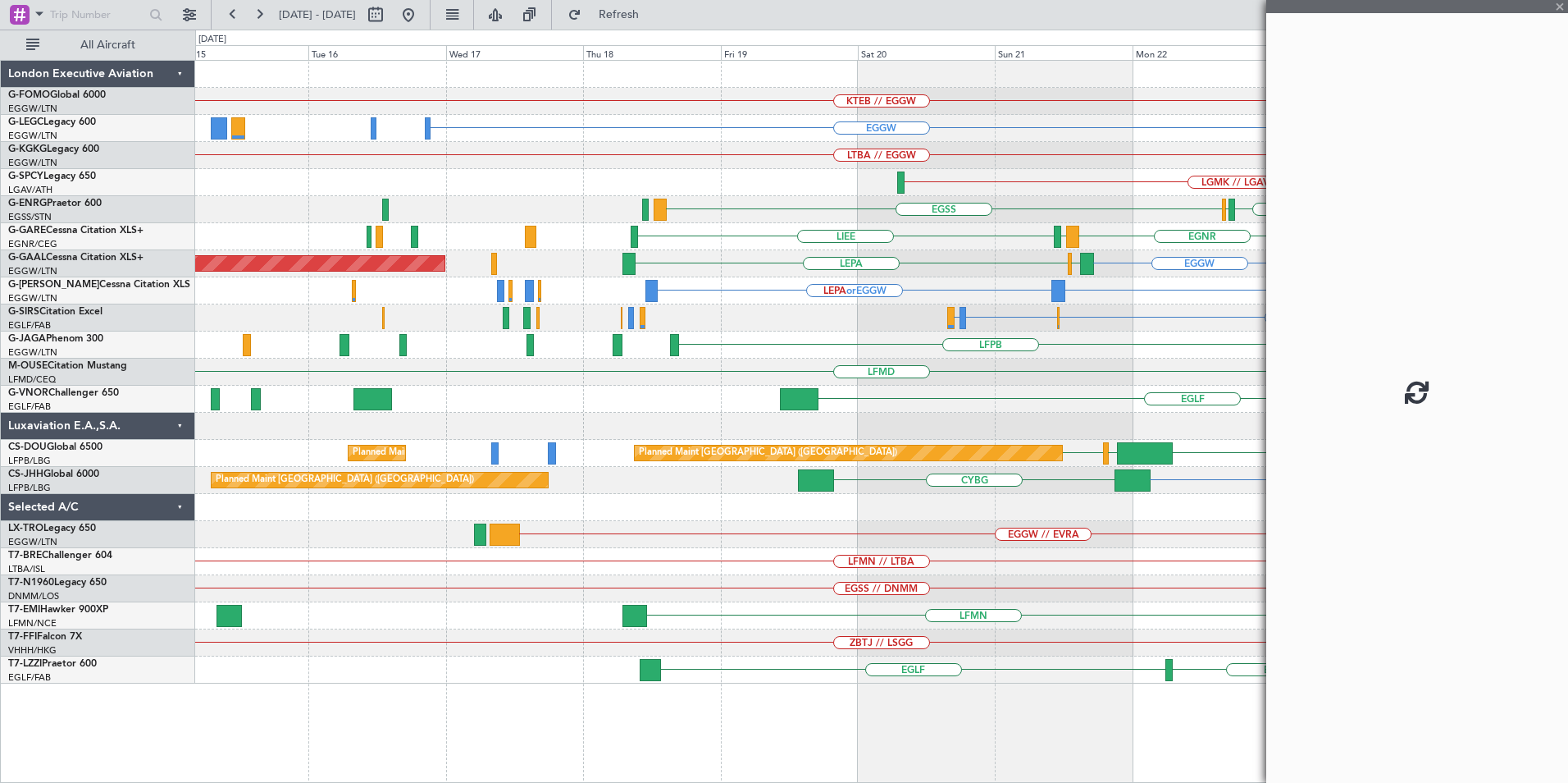
click at [1105, 599] on div "KTEB // EGGW A/C Unavailable [GEOGRAPHIC_DATA] ([GEOGRAPHIC_DATA]) EGGW Owner L…" at bounding box center [882, 372] width 1373 height 622
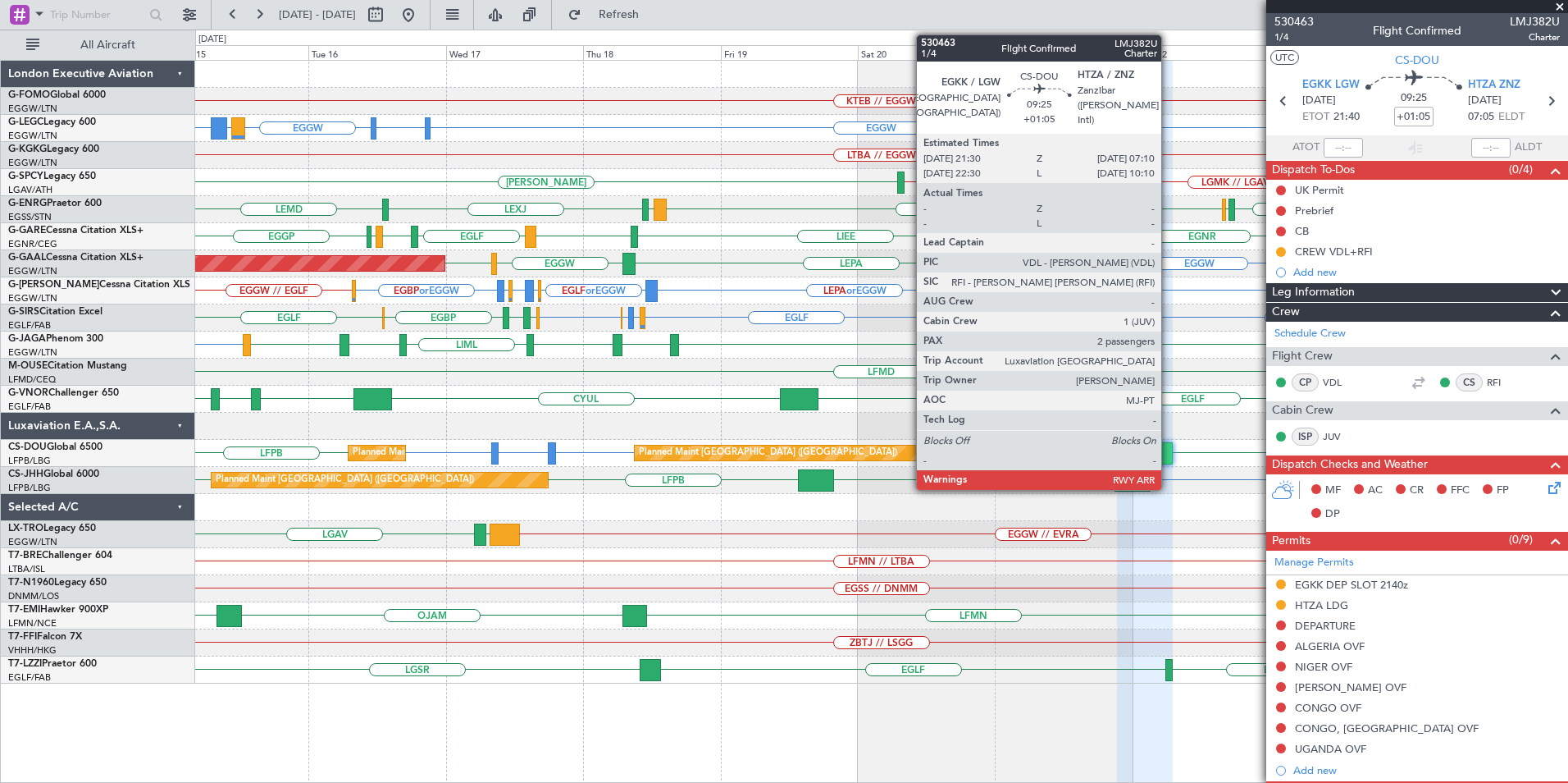
click at [1168, 448] on div at bounding box center [1145, 453] width 56 height 22
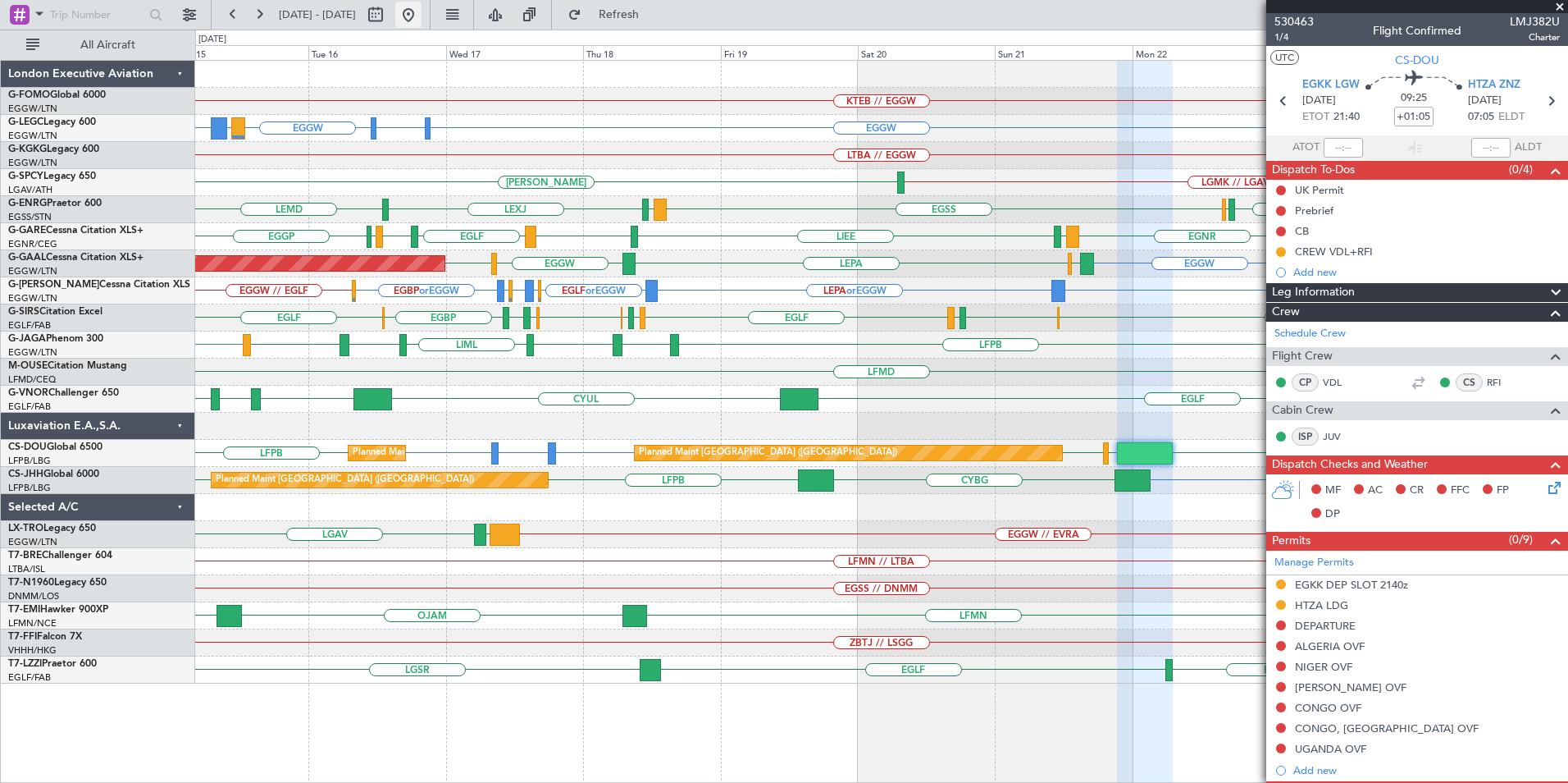
click at [422, 17] on button at bounding box center [408, 15] width 27 height 27
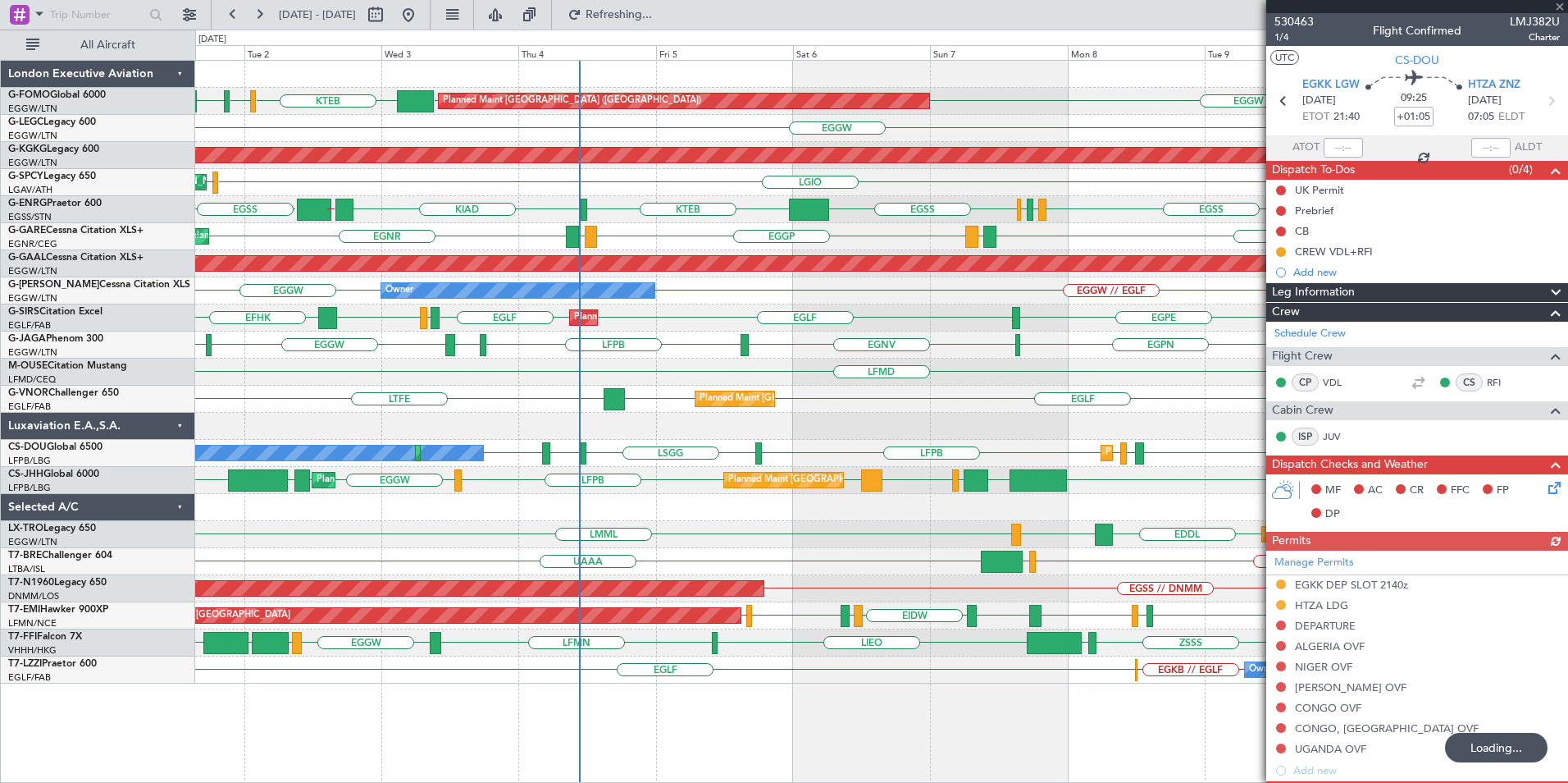
click at [646, 570] on div "EGGW Planned Maint London (Luton) KTEB KBED KJFK EGGW KJPX EGGW Owner Owner AOG…" at bounding box center [882, 372] width 1373 height 622
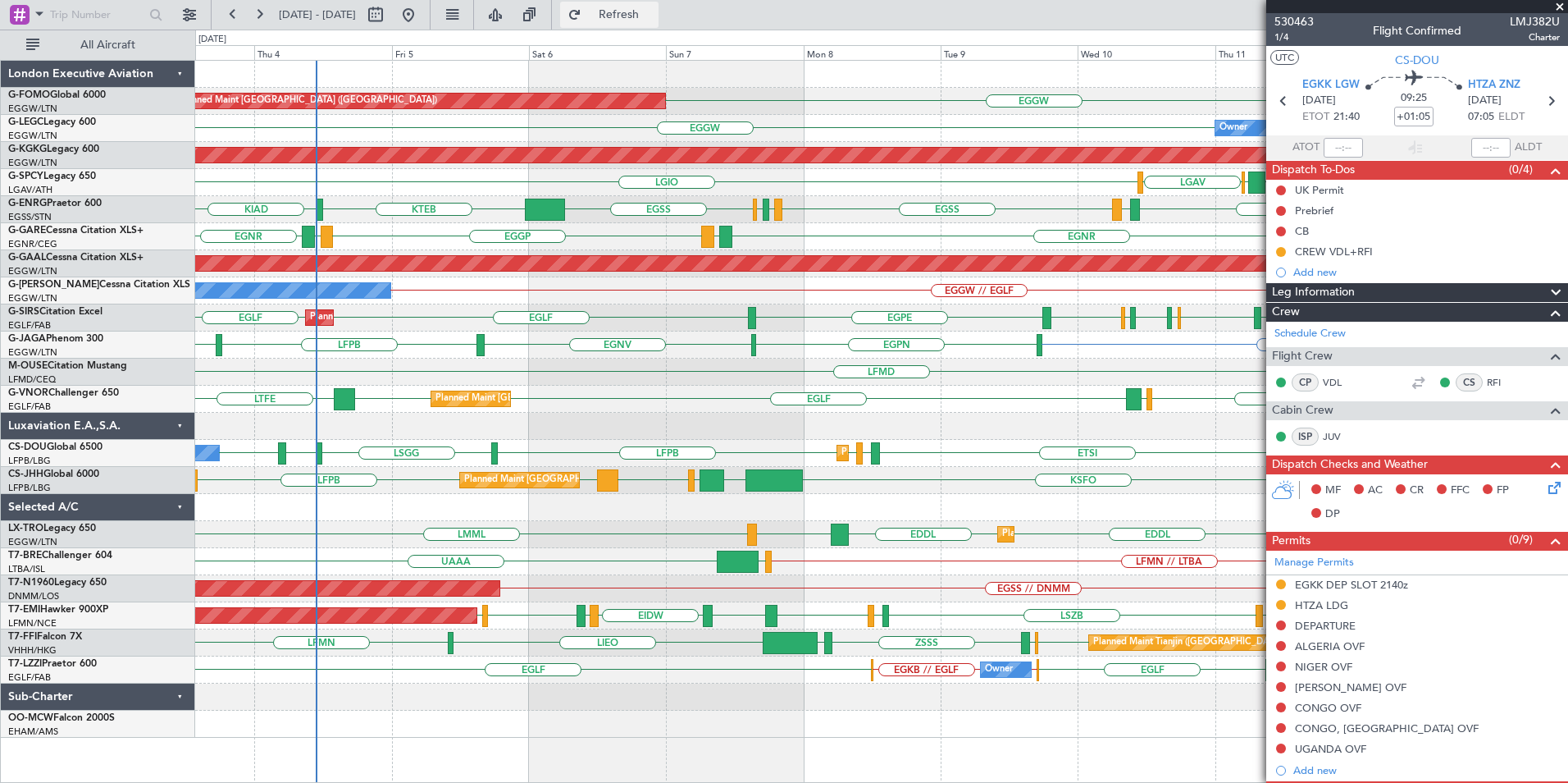
click at [654, 10] on span "Refresh" at bounding box center [619, 15] width 69 height 12
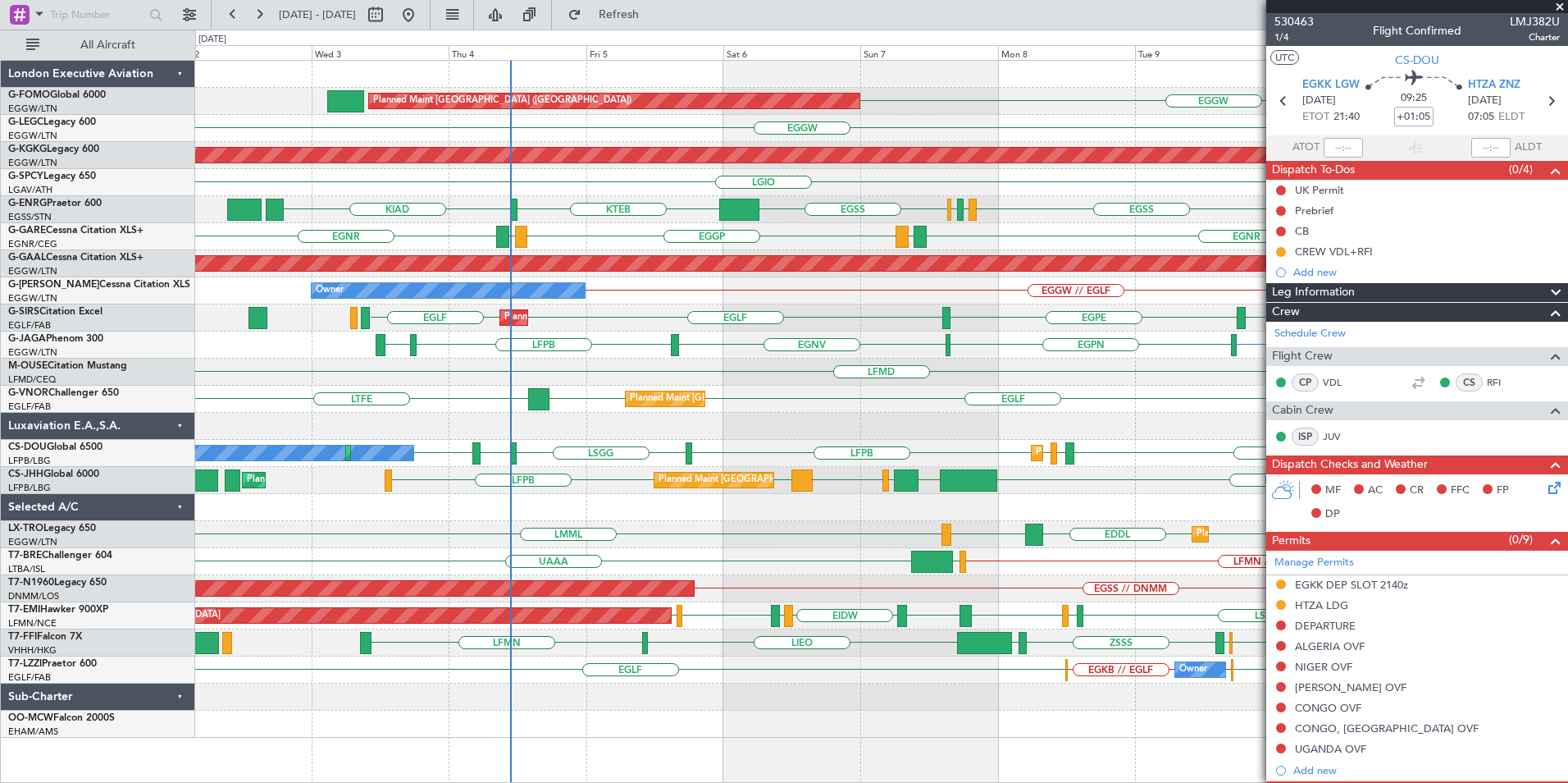
click at [652, 166] on div "EGGW Planned Maint London (Luton) OLBA EGGW Owner EGGW Owner AOG Maint Istanbul…" at bounding box center [882, 399] width 1373 height 676
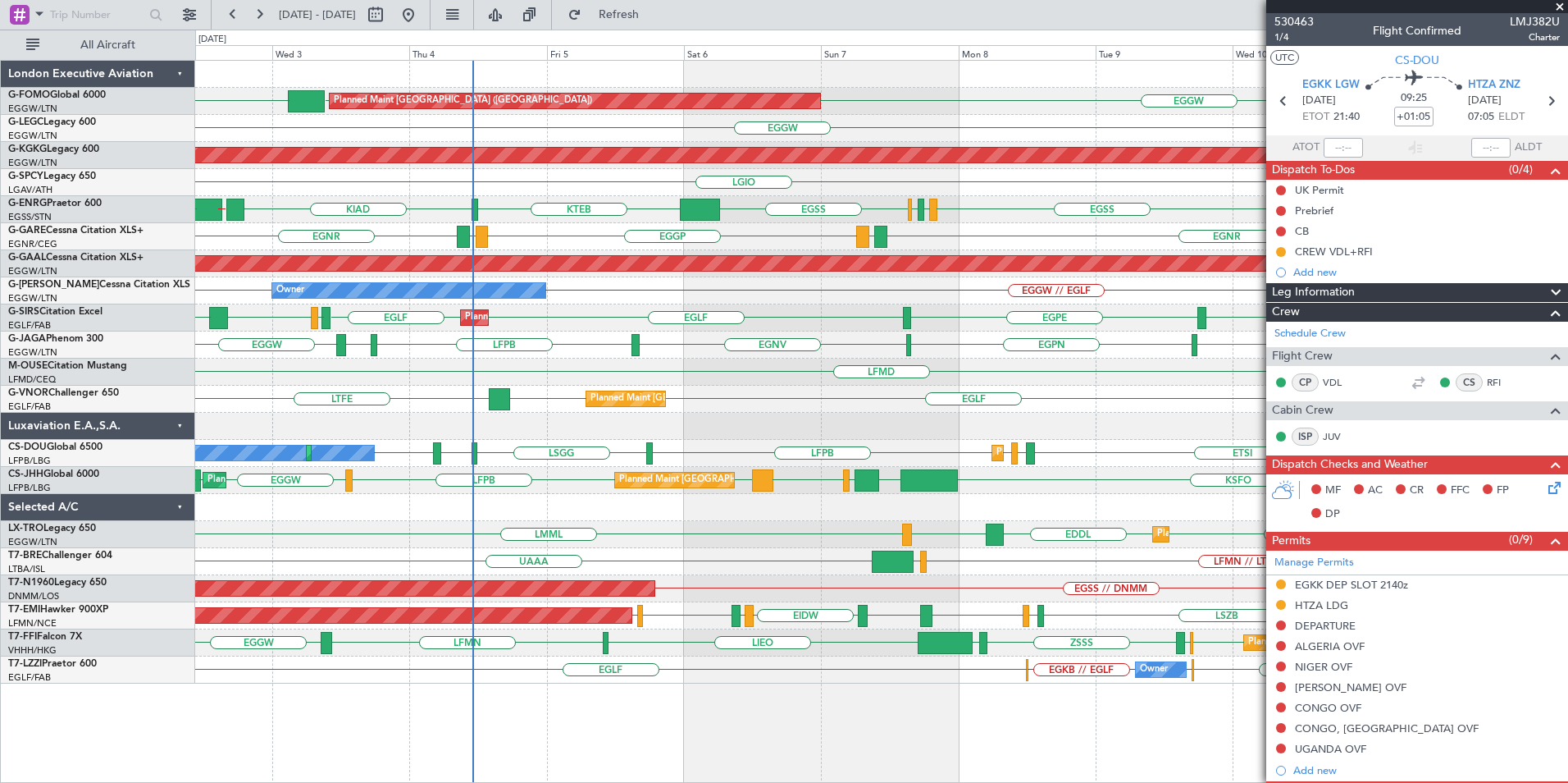
click at [561, 577] on div "EGGW EGGW KTEB Planned Maint London (Luton) EGGW Owner Owner AOG Maint Istanbul…" at bounding box center [882, 372] width 1373 height 622
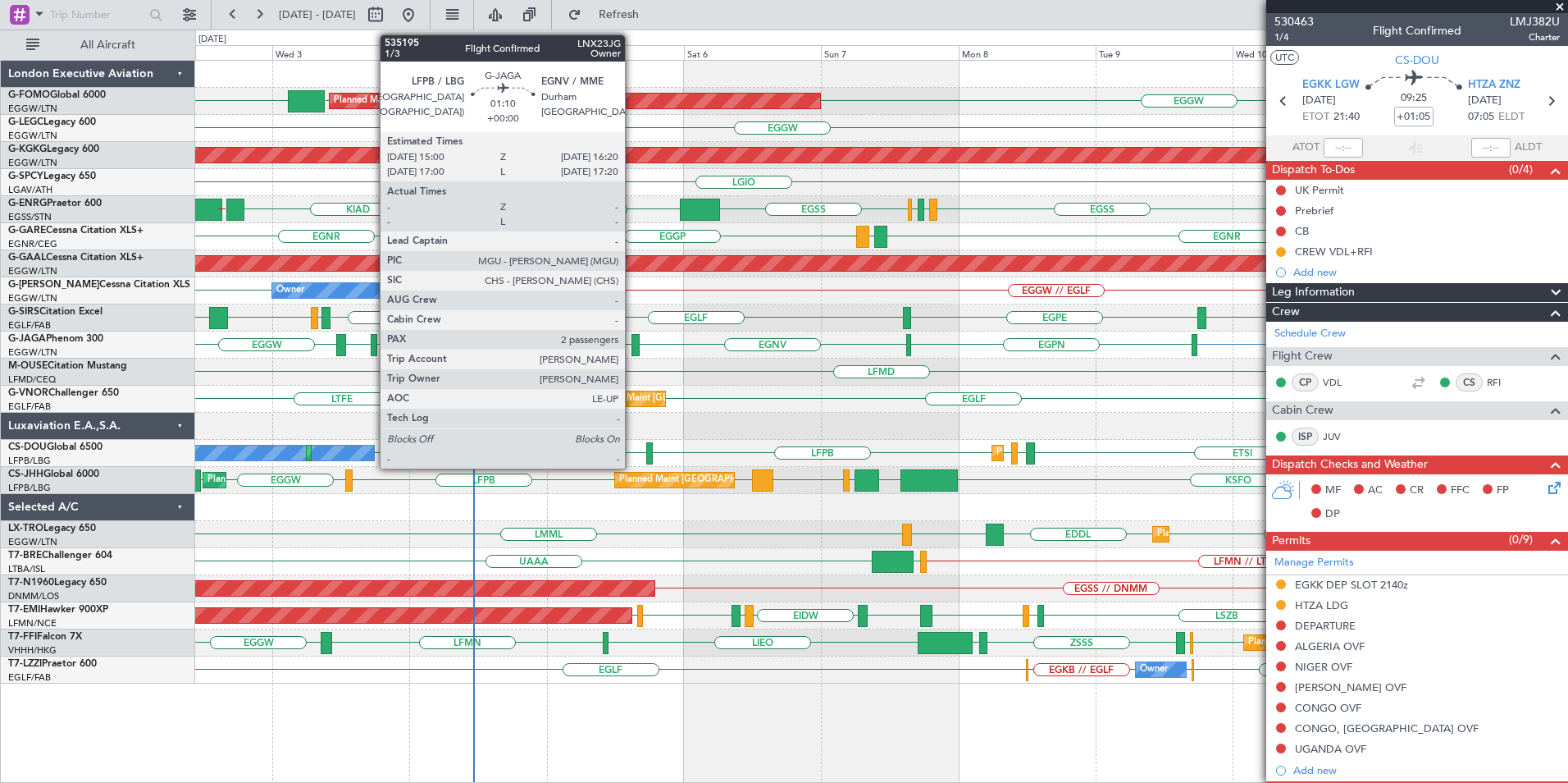
click at [632, 349] on div at bounding box center [636, 344] width 8 height 22
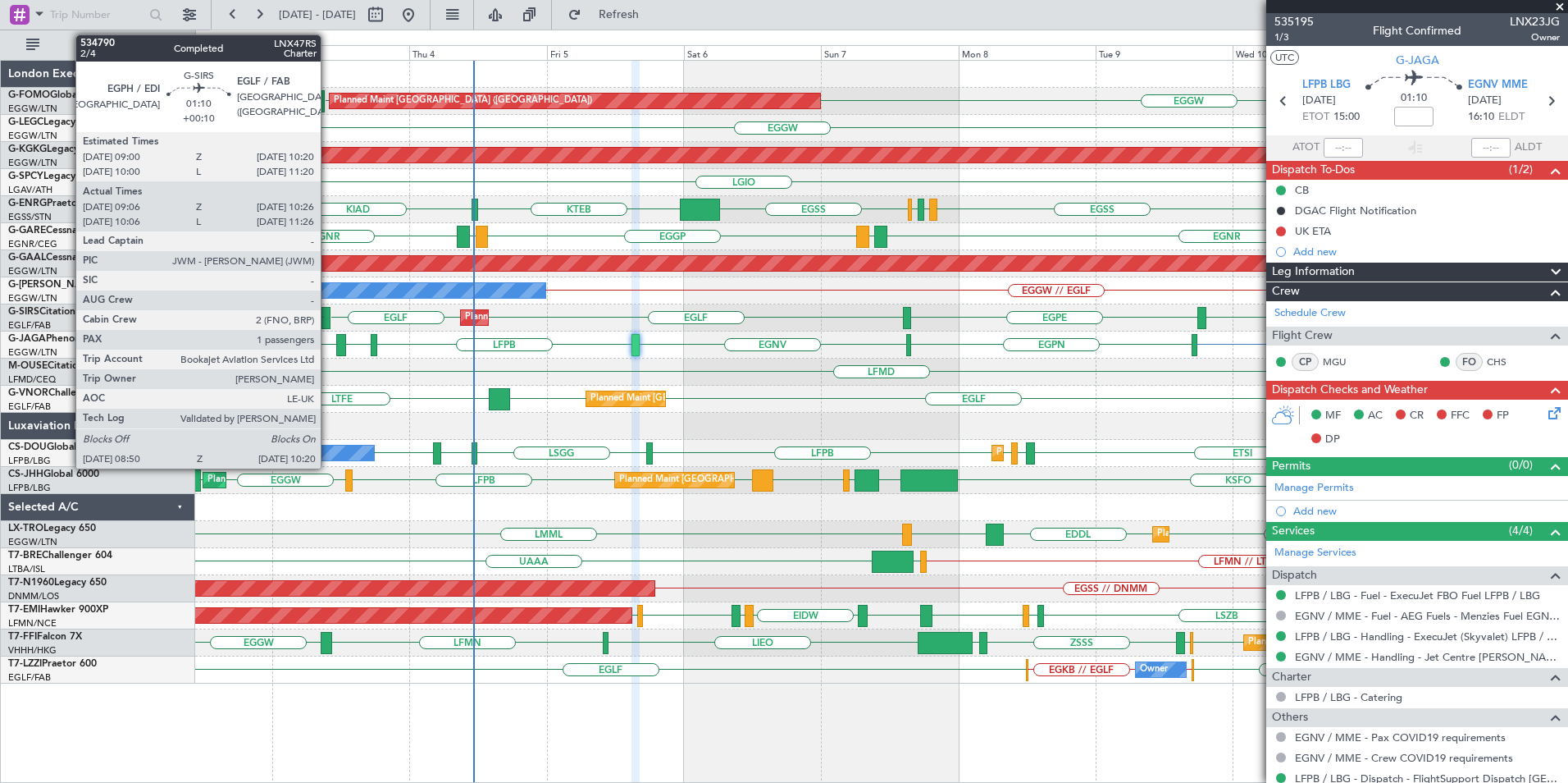
click at [328, 317] on div at bounding box center [326, 318] width 9 height 22
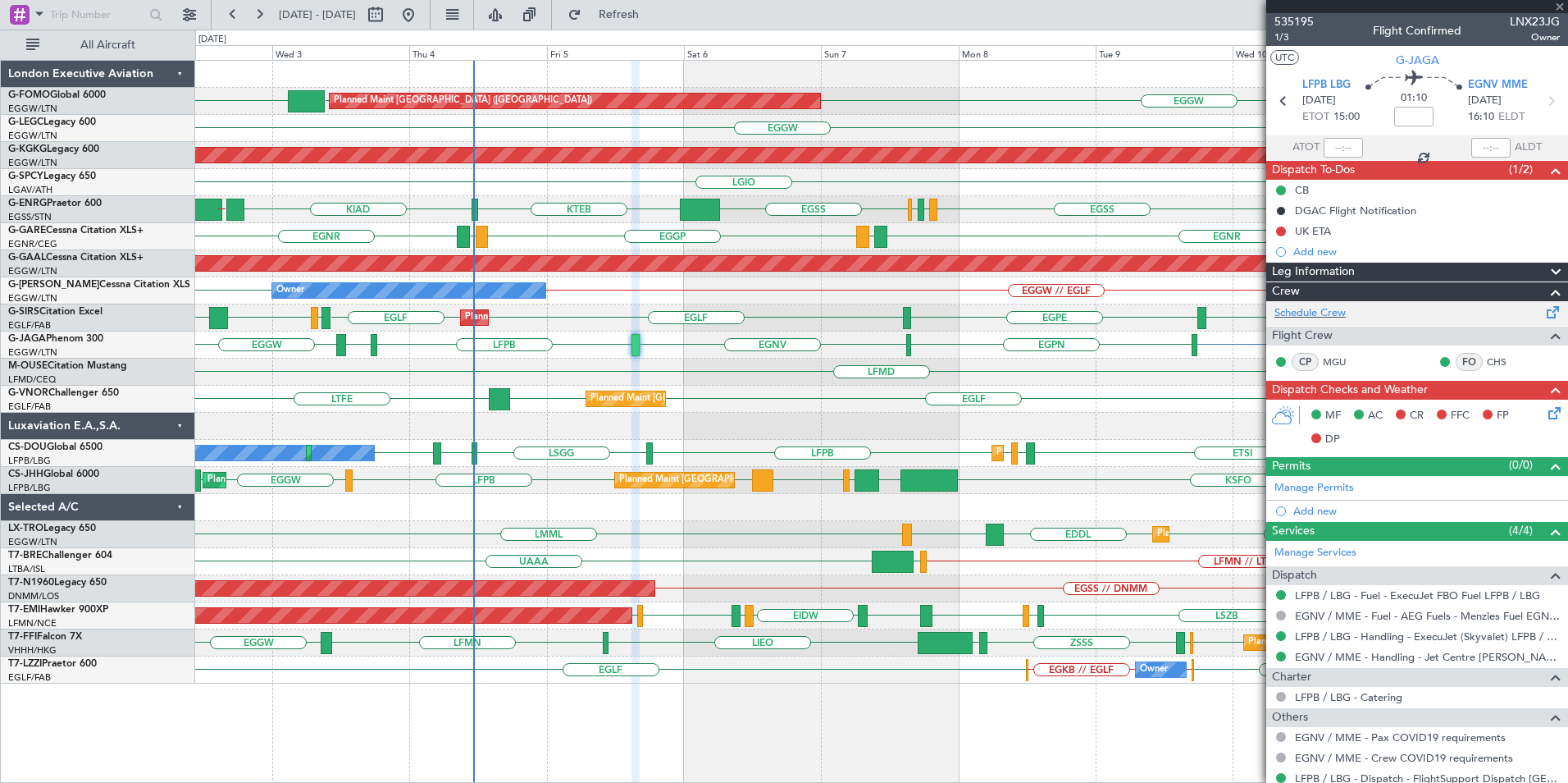
type input "+00:10"
type input "09:06"
type input "10:16"
type input "1"
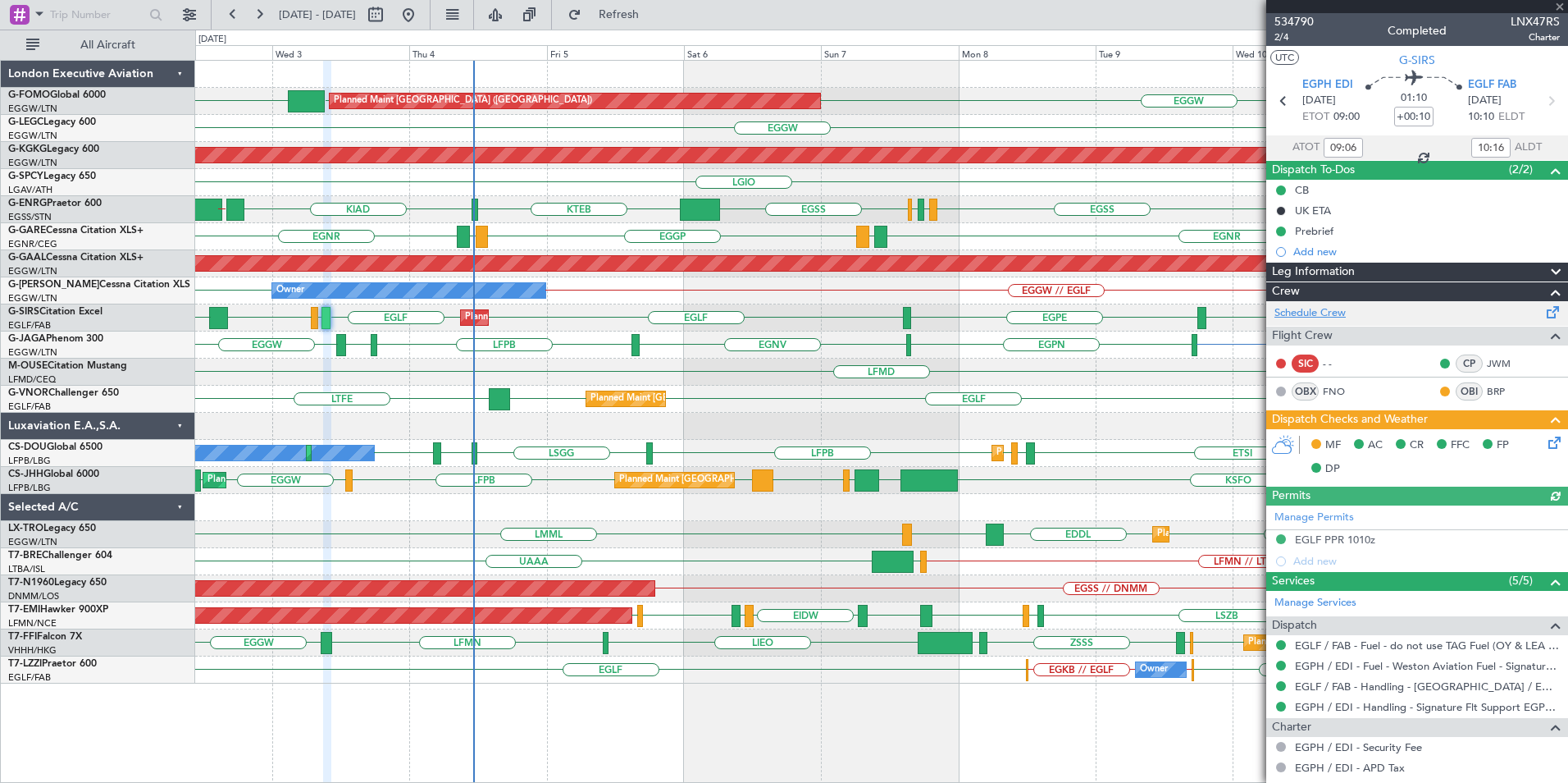
click at [1299, 315] on link "Schedule Crew" at bounding box center [1310, 314] width 72 height 17
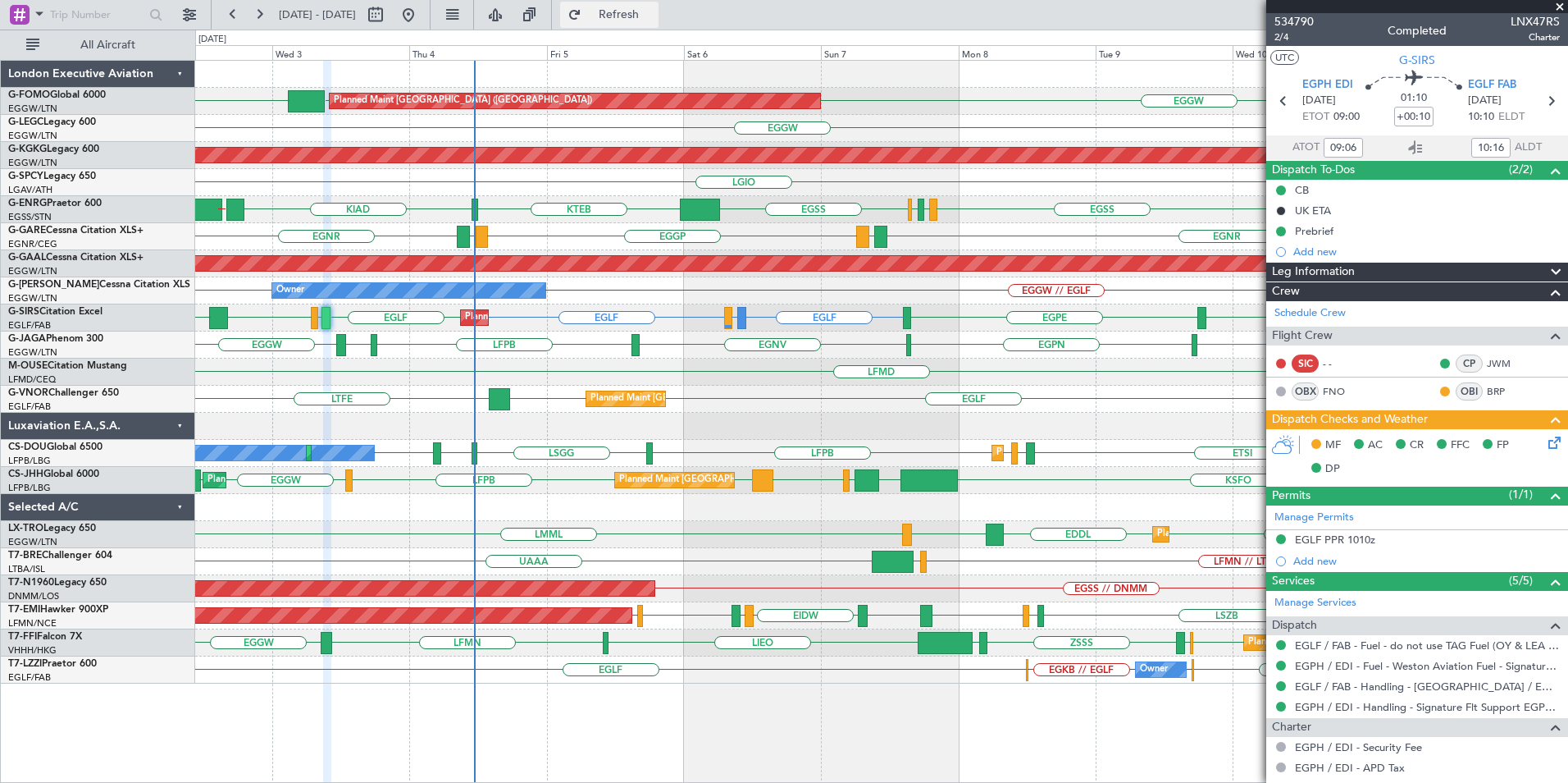
click at [654, 17] on span "Refresh" at bounding box center [619, 15] width 69 height 12
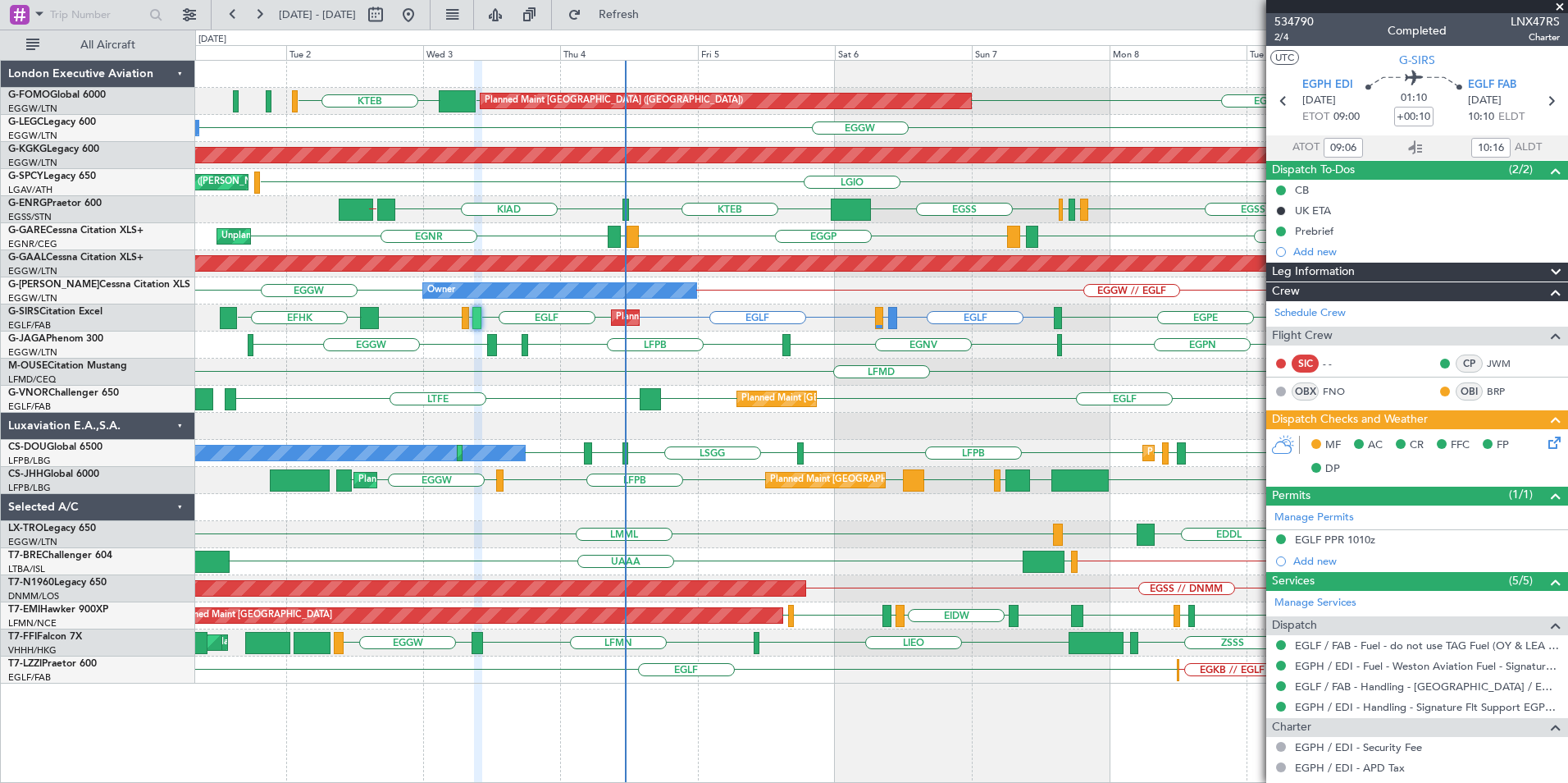
click at [556, 238] on div "EGNR LIMJ EGGP LIMJ EGNR Unplanned Maint Chester" at bounding box center [882, 236] width 1373 height 27
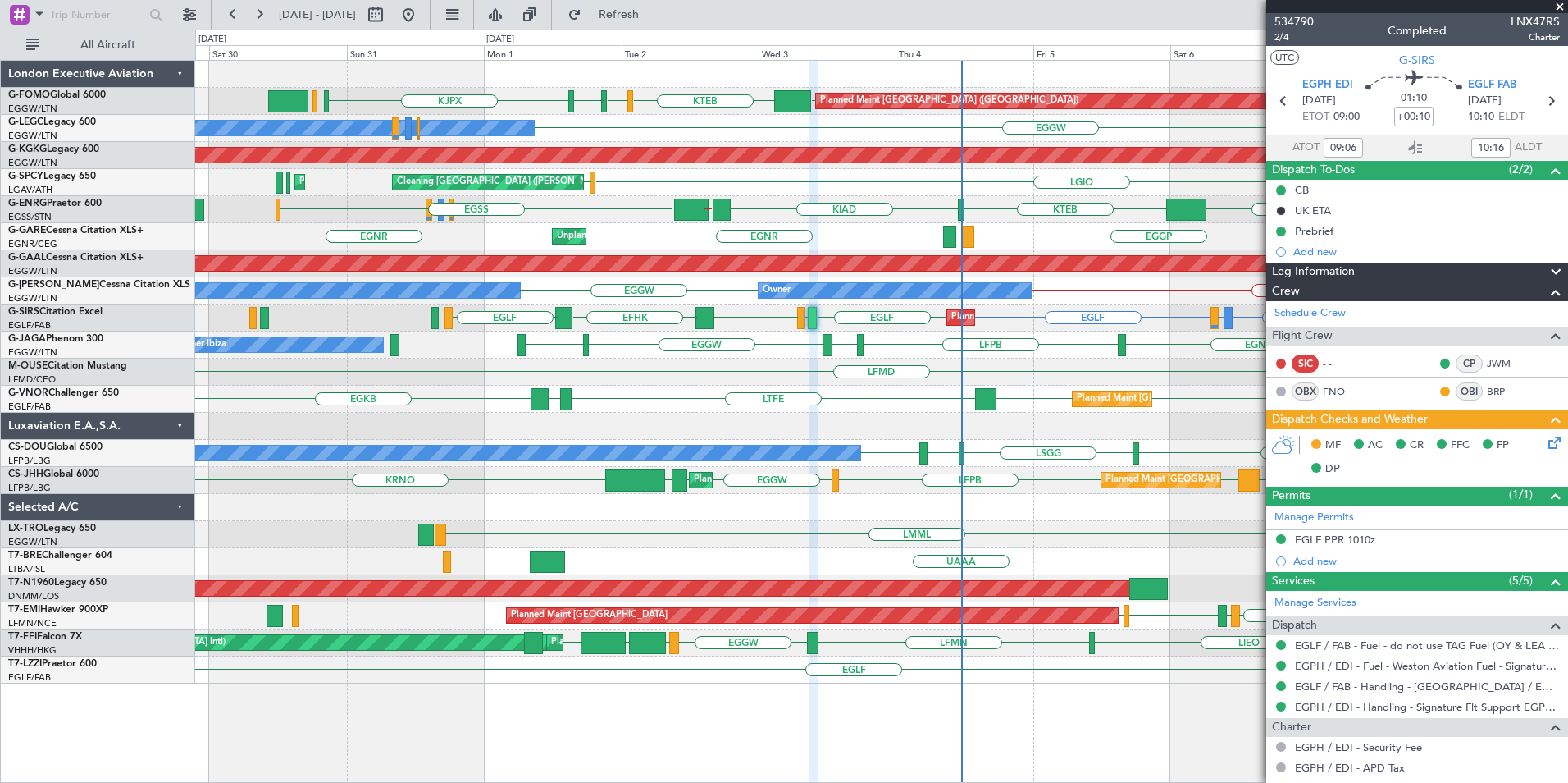
click at [914, 325] on div "EGGW EGGW KTEB KBED KJFK KJPX Planned Maint London (Luton) EGGW Owner Owner AOG…" at bounding box center [882, 372] width 1373 height 622
drag, startPoint x: 455, startPoint y: 6, endPoint x: 462, endPoint y: 24, distance: 19.3
click at [422, 8] on button at bounding box center [408, 15] width 27 height 27
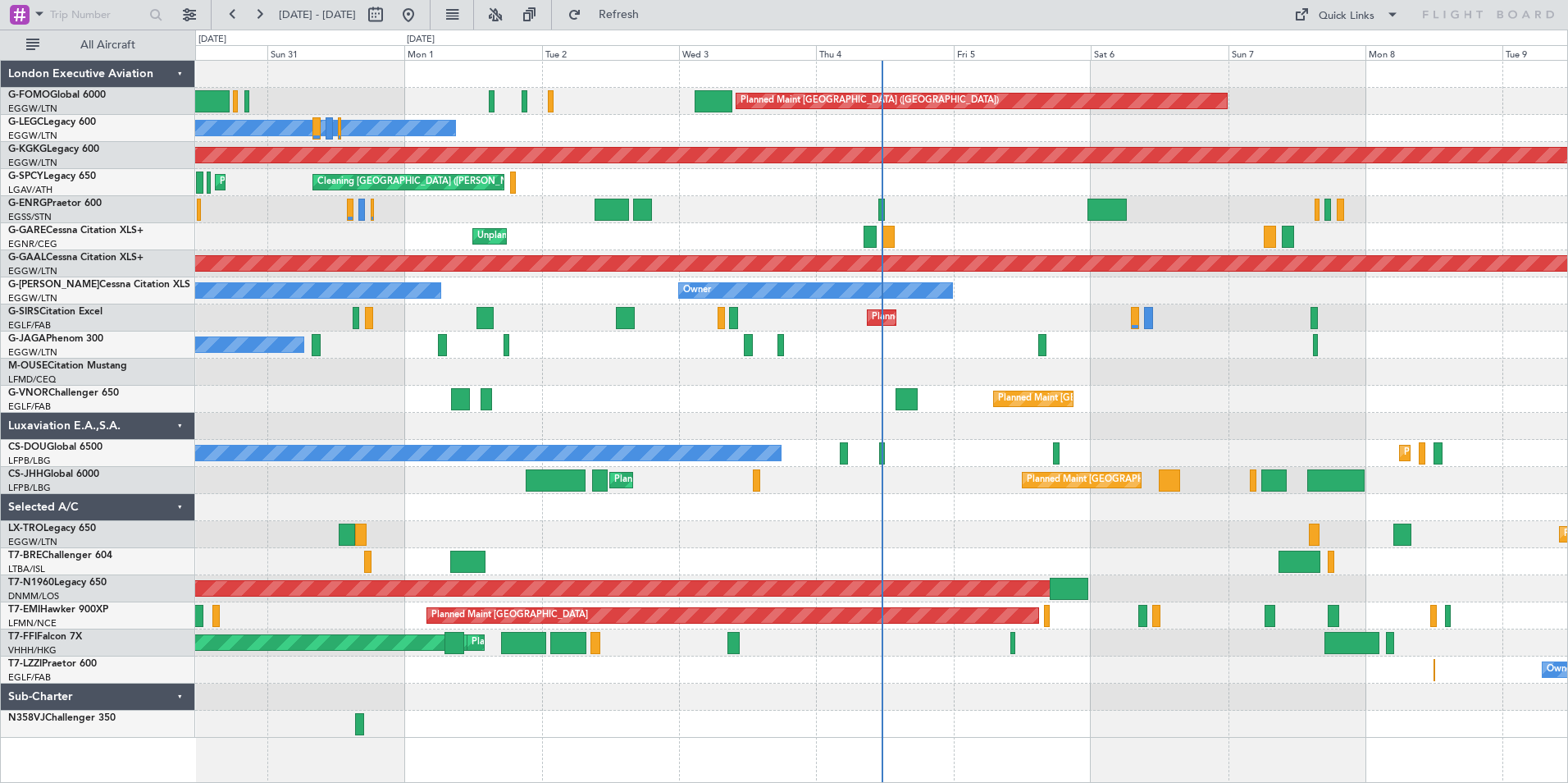
click at [1254, 348] on div "Planned Maint London (Luton) Owner Owner AOG Maint Istanbul (Ataturk) Cleaning …" at bounding box center [882, 399] width 1373 height 676
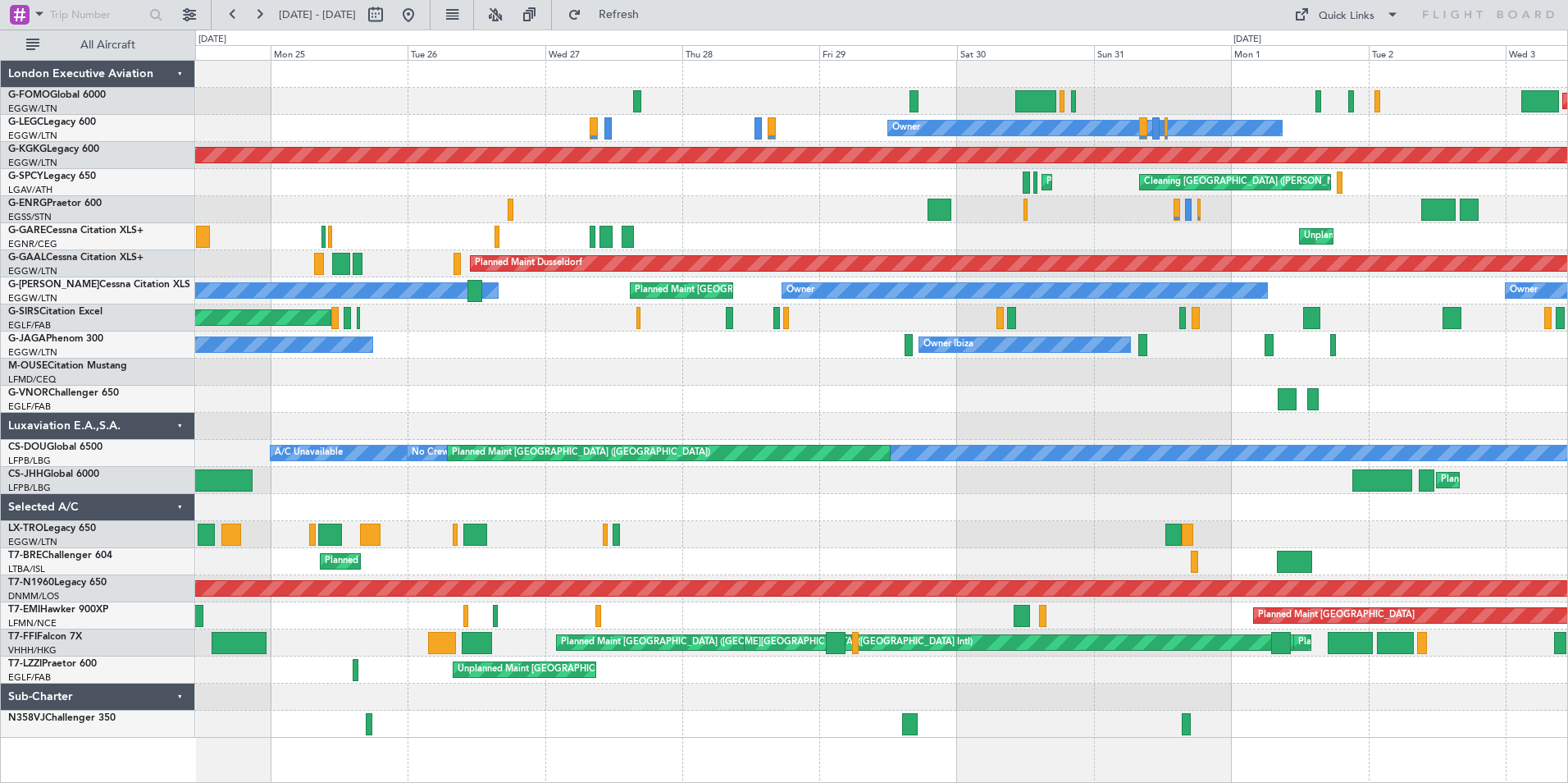
click at [1248, 381] on div "Planned Maint London (Luton) Owner Planned Maint London (Luton) AOG Maint Istan…" at bounding box center [882, 399] width 1373 height 676
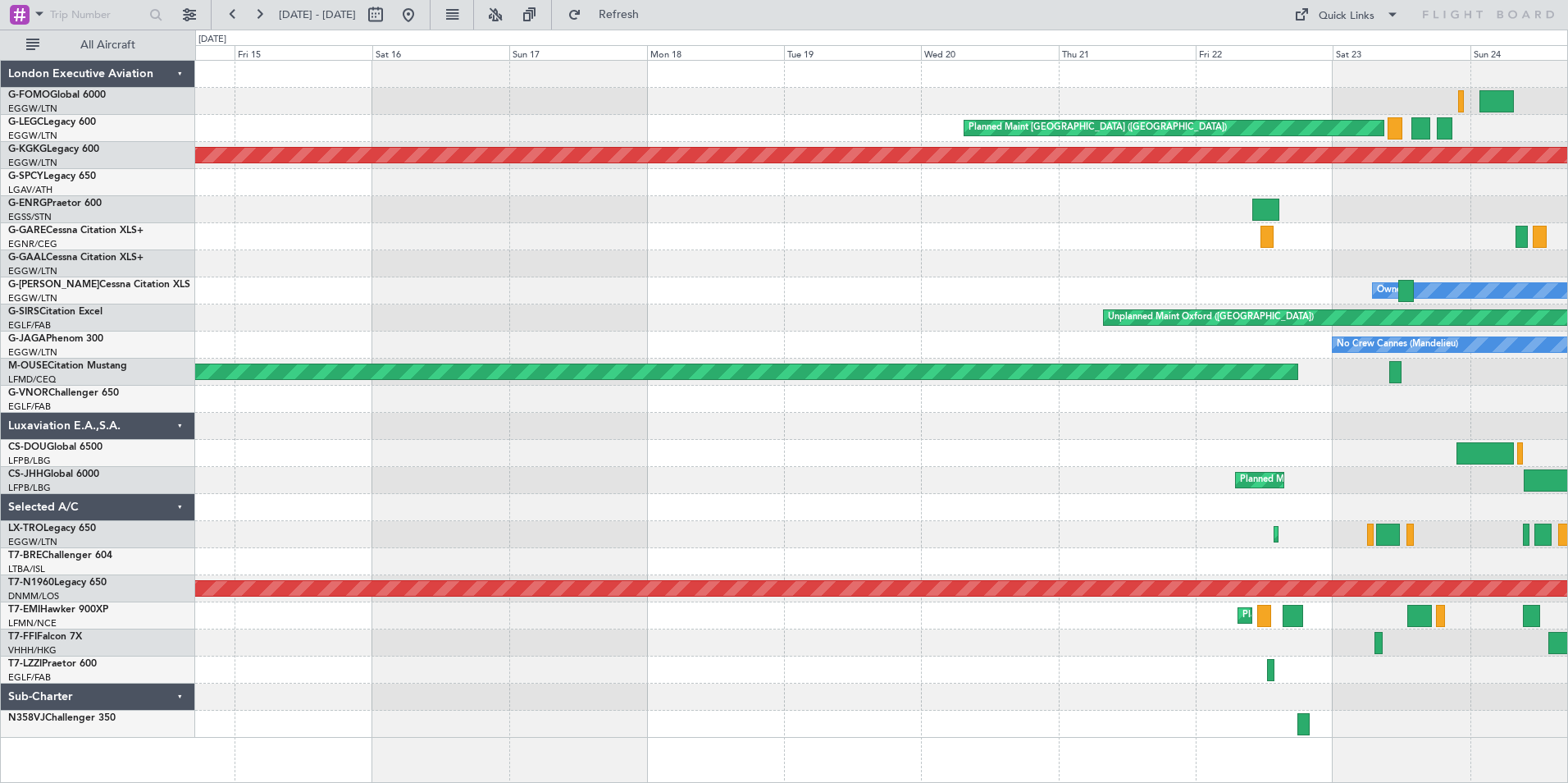
click at [1214, 391] on div "Planned Maint London (Luton) AOG Maint Istanbul (Ataturk) Planned Maint Dusseld…" at bounding box center [882, 399] width 1373 height 676
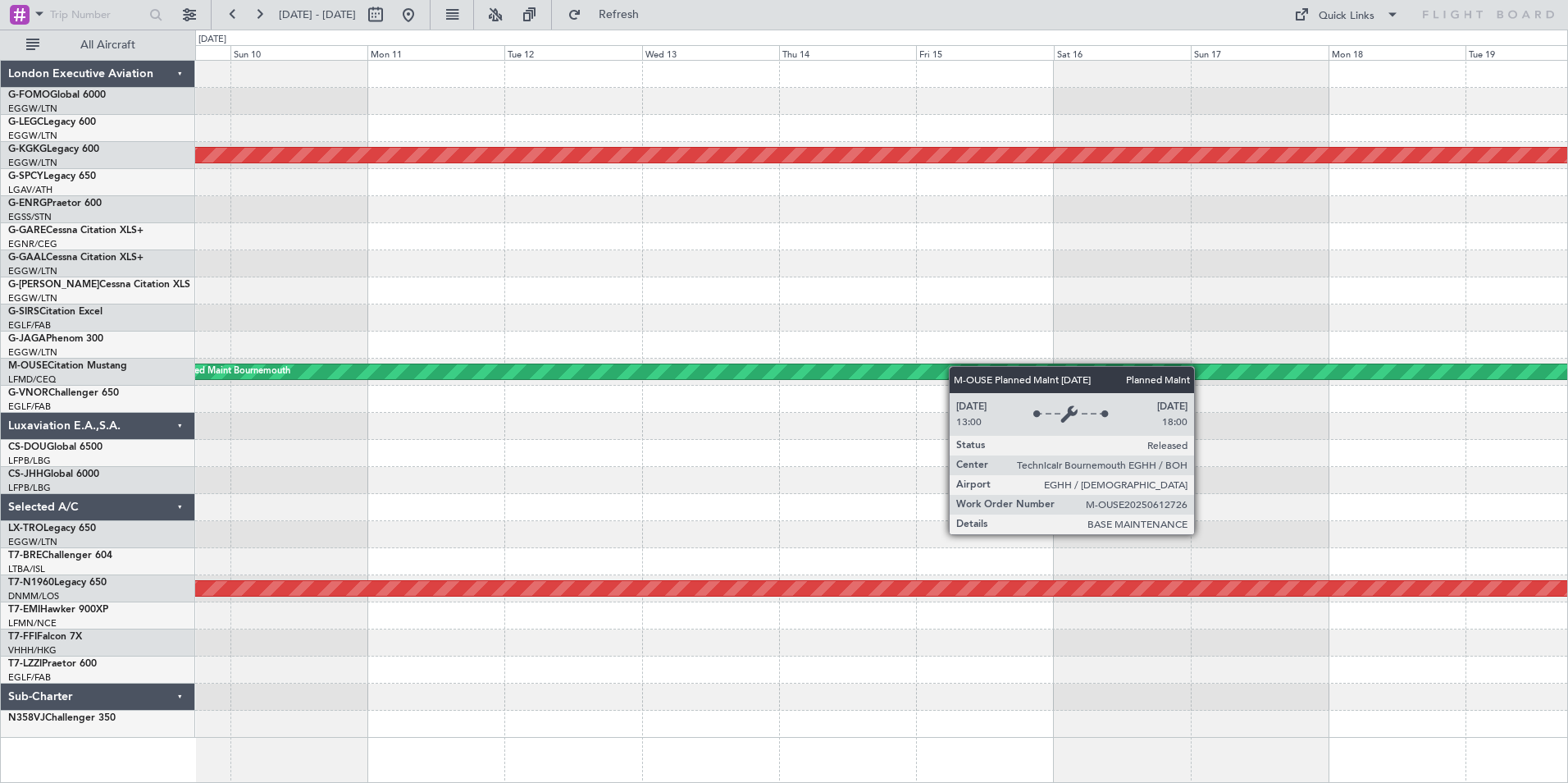
click at [1002, 369] on div "Planned Maint London (Luton) AOG Maint Istanbul (Ataturk) Unplanned Maint Oxfor…" at bounding box center [882, 399] width 1373 height 676
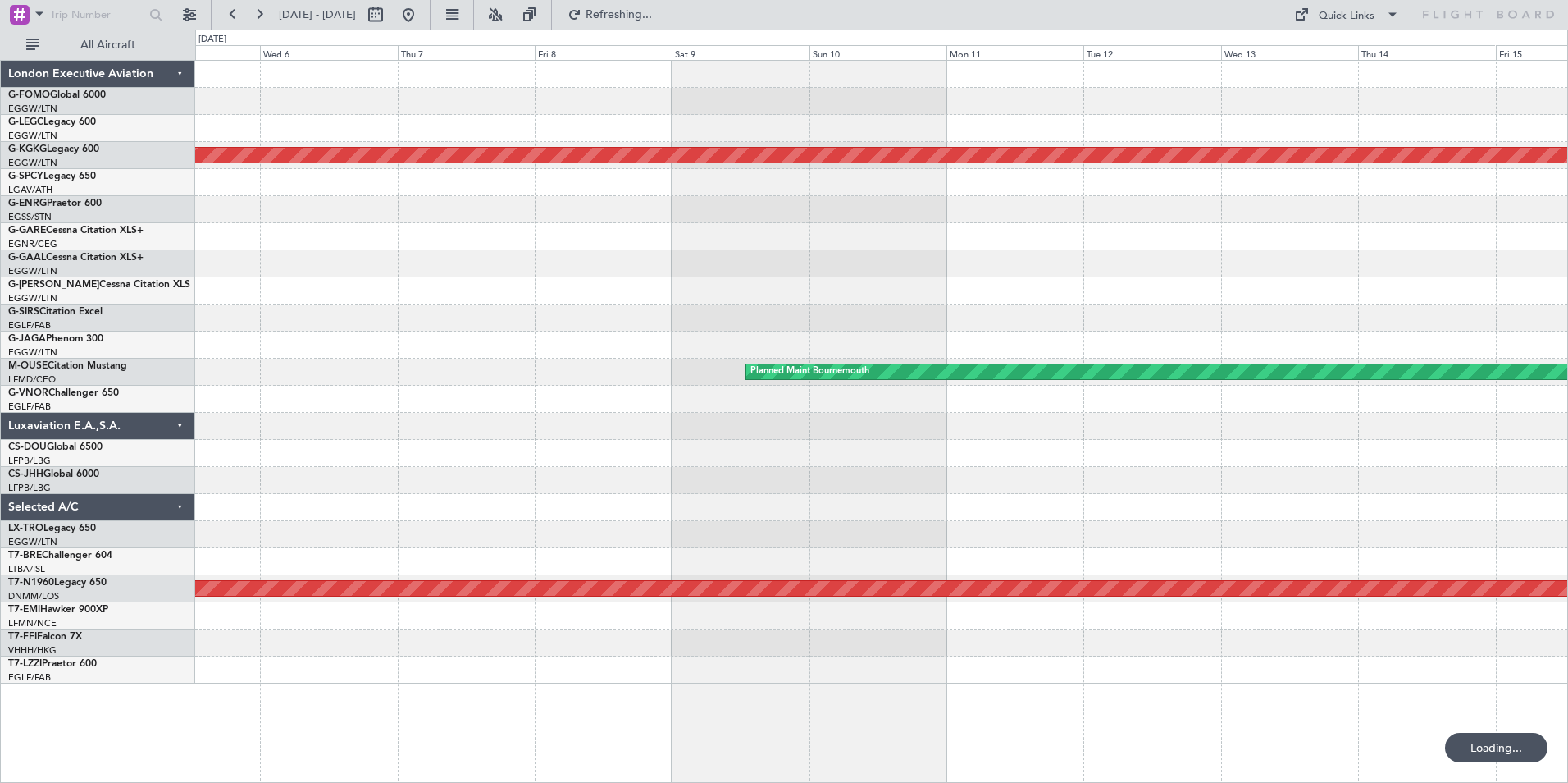
click at [964, 336] on div at bounding box center [882, 344] width 1373 height 27
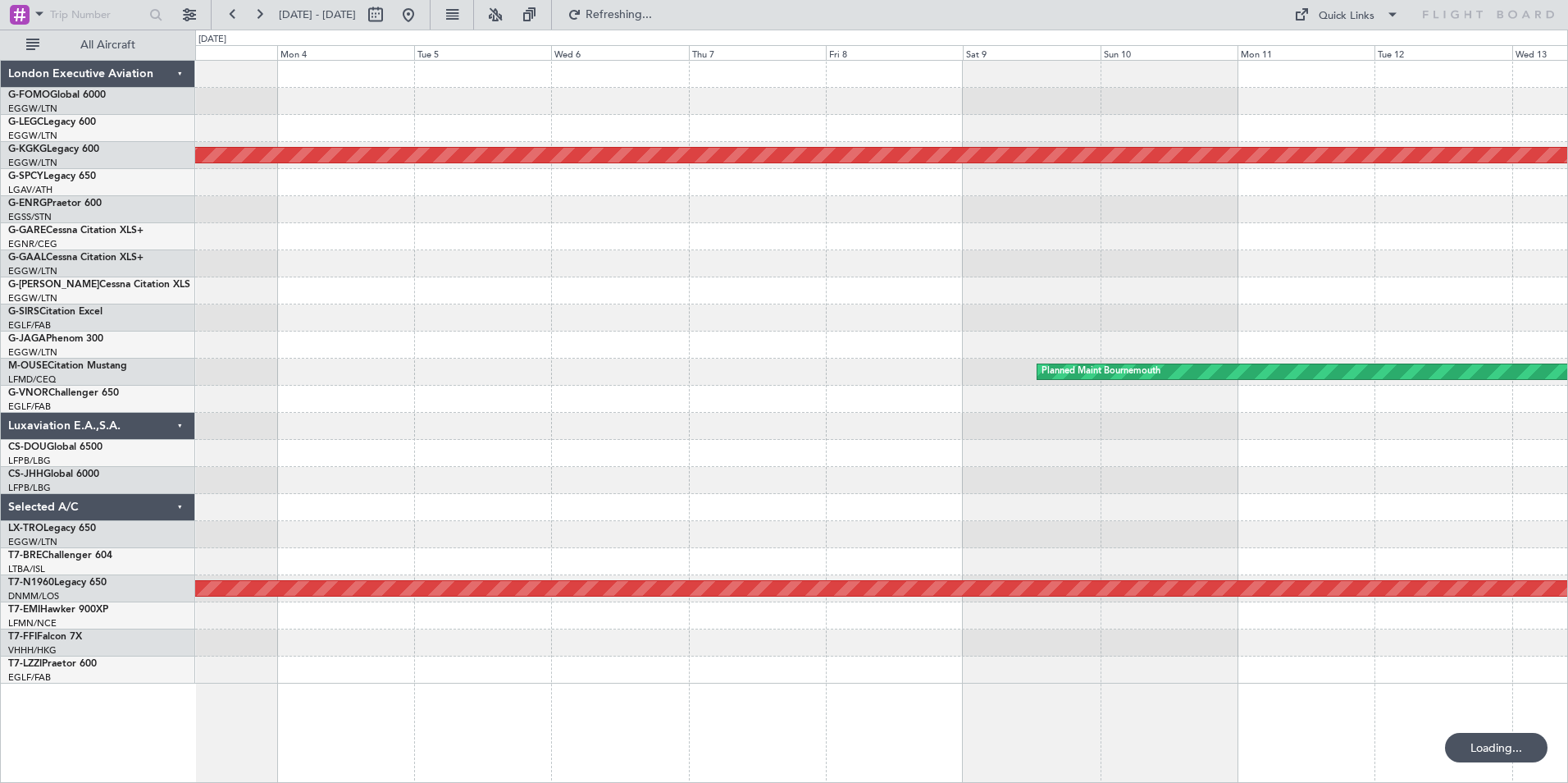
click at [1066, 335] on div "AOG Maint Istanbul (Ataturk) Planned Maint Bournemouth Planned Maint London (St…" at bounding box center [882, 372] width 1373 height 622
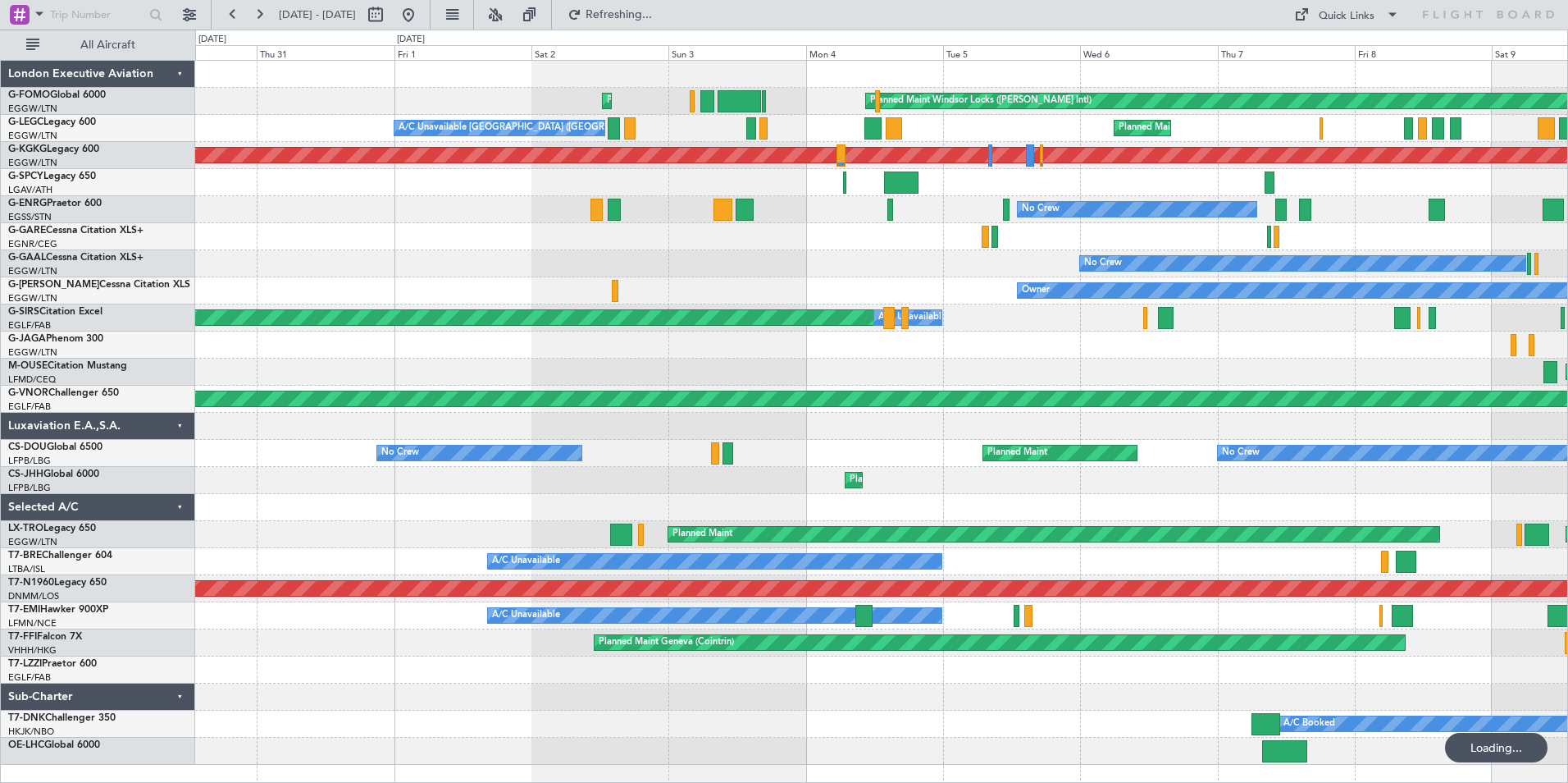
click at [790, 305] on div "Planned Maint Oxford (Kidlington) A/C Unavailable" at bounding box center [882, 318] width 1373 height 27
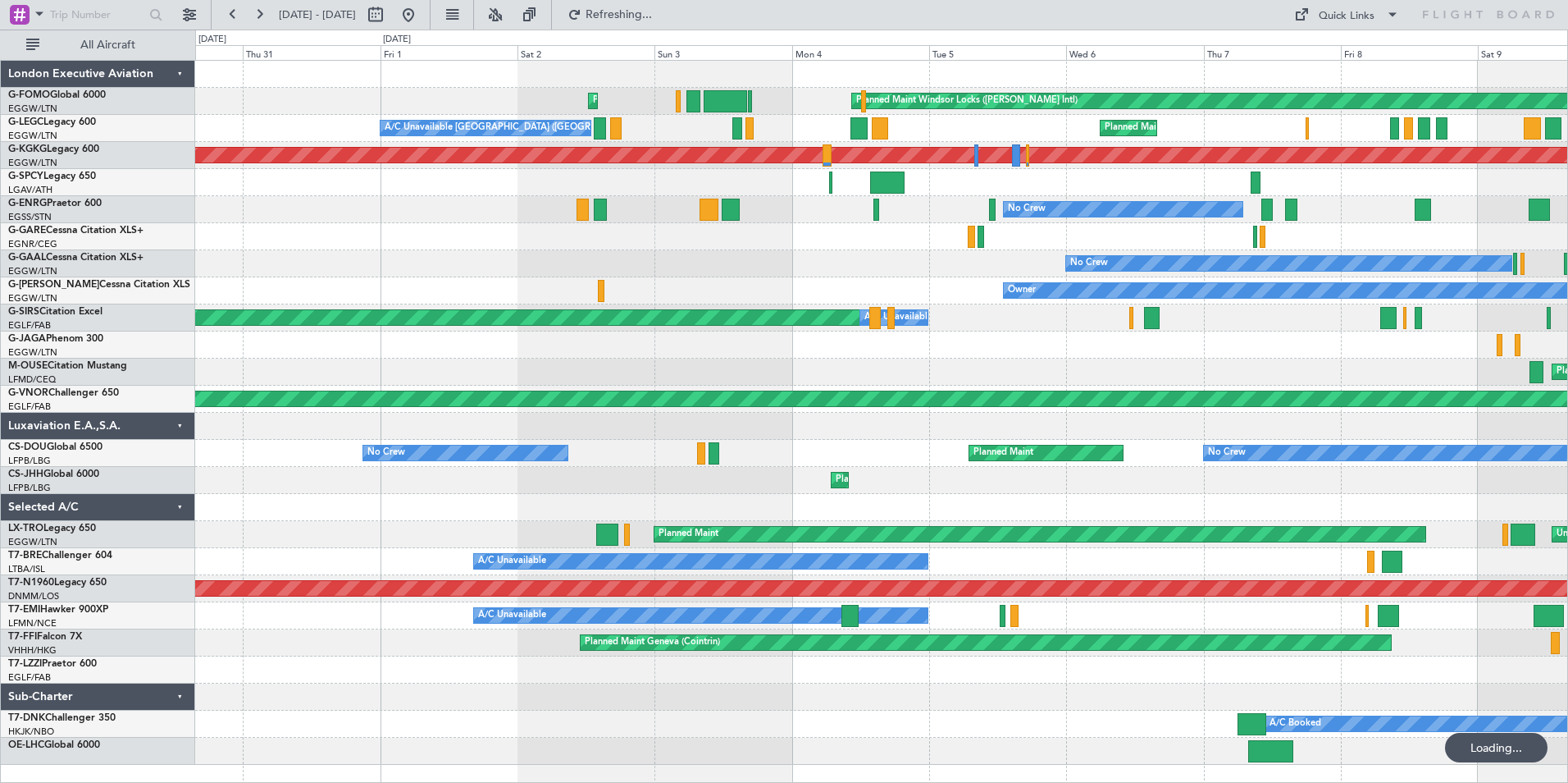
click at [601, 325] on div "Planned Maint Windsor Locks (Bradley Intl) Planned Maint Palma De Mallorca Plan…" at bounding box center [882, 413] width 1373 height 704
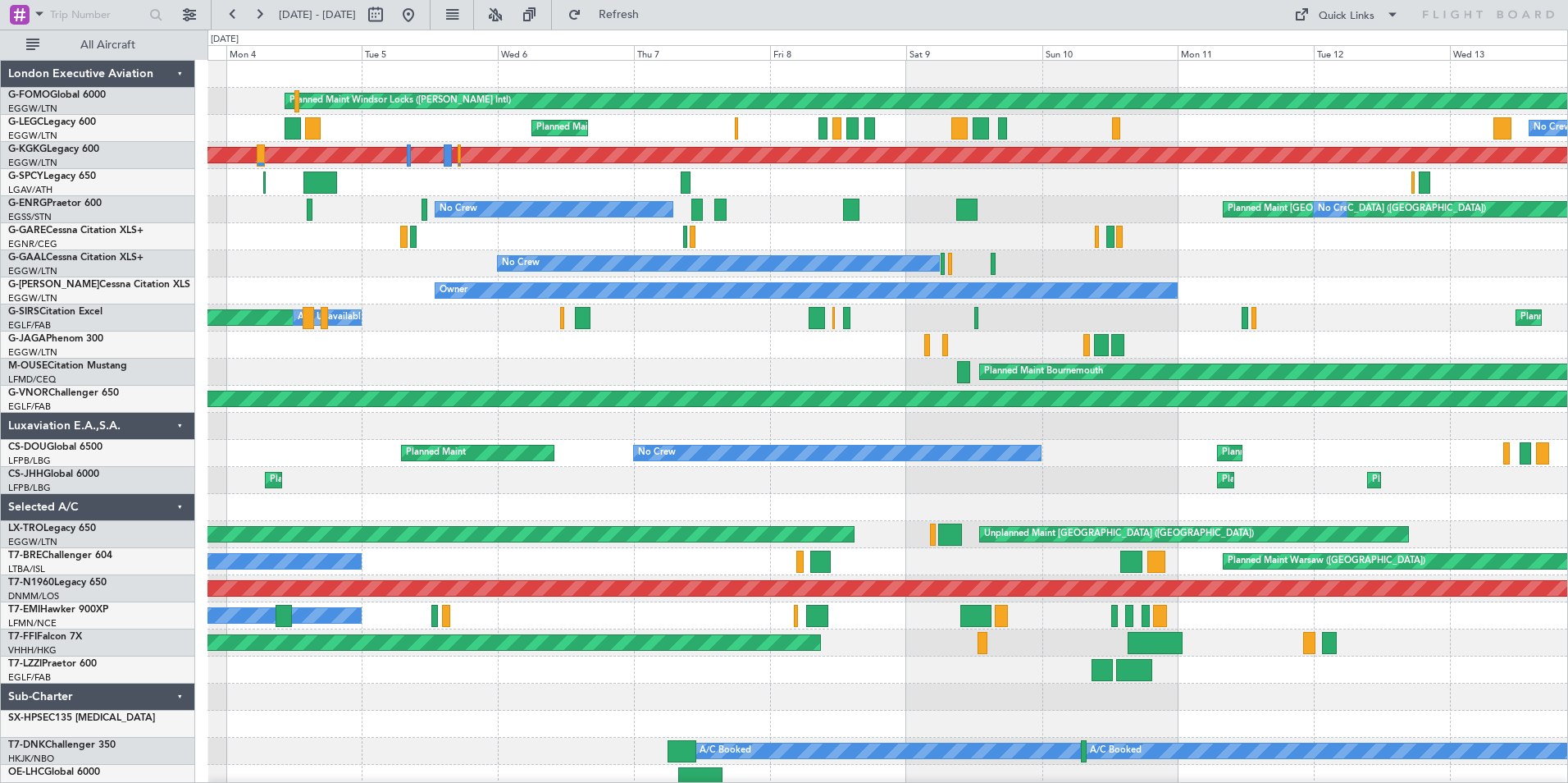
click at [601, 281] on div "Planned Maint Windsor Locks (Bradley Intl) Planned Maint Palma De Mallorca Plan…" at bounding box center [887, 426] width 1360 height 731
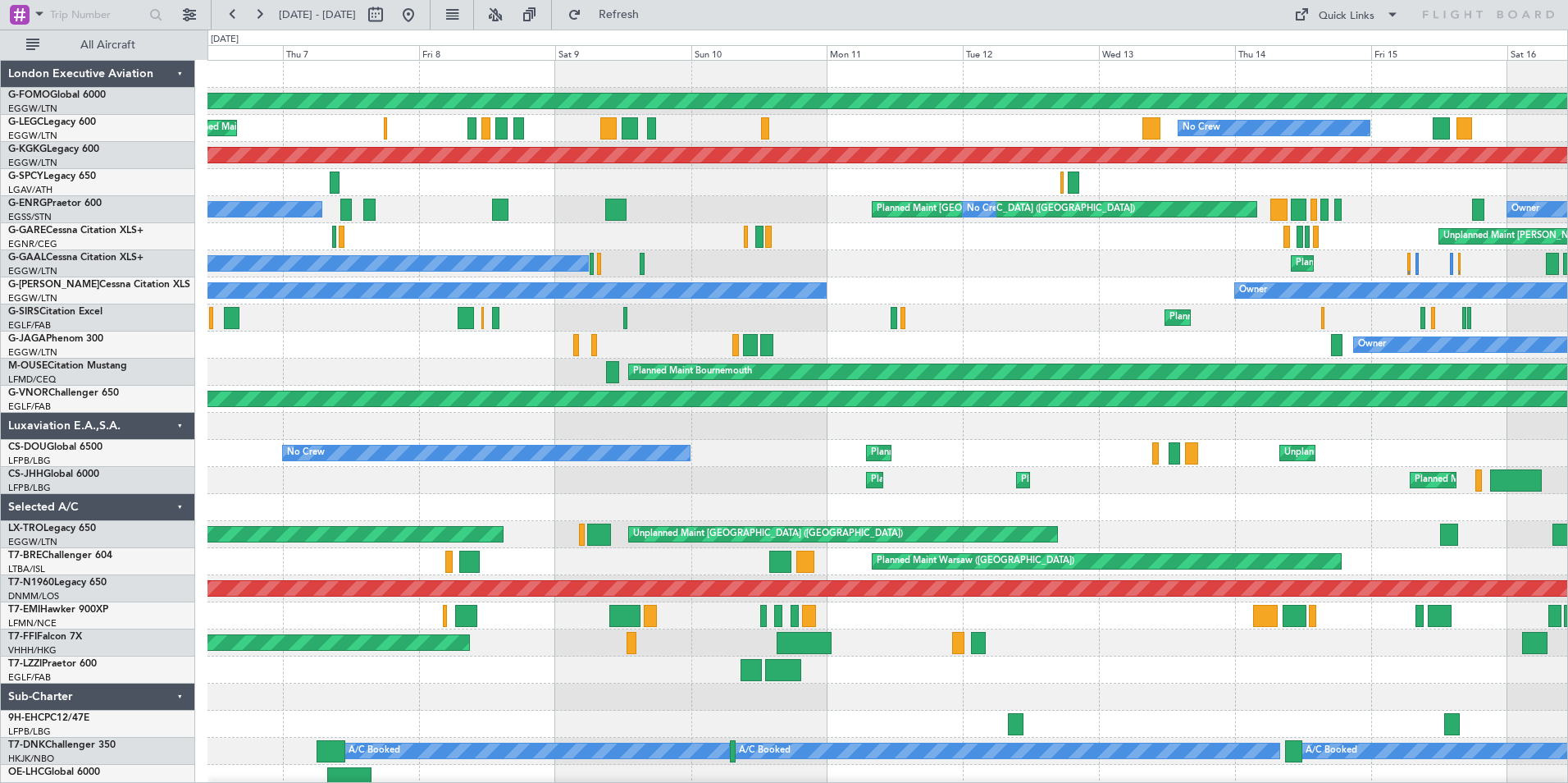
click at [924, 223] on div "Planned Maint Windsor Locks (Bradley Intl) Planned Maint London (Luton) No Crew…" at bounding box center [887, 426] width 1360 height 731
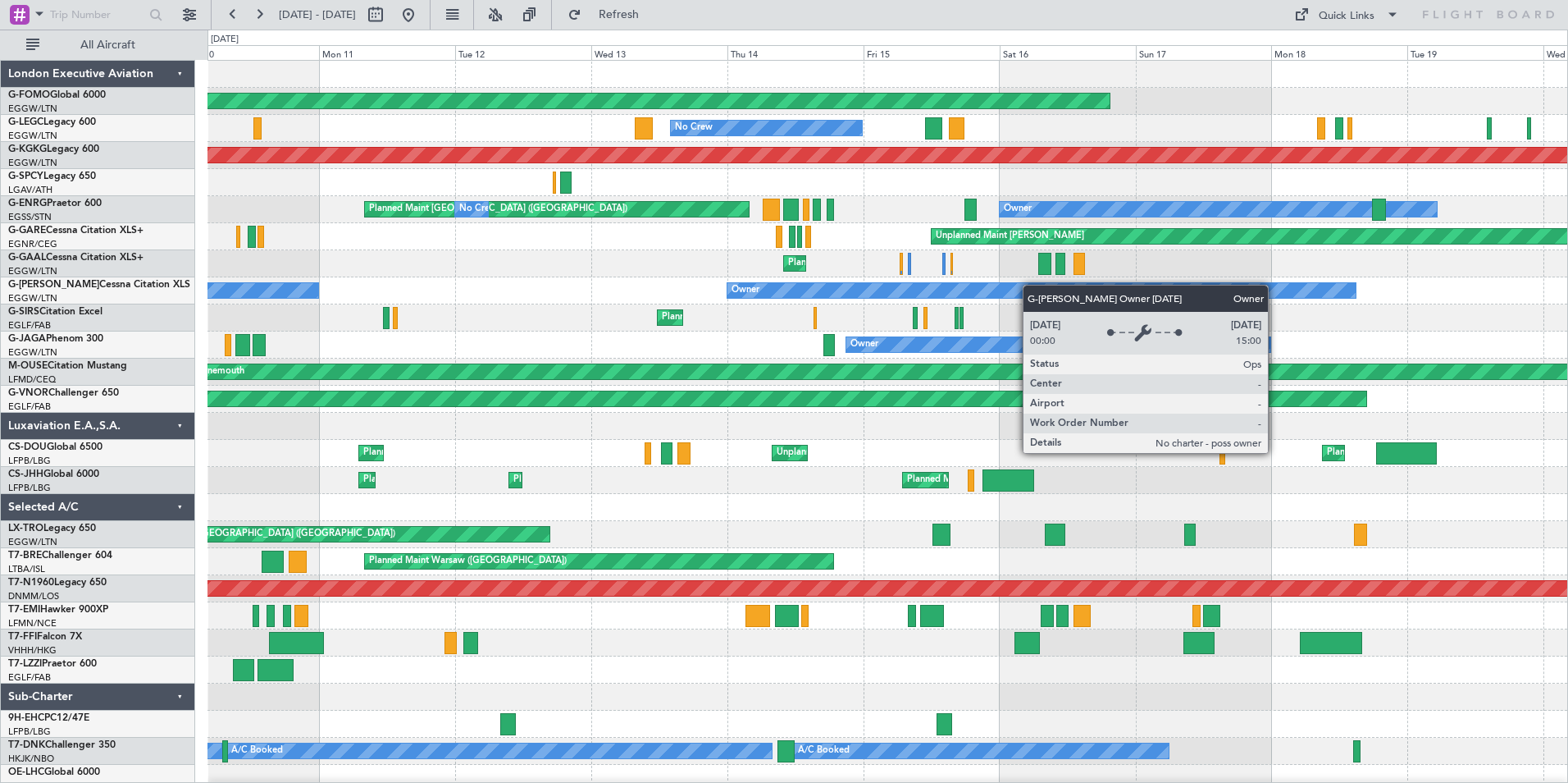
click at [816, 290] on div "Planned Maint Windsor Locks (Bradley Intl) No Crew Planned Maint London (Luton)…" at bounding box center [887, 426] width 1360 height 731
